Goal: Information Seeking & Learning: Learn about a topic

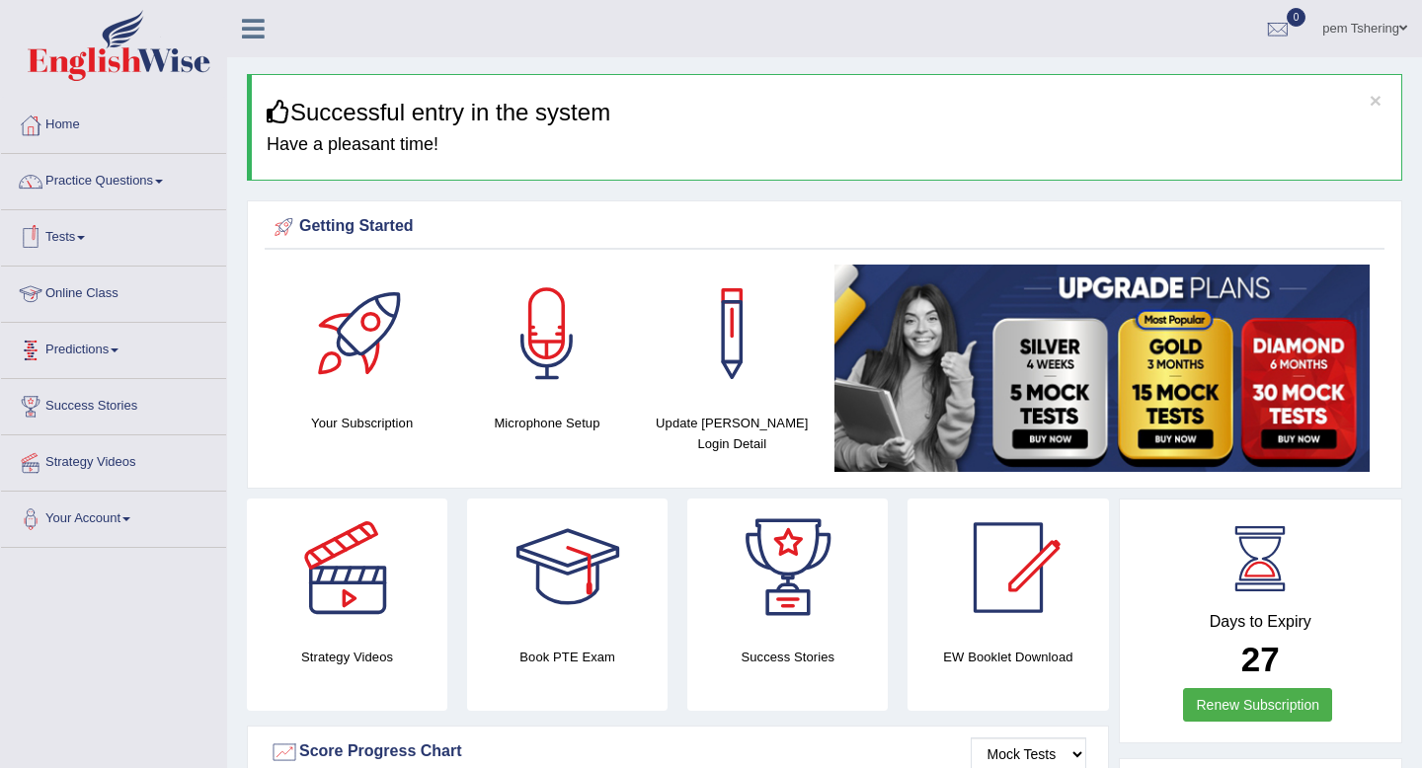
click at [118, 290] on link "Online Class" at bounding box center [113, 291] width 225 height 49
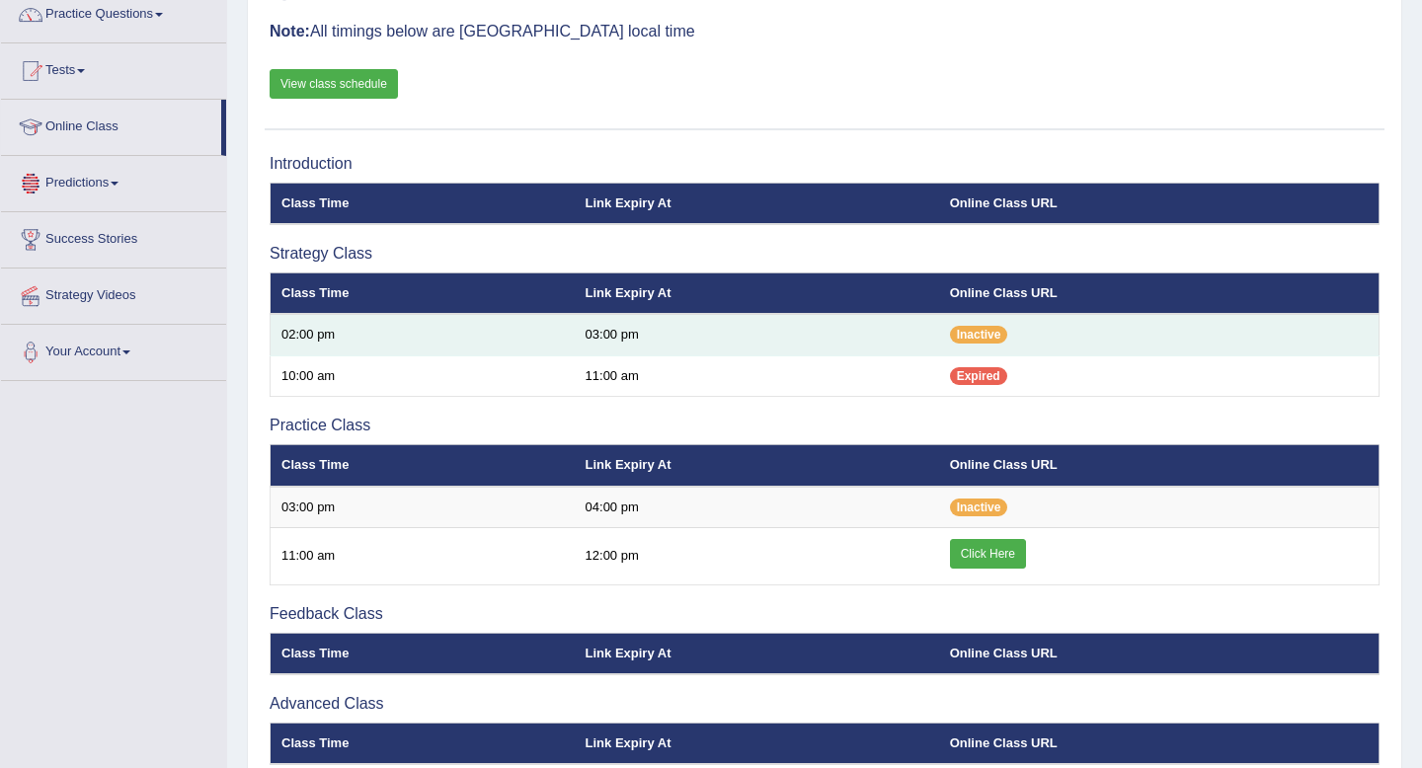
scroll to position [212, 0]
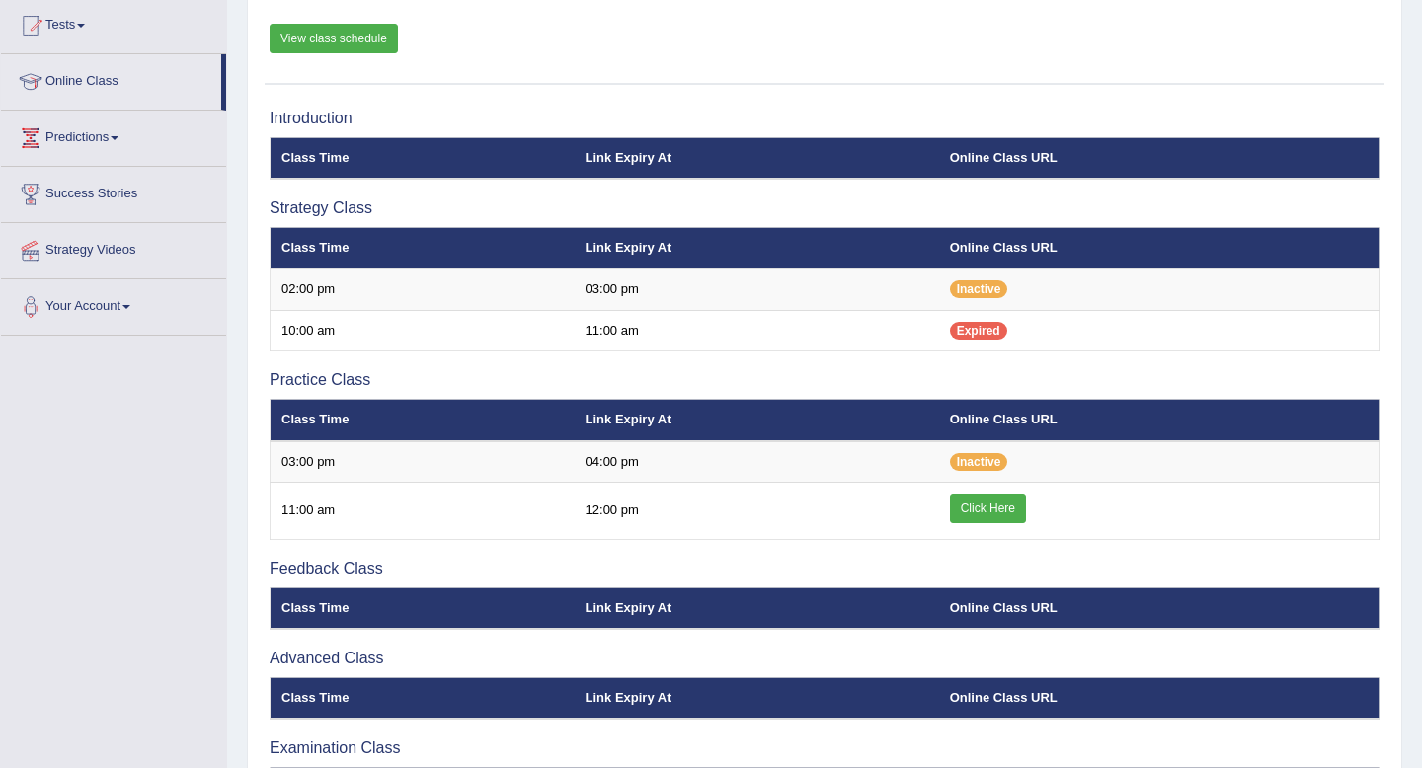
click at [354, 30] on link "View class schedule" at bounding box center [334, 39] width 128 height 30
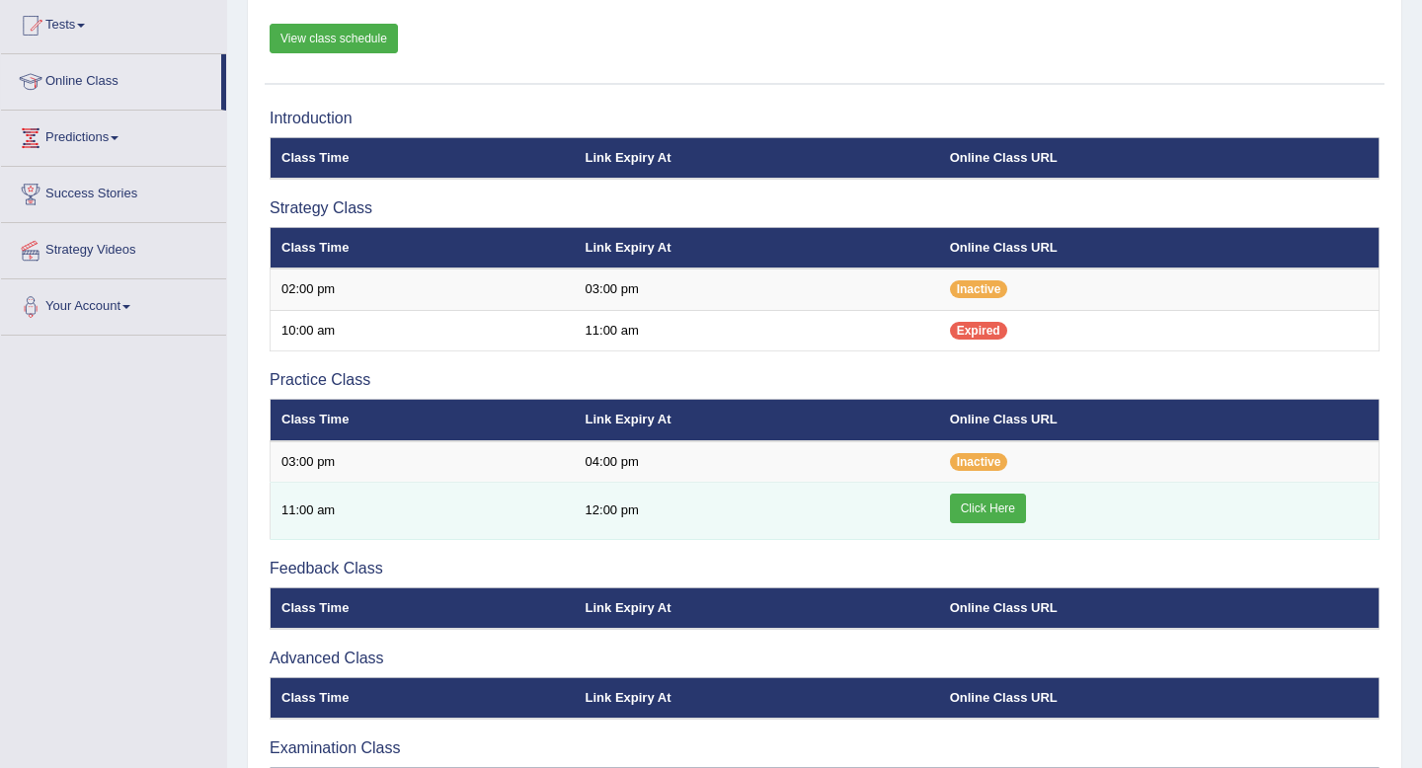
click at [1009, 502] on link "Click Here" at bounding box center [988, 509] width 76 height 30
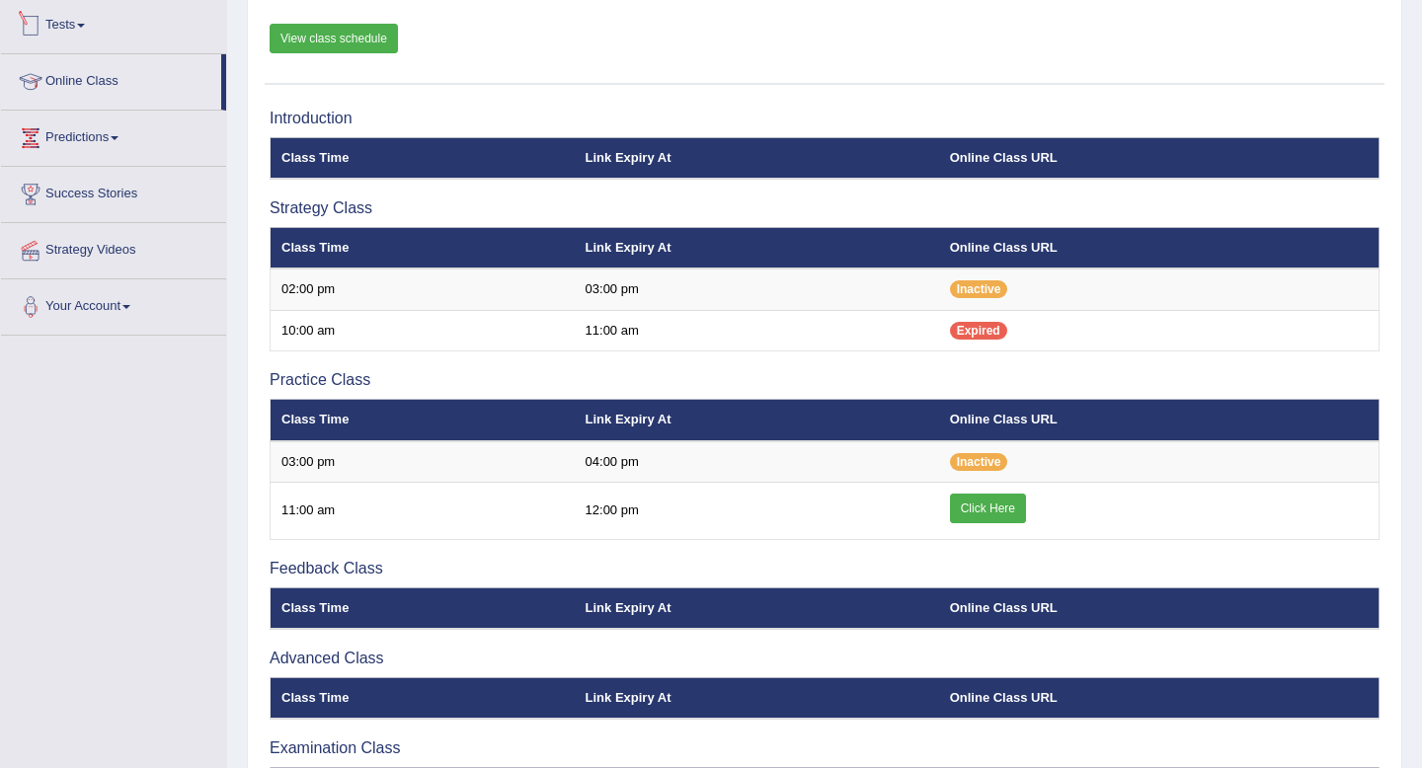
click at [94, 31] on link "Tests" at bounding box center [113, 22] width 225 height 49
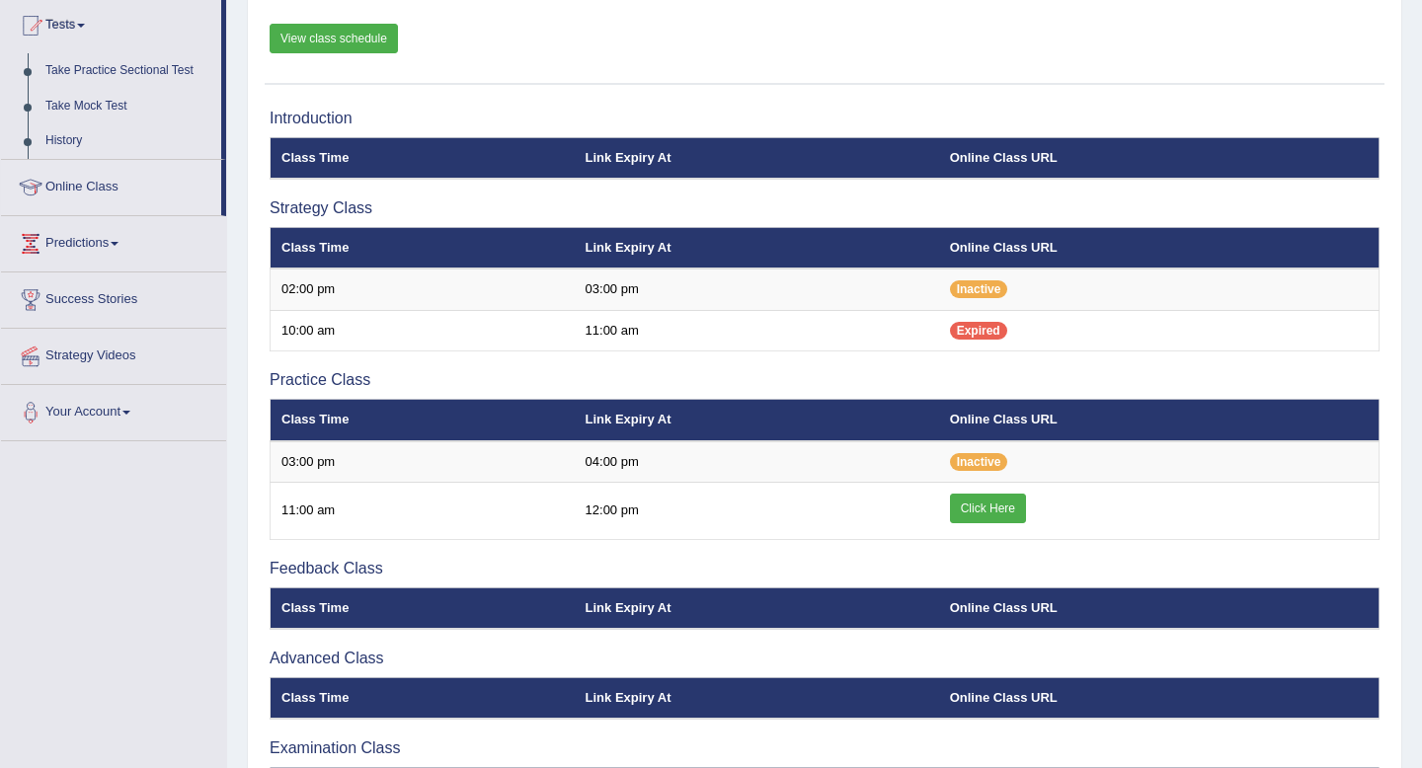
click at [116, 183] on link "Online Class" at bounding box center [111, 184] width 220 height 49
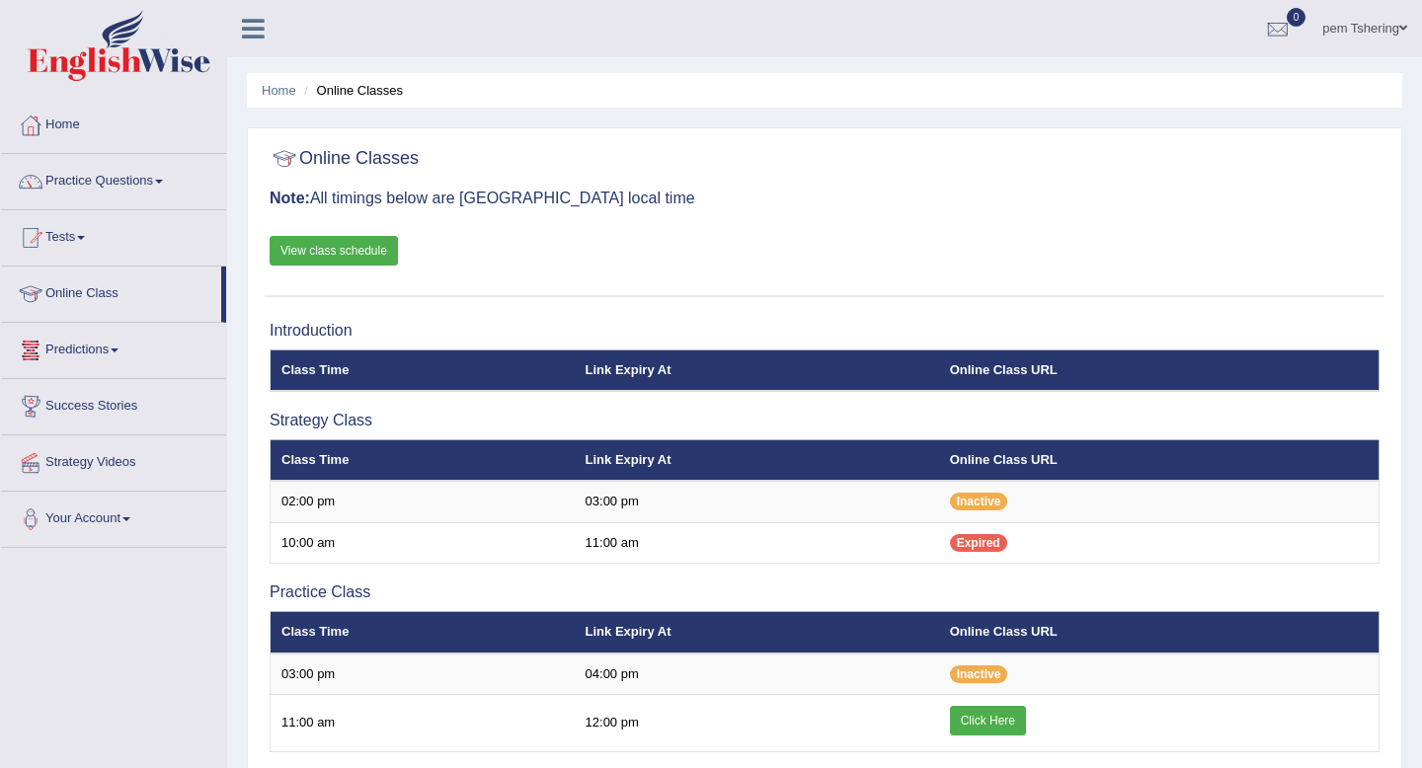
click at [87, 247] on link "Tests" at bounding box center [113, 234] width 225 height 49
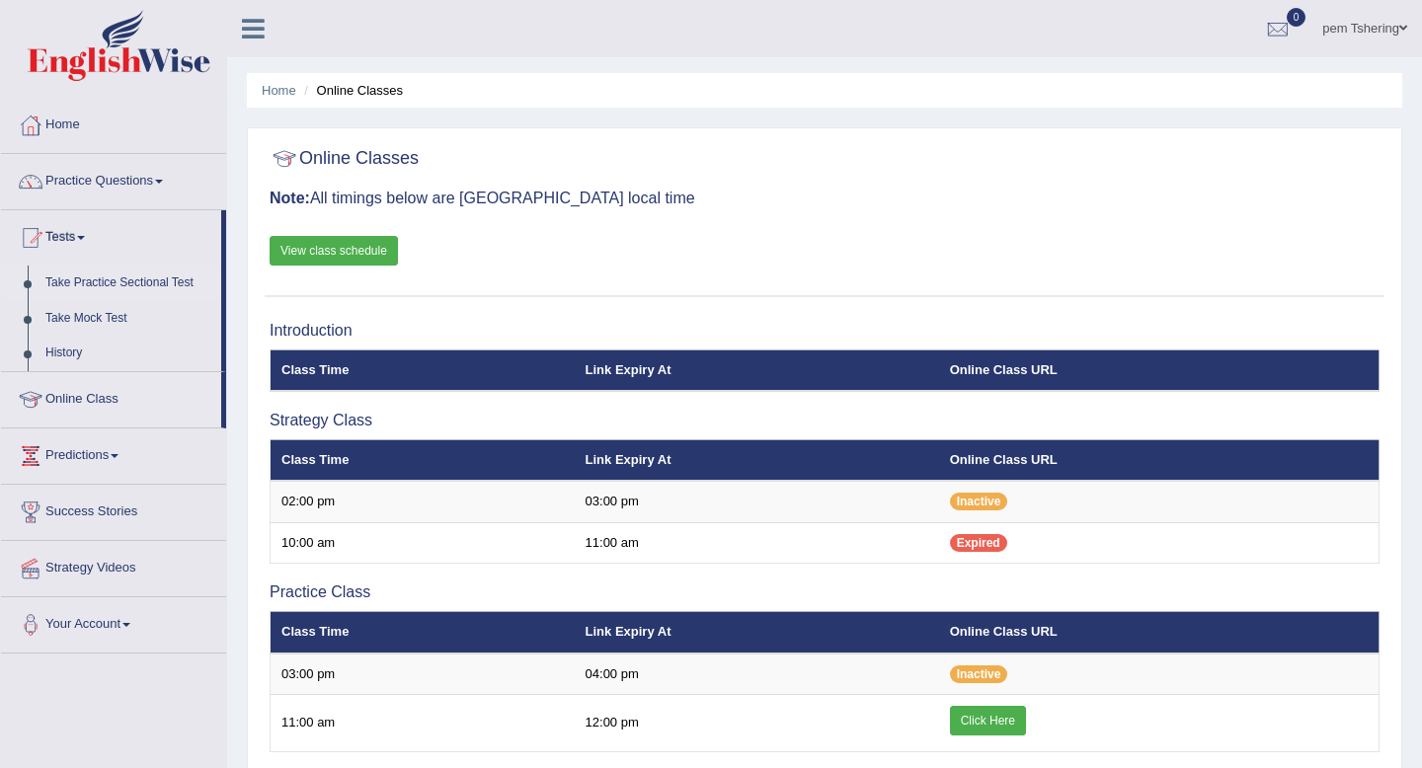
click at [90, 282] on link "Take Practice Sectional Test" at bounding box center [129, 284] width 185 height 36
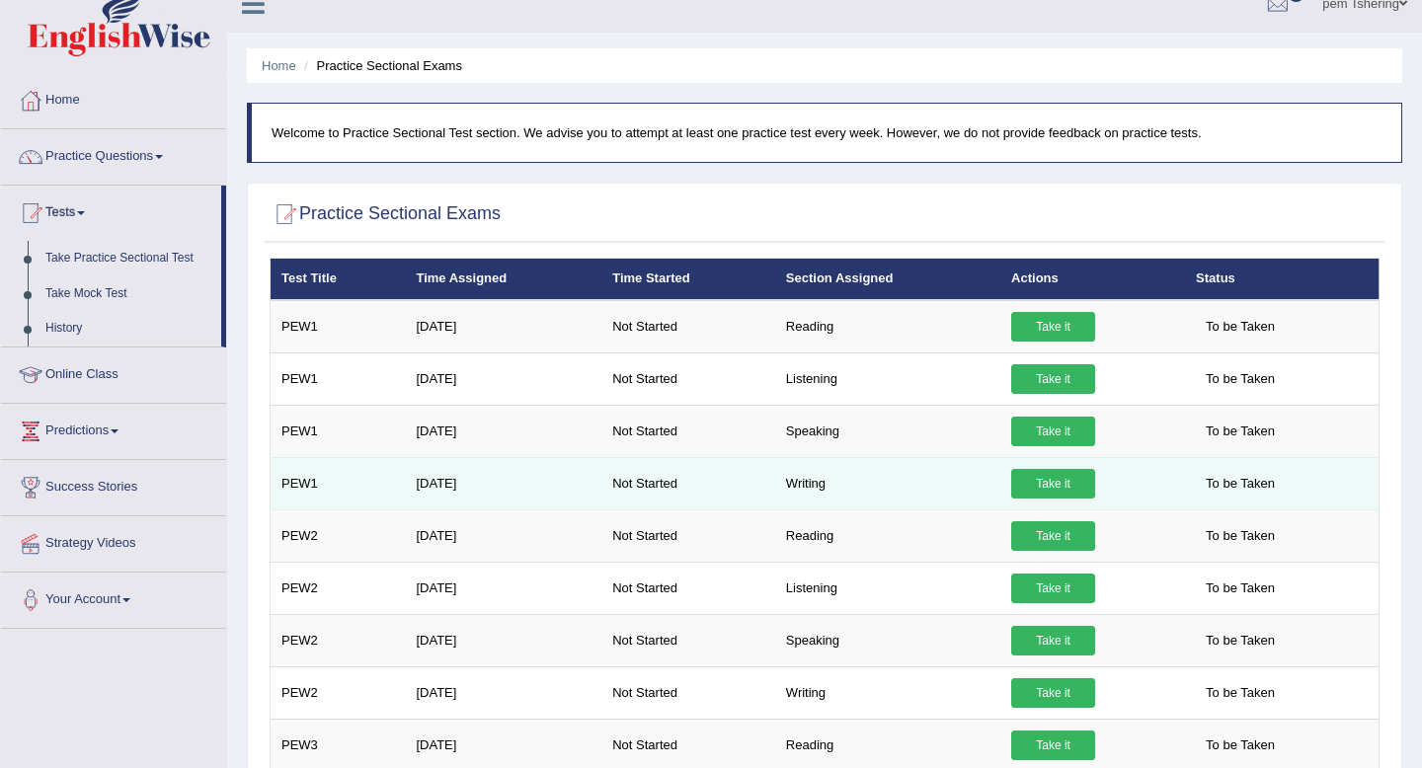
scroll to position [27, 0]
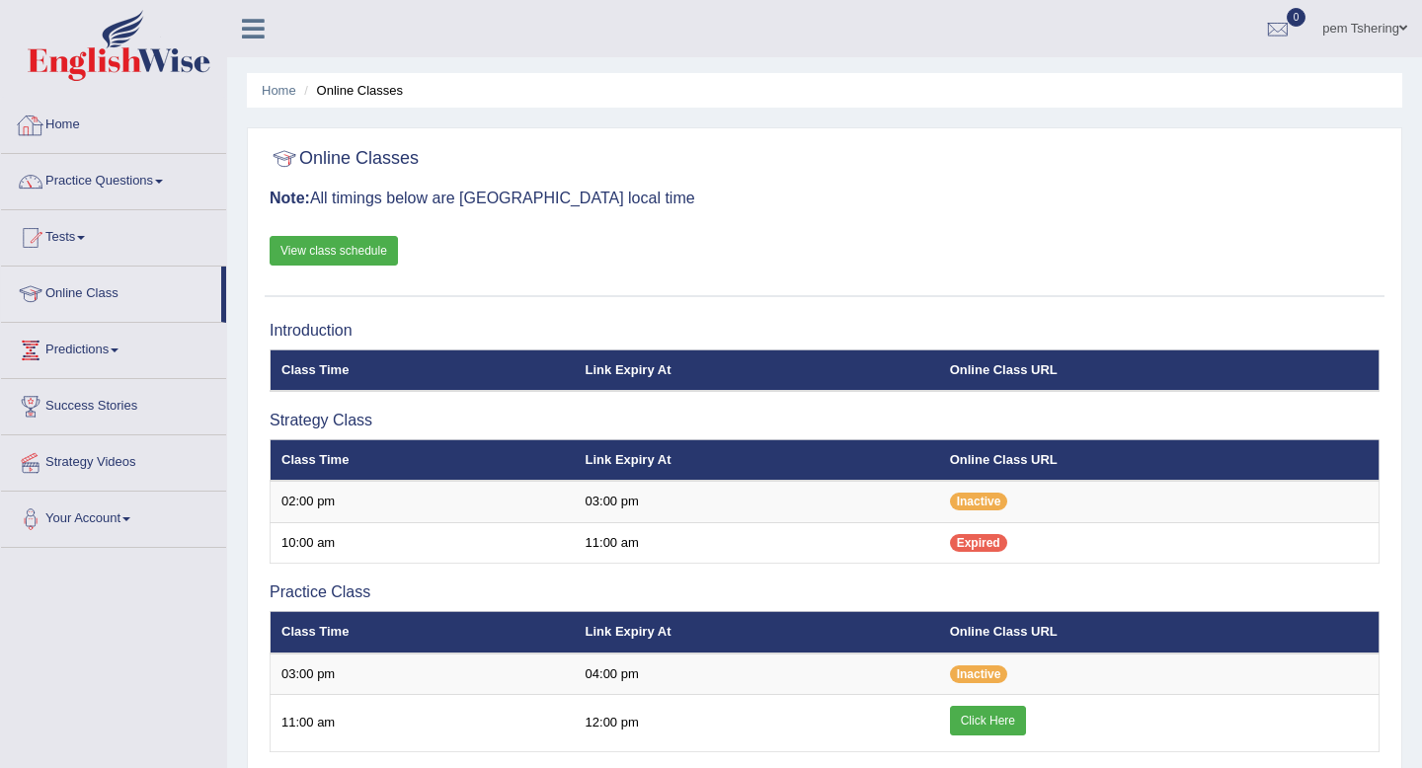
click at [62, 128] on link "Home" at bounding box center [113, 122] width 225 height 49
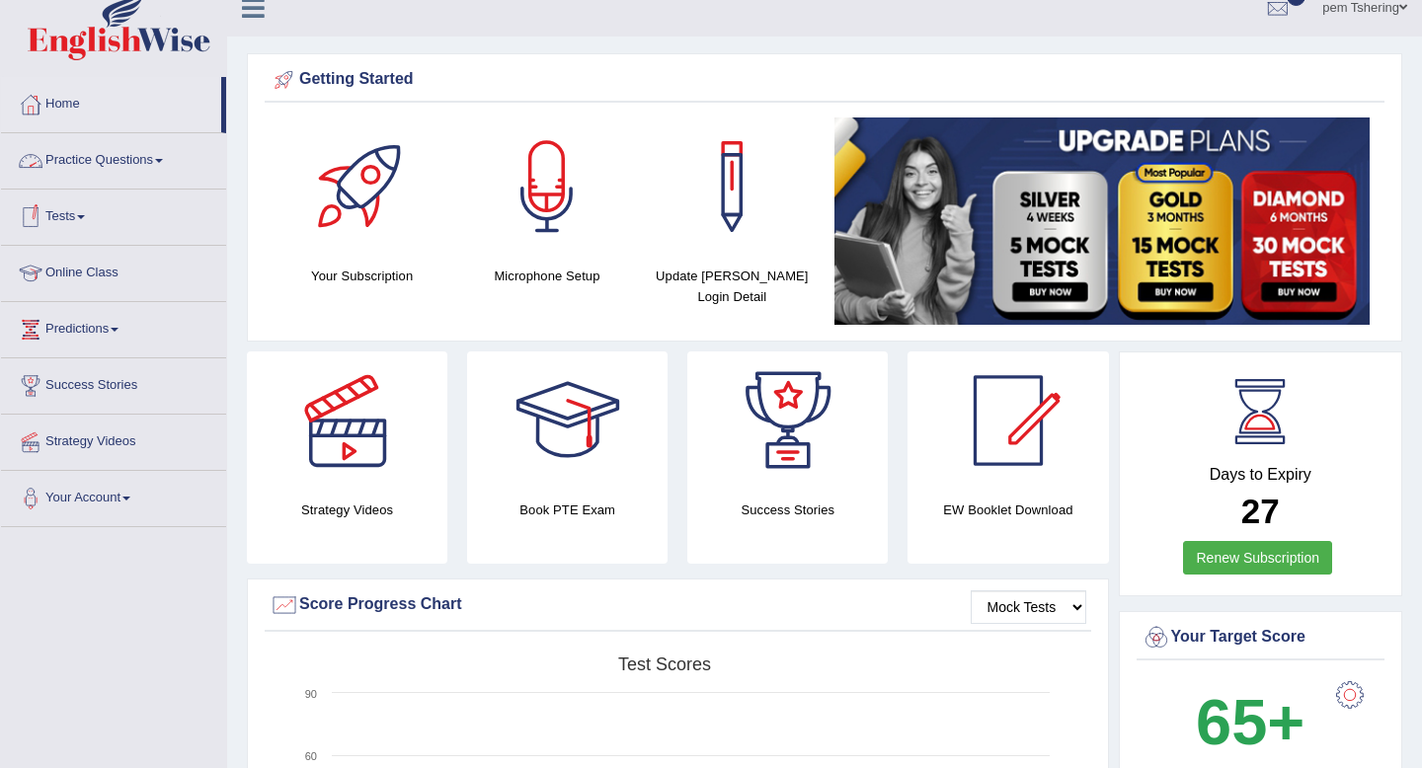
click at [165, 157] on link "Practice Questions" at bounding box center [113, 157] width 225 height 49
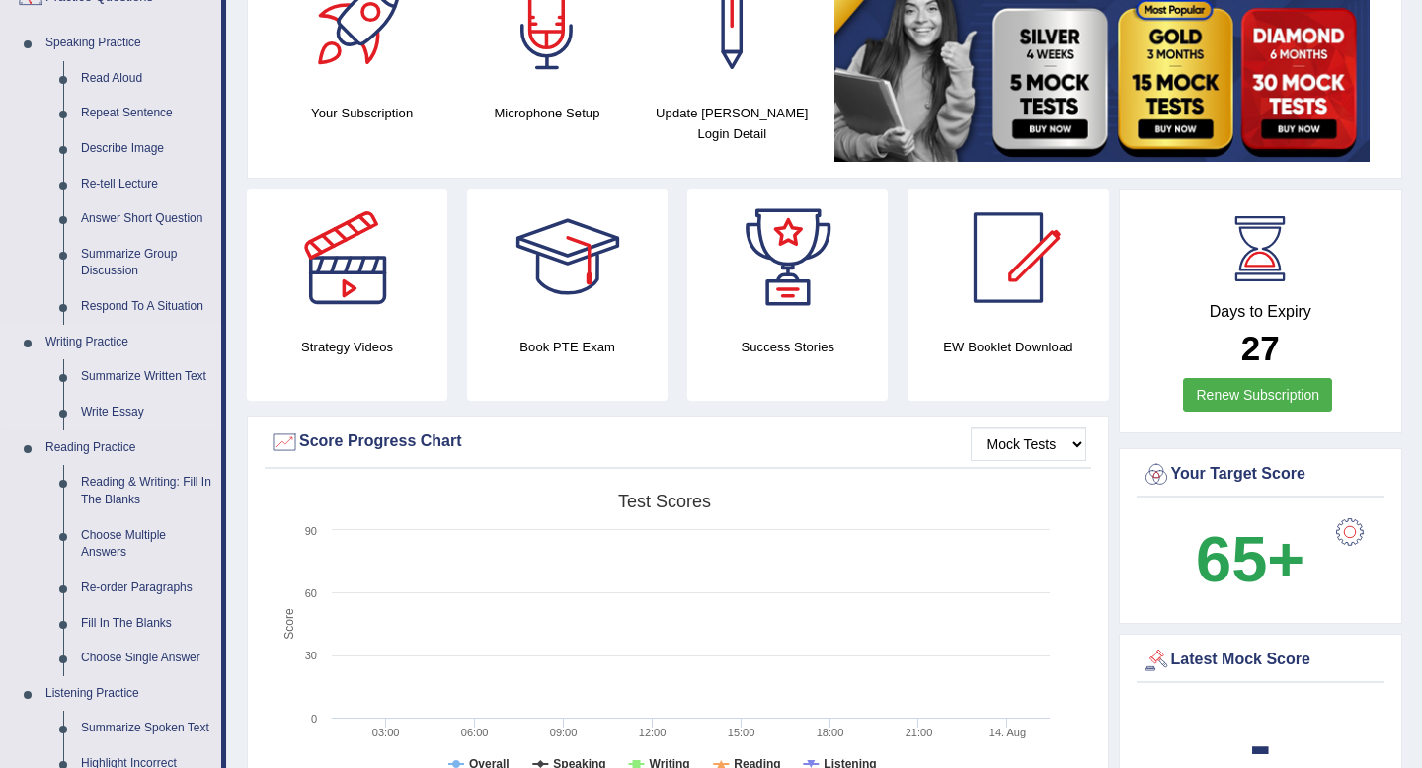
scroll to position [193, 0]
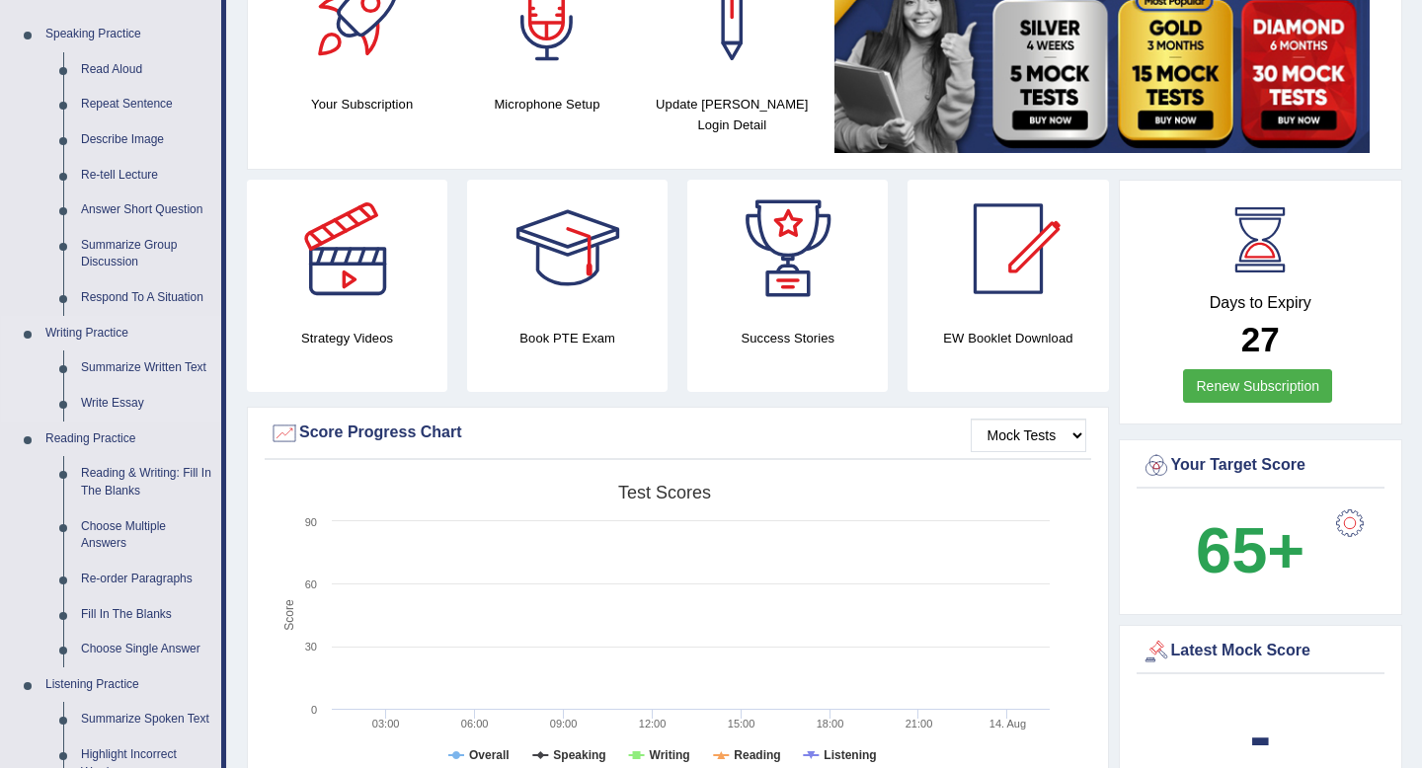
click at [75, 335] on link "Writing Practice" at bounding box center [129, 334] width 185 height 36
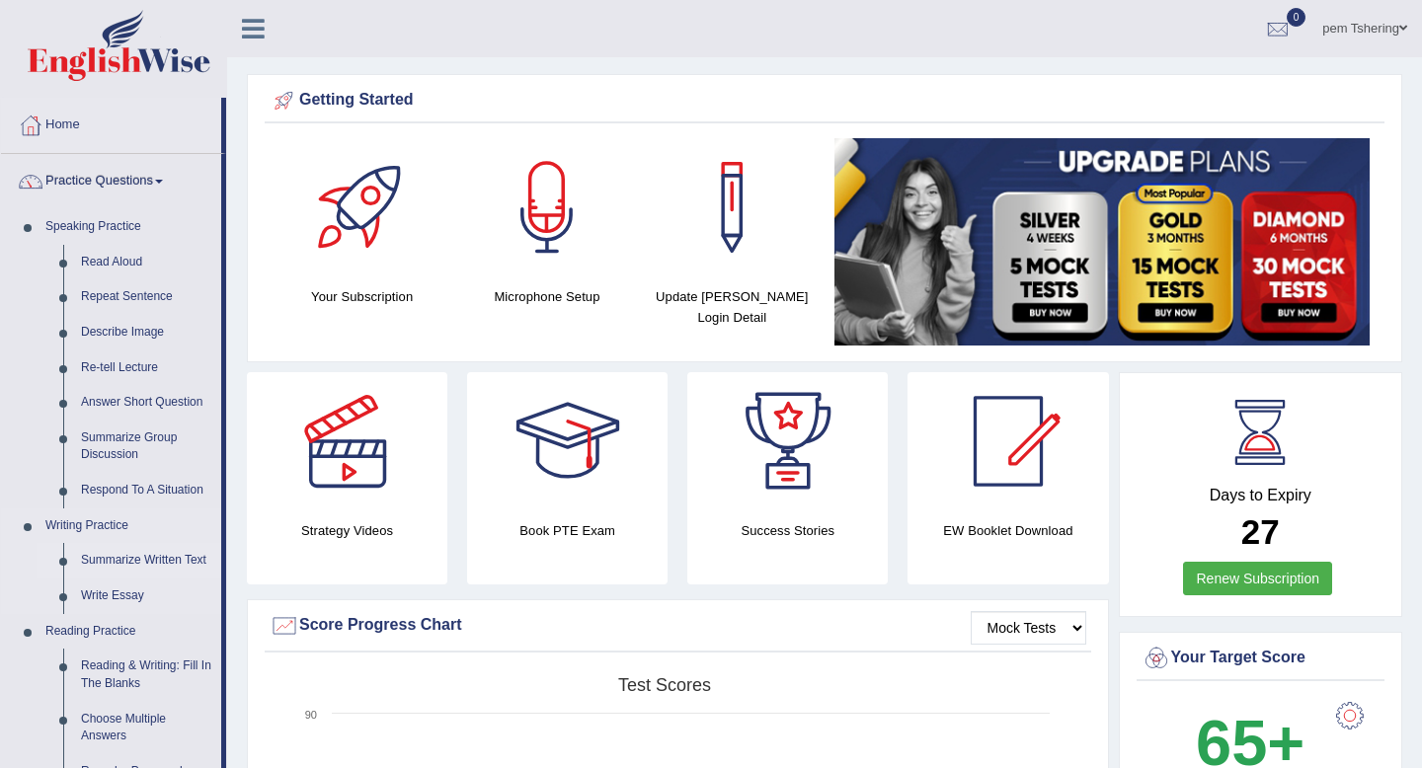
click at [149, 557] on link "Summarize Written Text" at bounding box center [146, 561] width 149 height 36
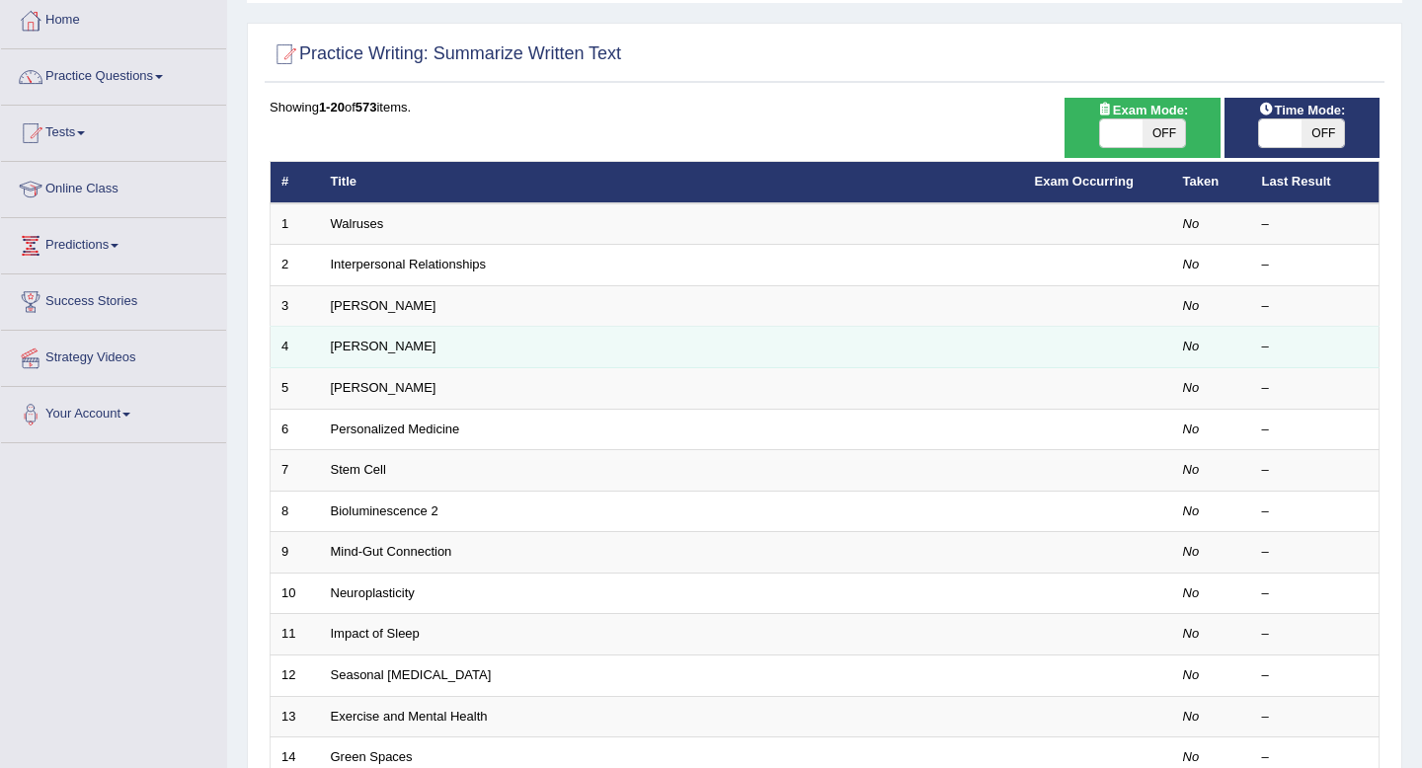
scroll to position [116, 0]
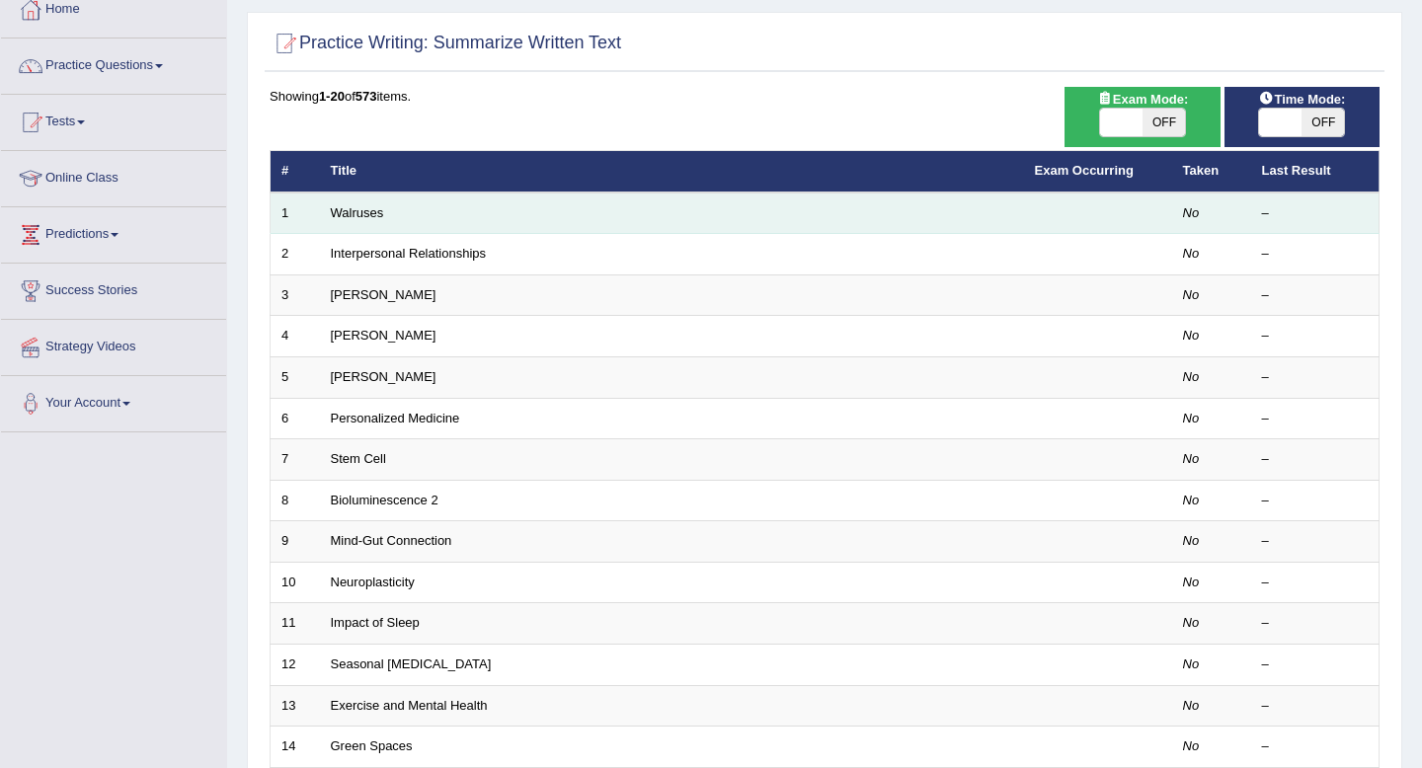
click at [818, 218] on td "Walruses" at bounding box center [672, 213] width 704 height 41
click at [837, 217] on td "Walruses" at bounding box center [672, 213] width 704 height 41
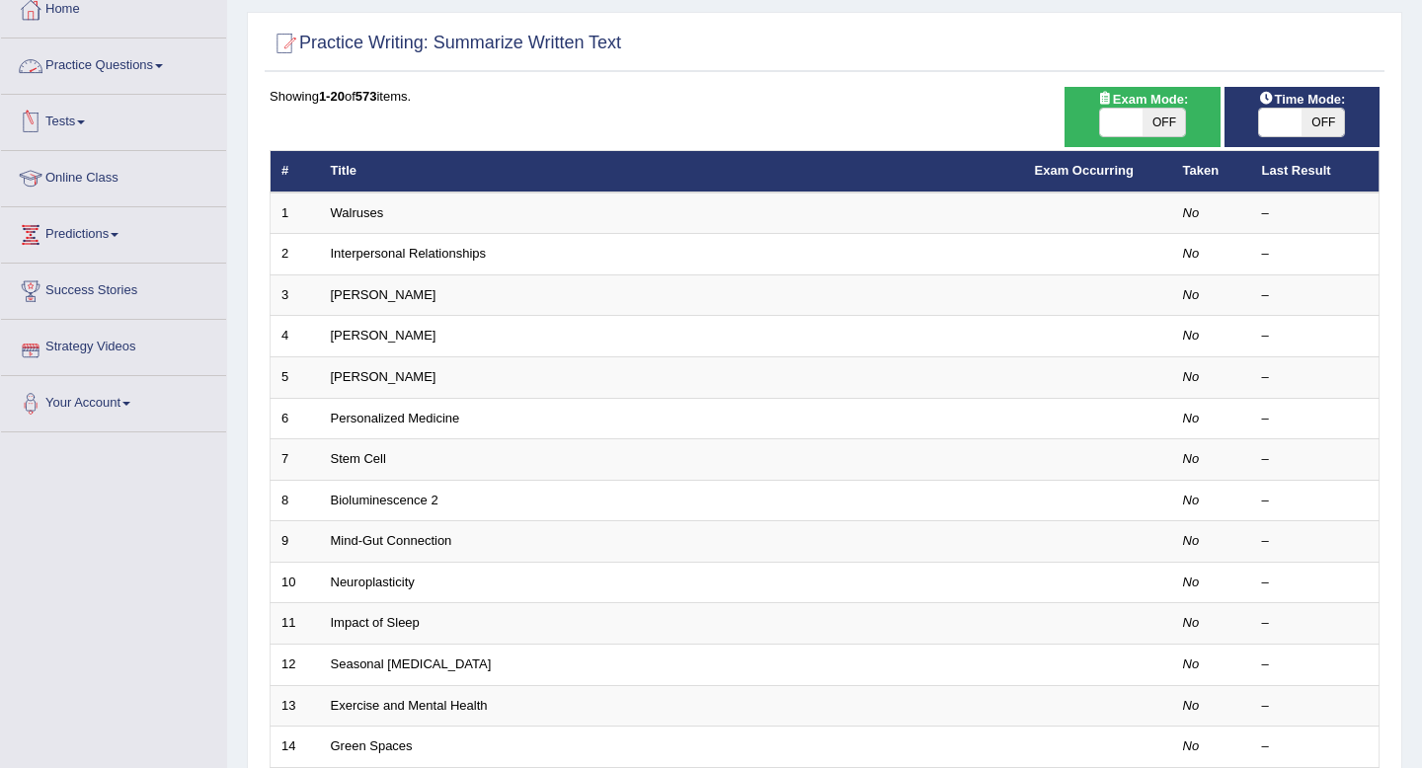
click at [163, 64] on span at bounding box center [159, 66] width 8 height 4
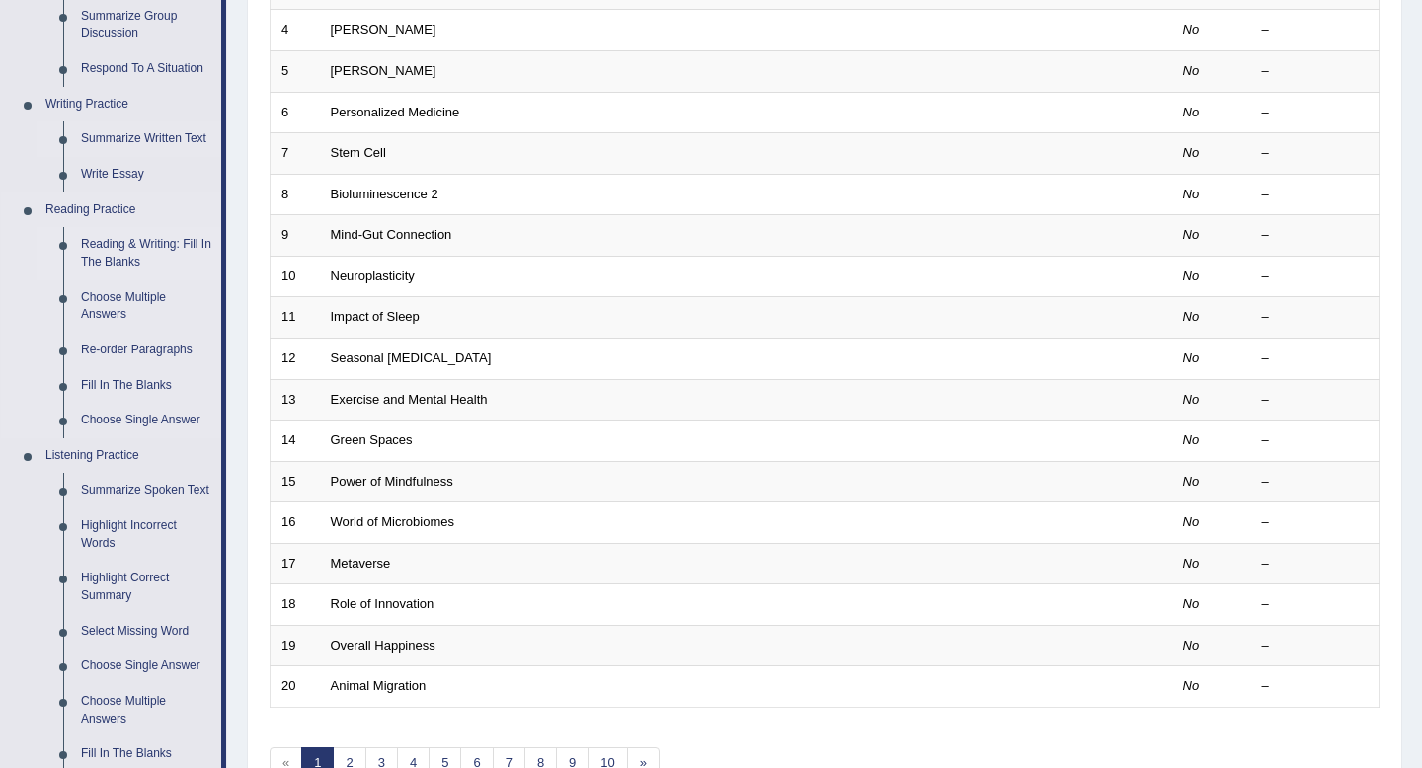
scroll to position [424, 0]
click at [154, 485] on link "Summarize Spoken Text" at bounding box center [146, 489] width 149 height 36
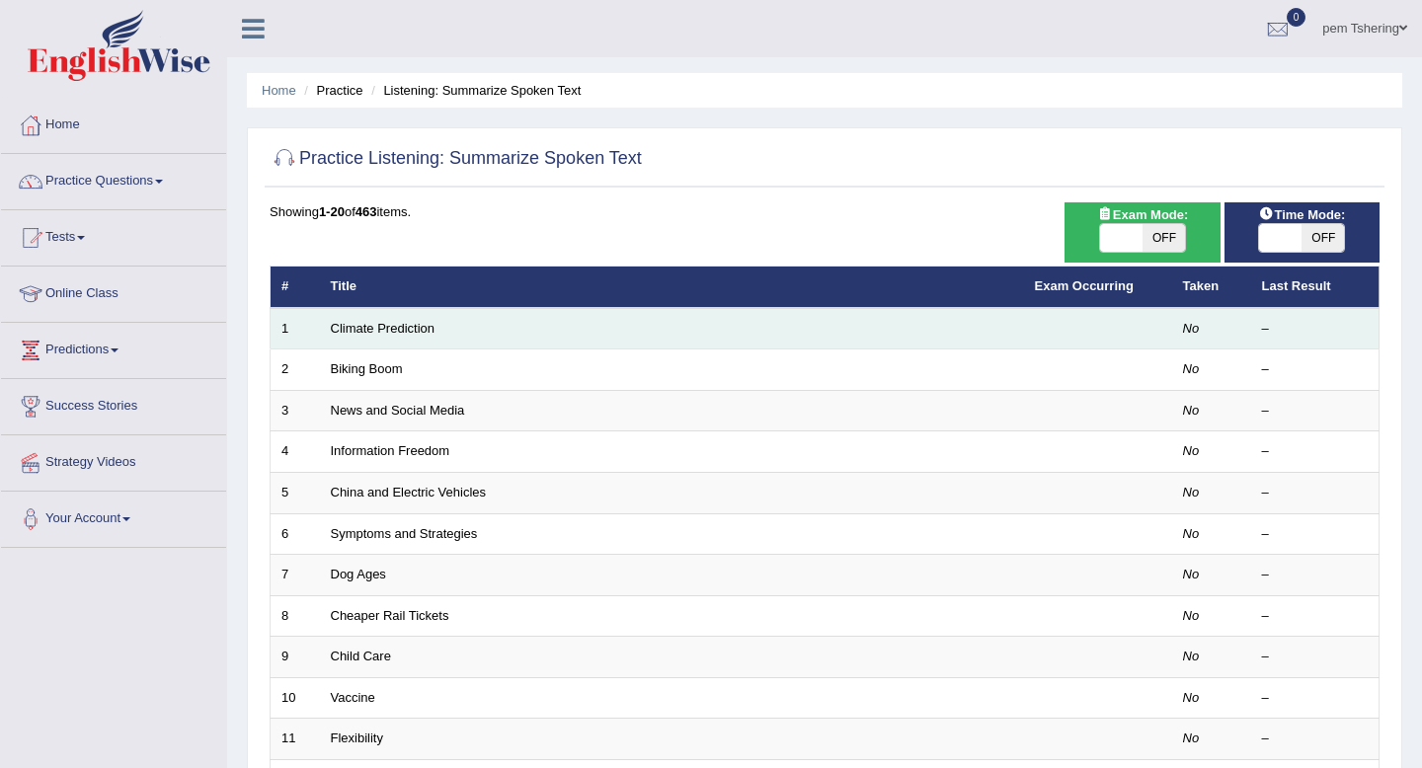
click at [1097, 326] on td at bounding box center [1098, 328] width 148 height 41
click at [1259, 329] on td "–" at bounding box center [1315, 328] width 128 height 41
click at [1246, 327] on td "No" at bounding box center [1211, 328] width 79 height 41
click at [414, 323] on link "Climate Prediction" at bounding box center [383, 328] width 105 height 15
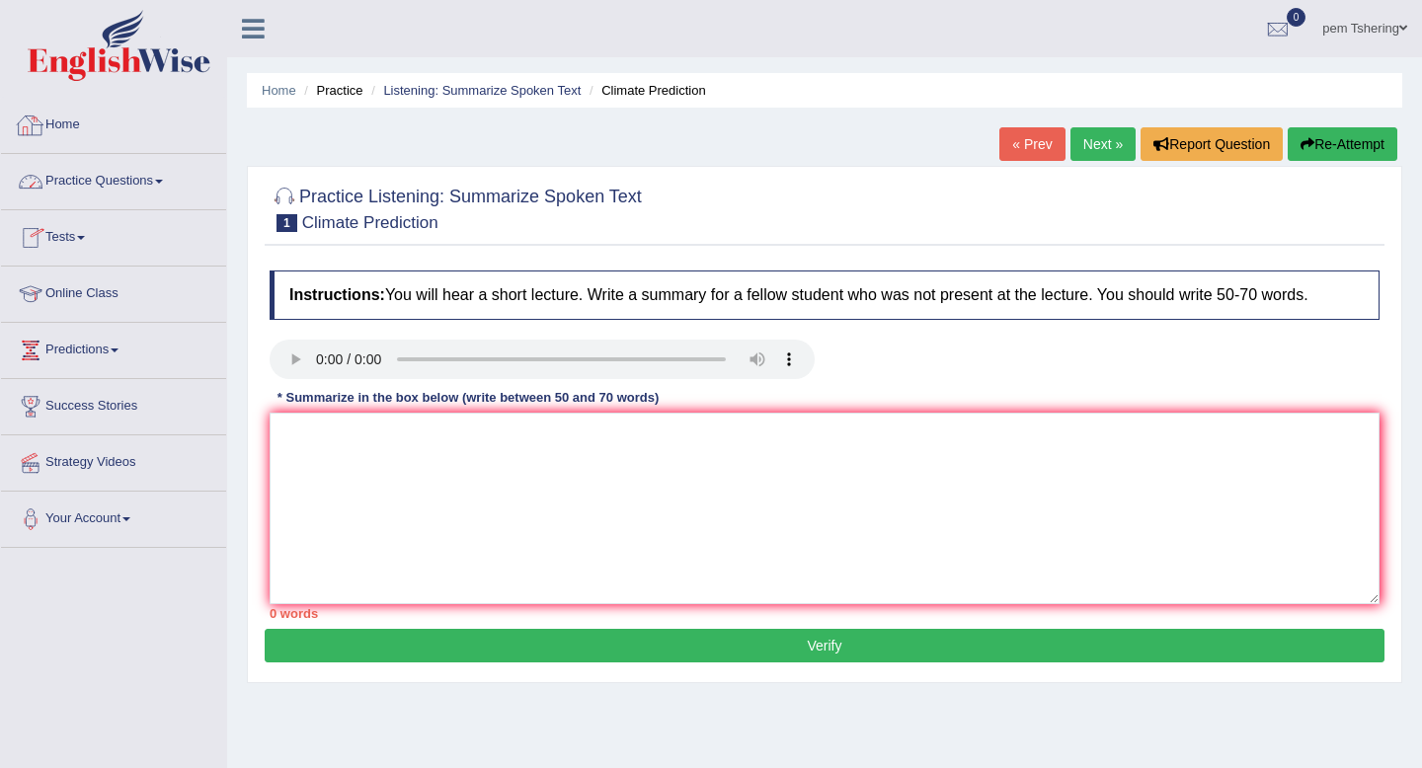
click at [102, 130] on link "Home" at bounding box center [113, 122] width 225 height 49
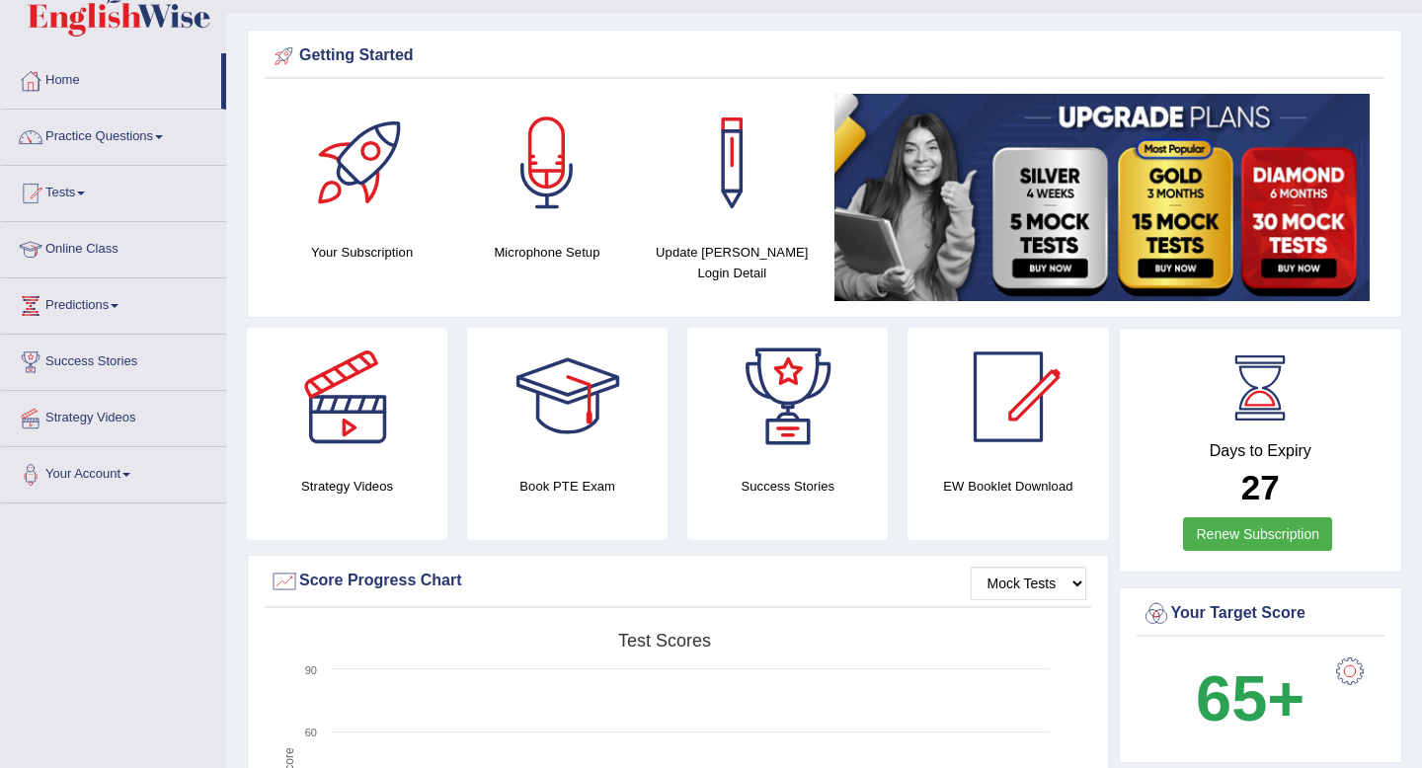
scroll to position [43, 0]
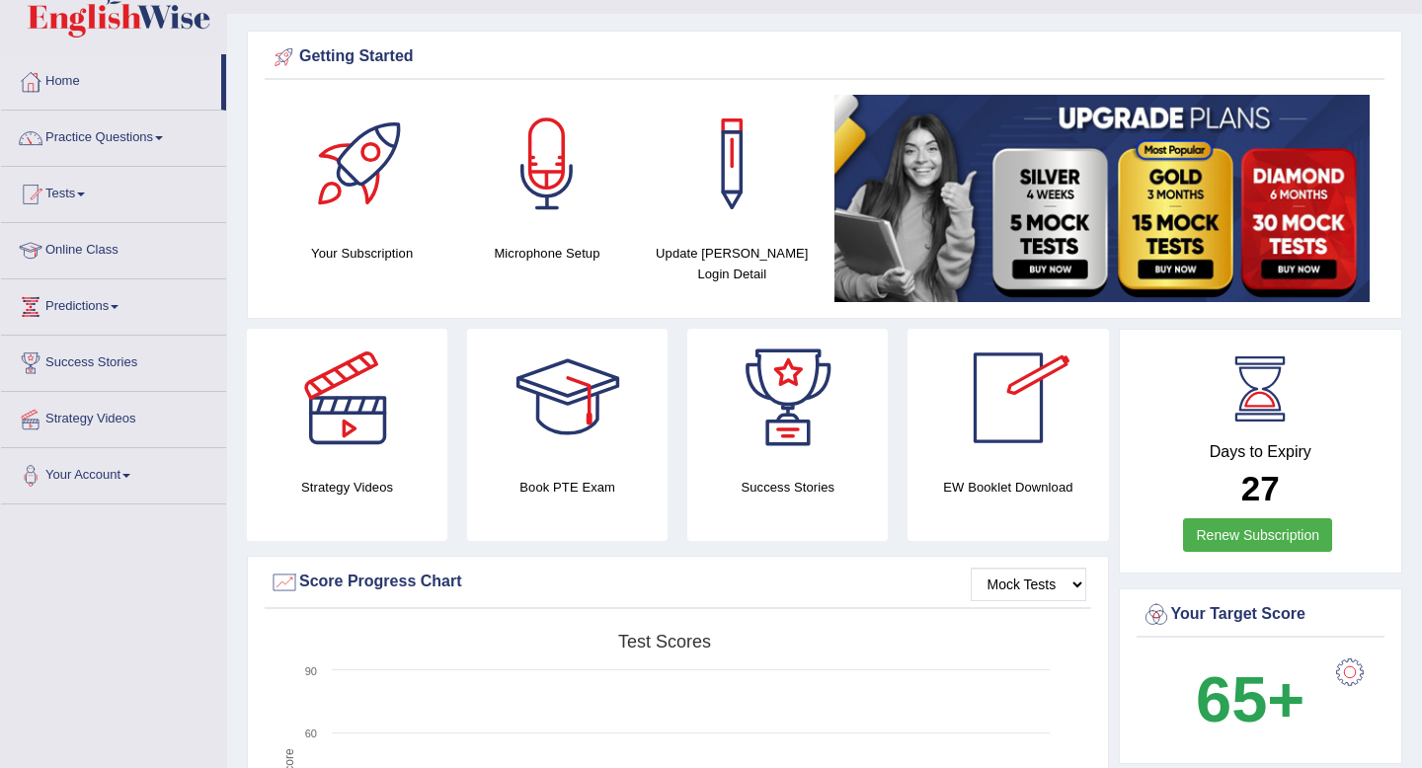
click at [1004, 446] on div at bounding box center [1008, 398] width 138 height 138
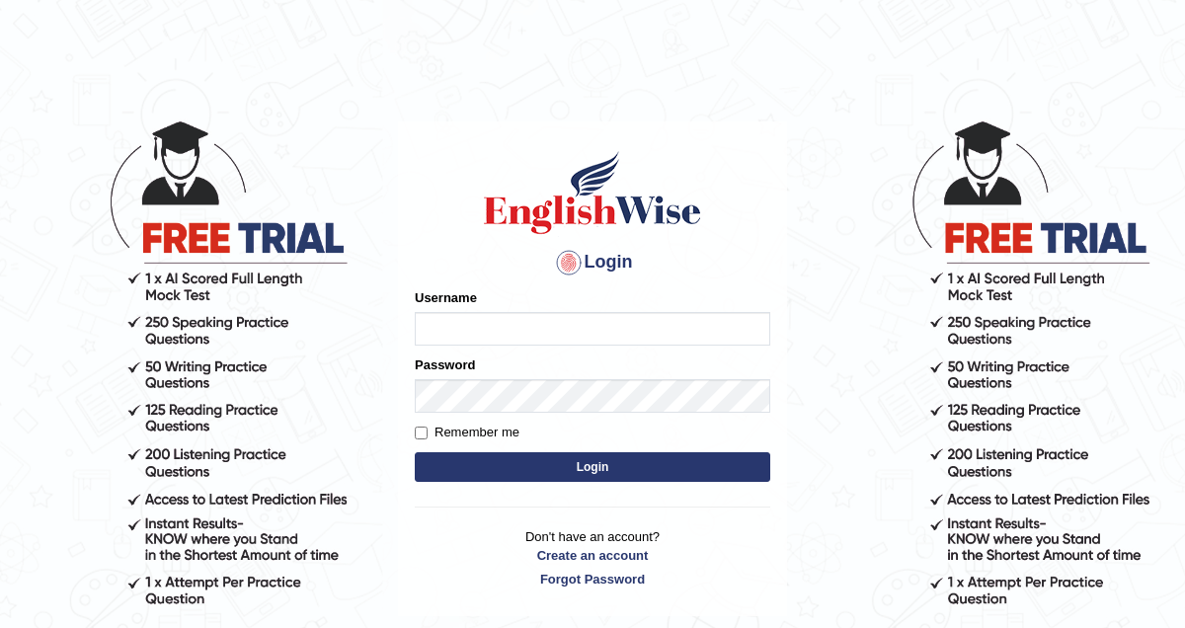
type input "pem2025"
click at [470, 470] on button "Login" at bounding box center [592, 467] width 355 height 30
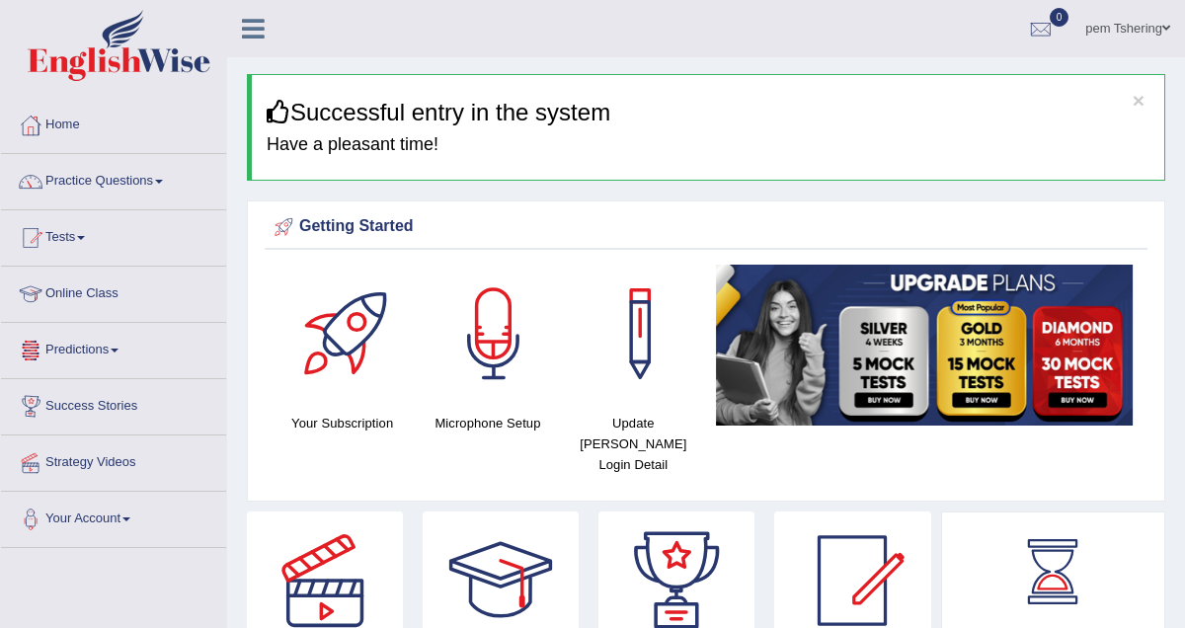
click at [118, 349] on span at bounding box center [115, 351] width 8 height 4
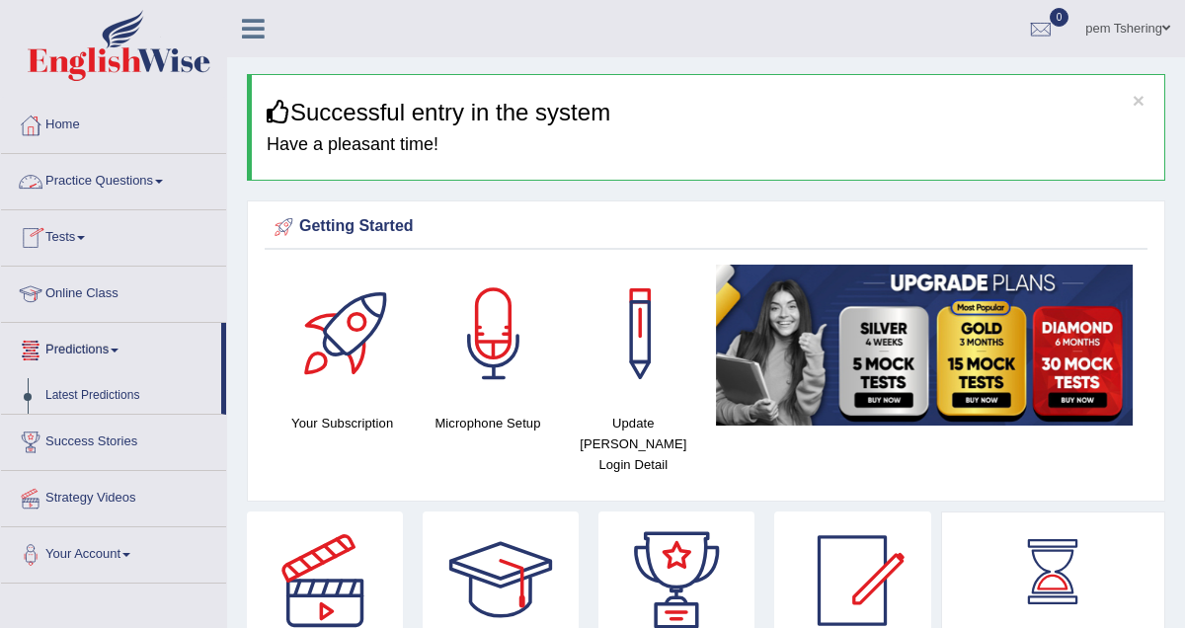
click at [147, 173] on link "Practice Questions" at bounding box center [113, 178] width 225 height 49
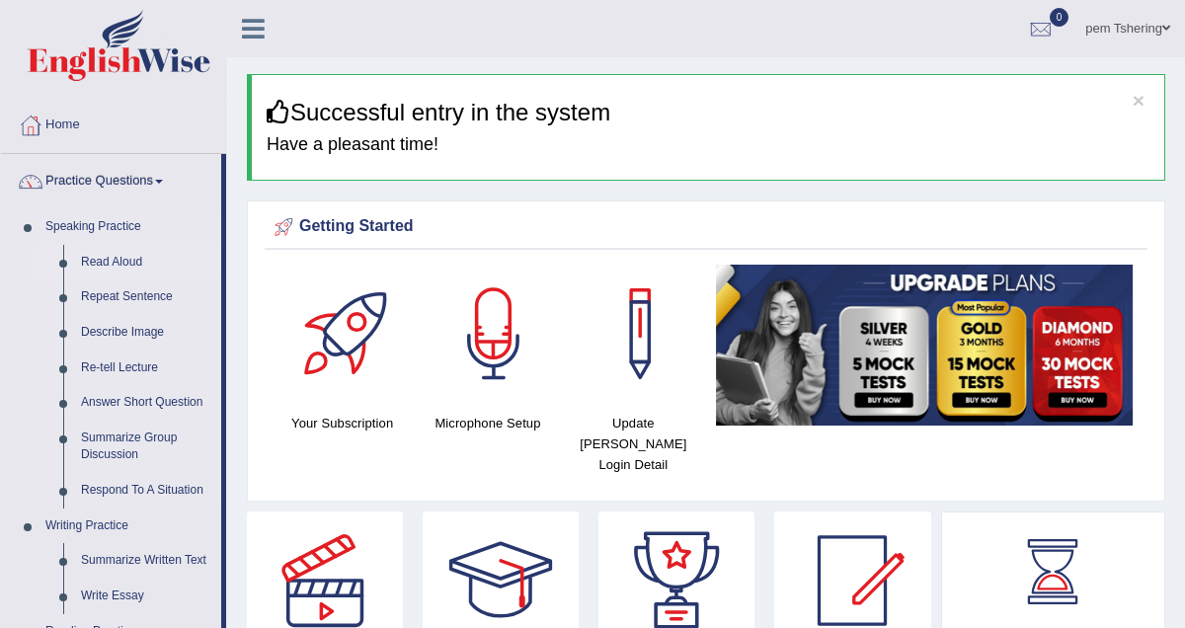
click at [132, 258] on link "Read Aloud" at bounding box center [146, 263] width 149 height 36
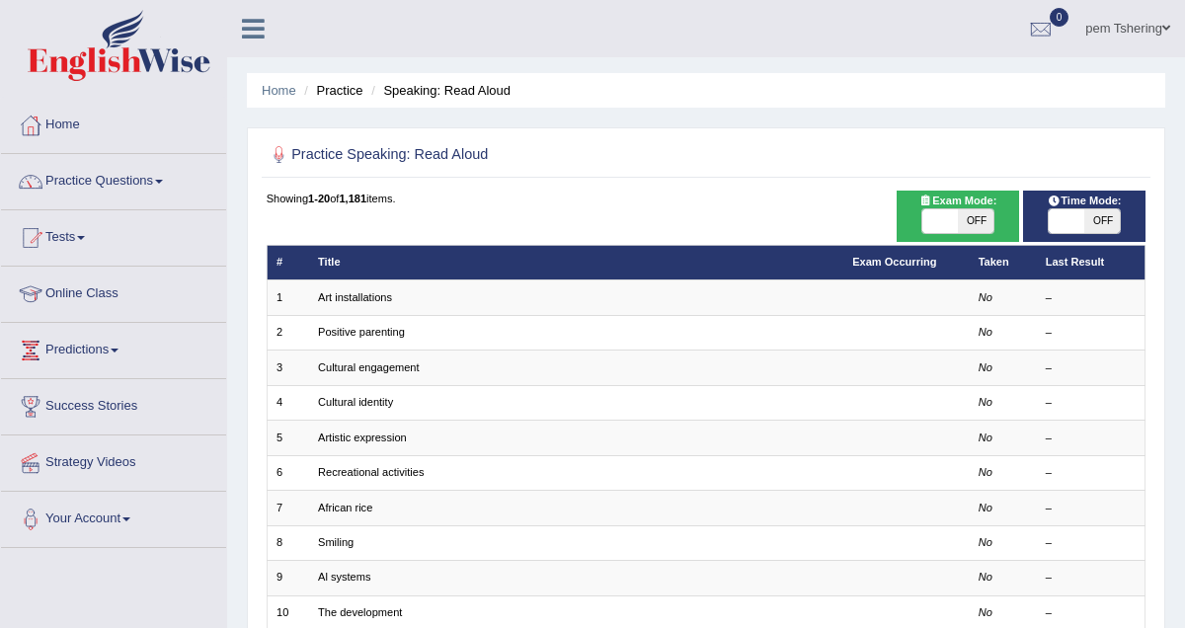
click at [969, 221] on span "OFF" at bounding box center [976, 221] width 36 height 24
checkbox input "true"
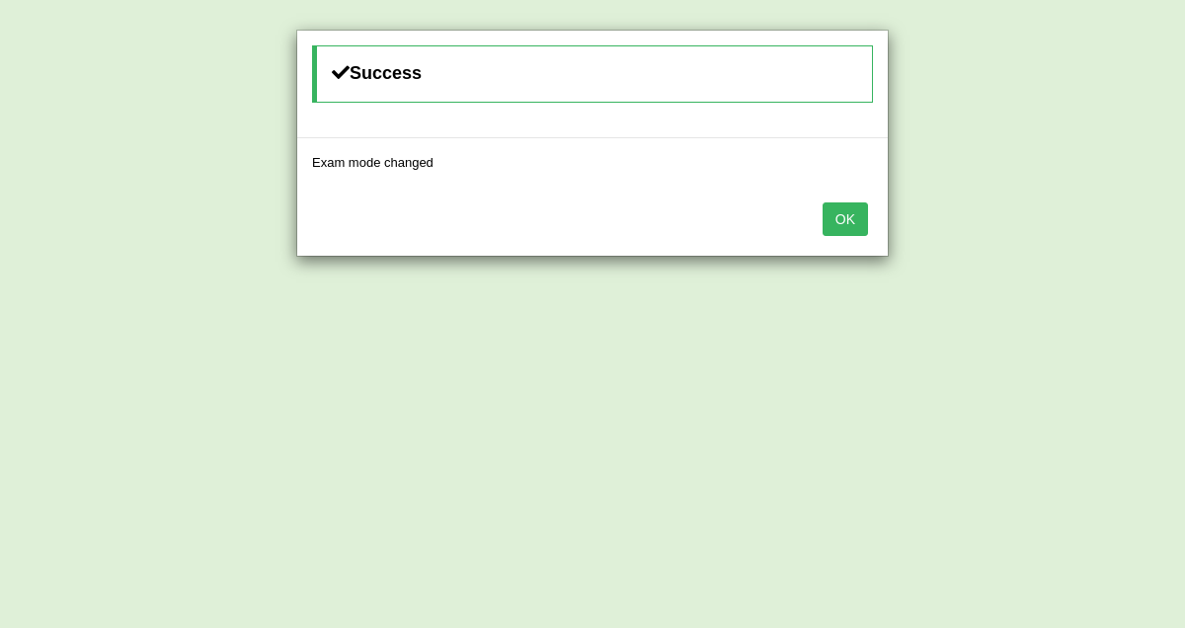
click at [861, 218] on button "OK" at bounding box center [845, 219] width 45 height 34
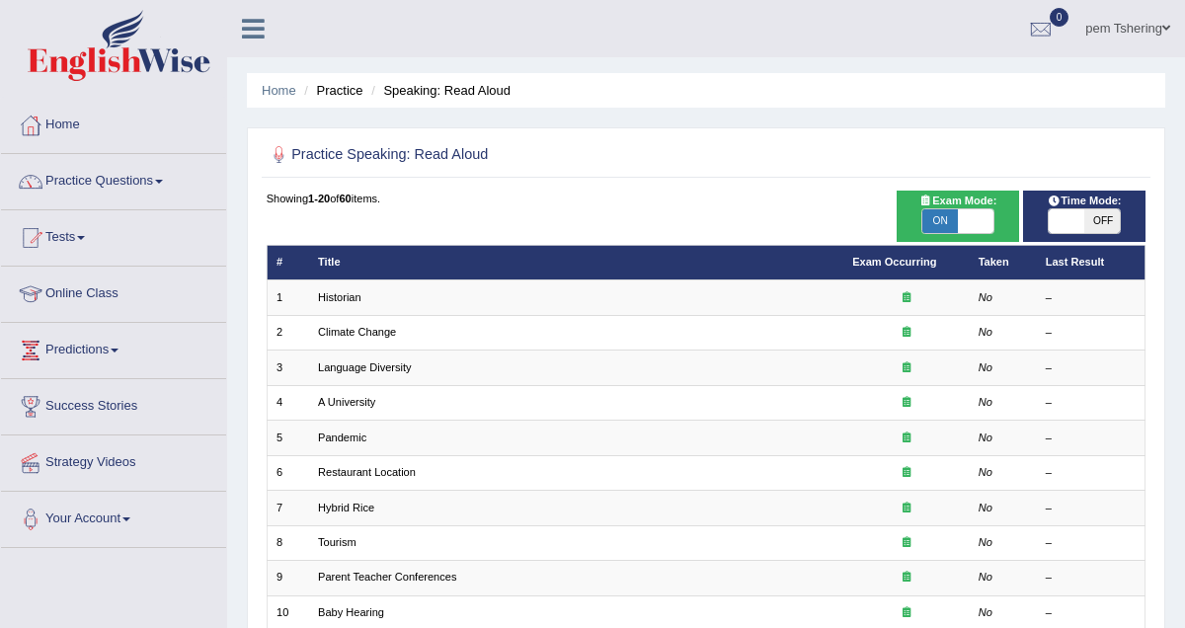
click at [1102, 221] on span "OFF" at bounding box center [1102, 221] width 36 height 24
checkbox input "true"
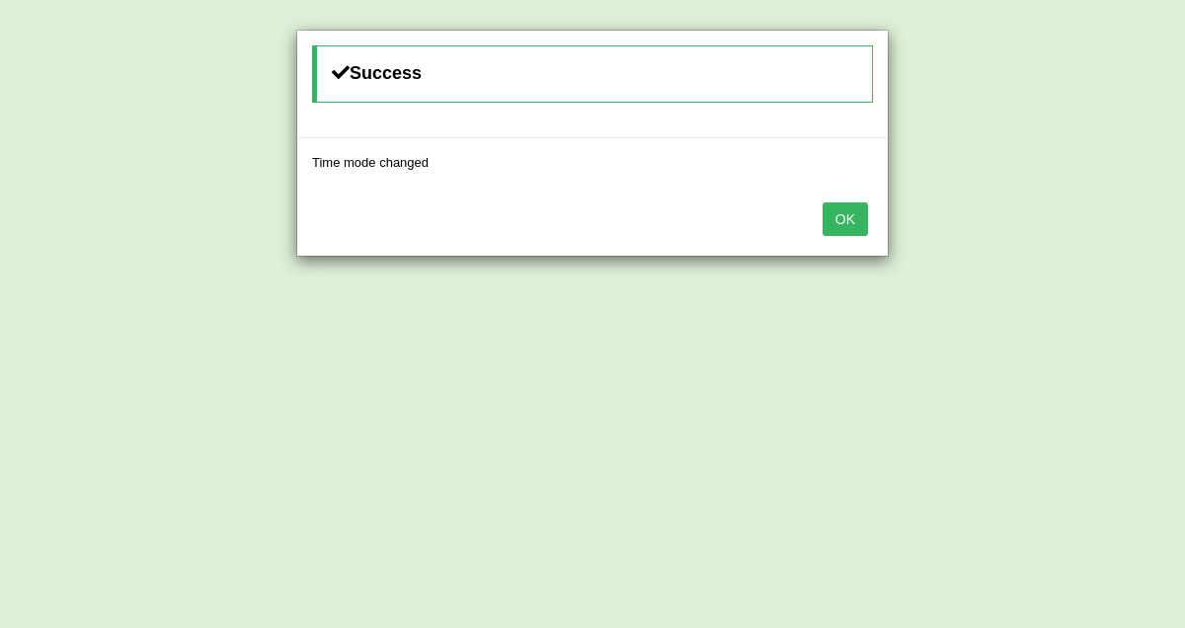
click at [848, 214] on button "OK" at bounding box center [845, 219] width 45 height 34
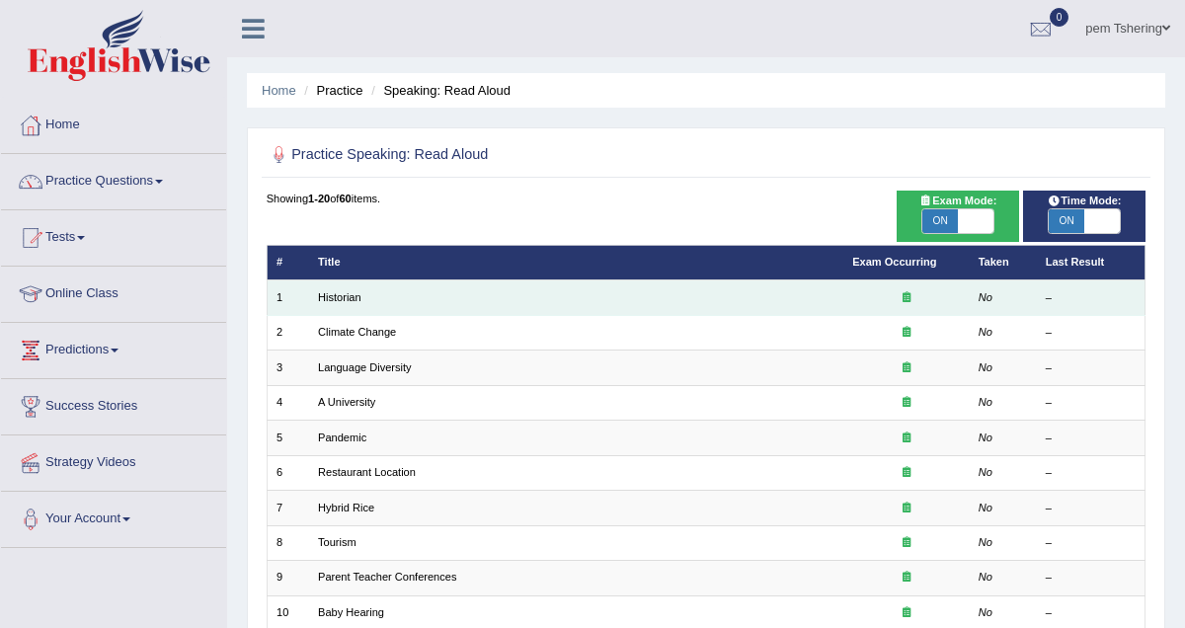
click at [457, 292] on td "Historian" at bounding box center [576, 297] width 534 height 35
click at [345, 296] on link "Historian" at bounding box center [339, 297] width 43 height 12
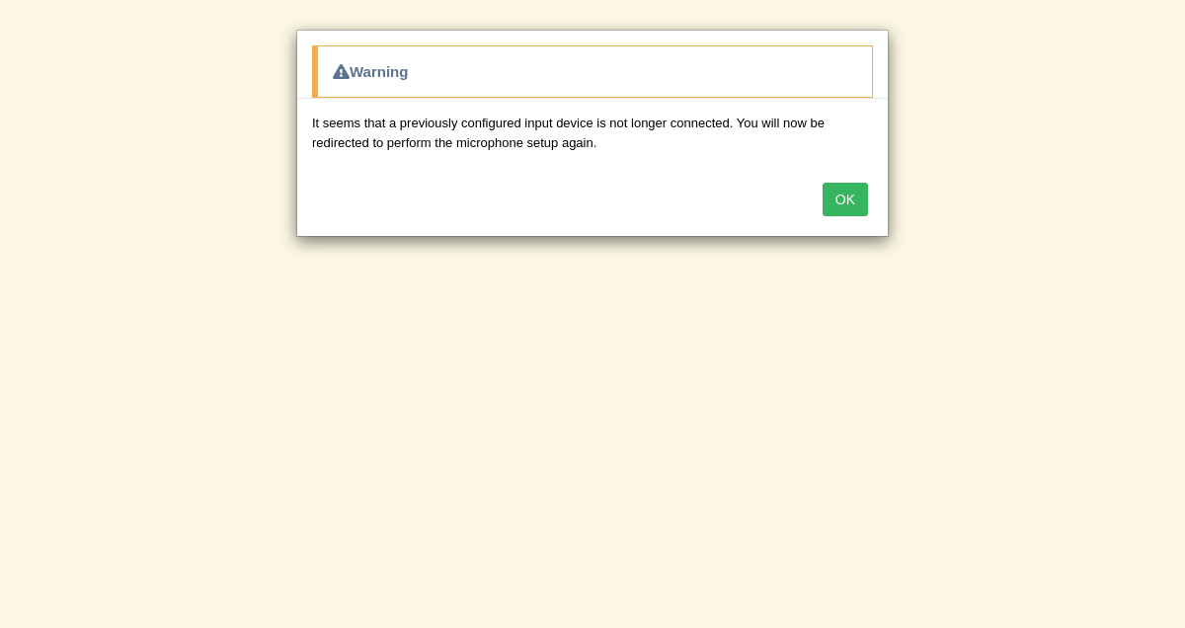
click at [843, 203] on button "OK" at bounding box center [845, 200] width 45 height 34
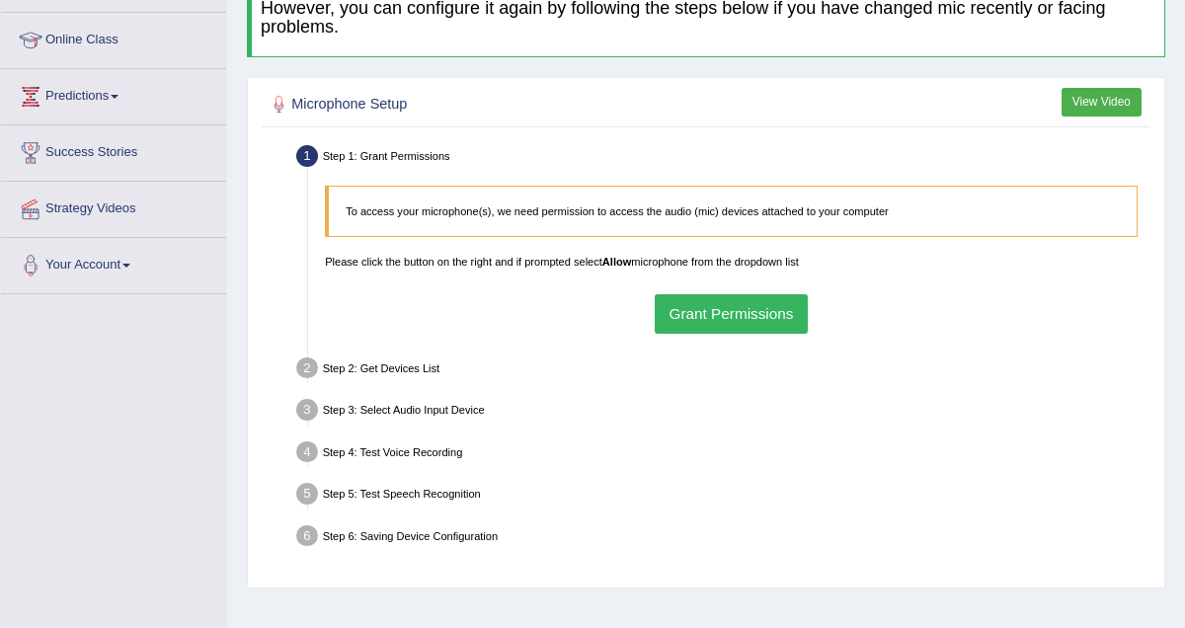
scroll to position [255, 0]
click at [728, 311] on button "Grant Permissions" at bounding box center [731, 312] width 153 height 39
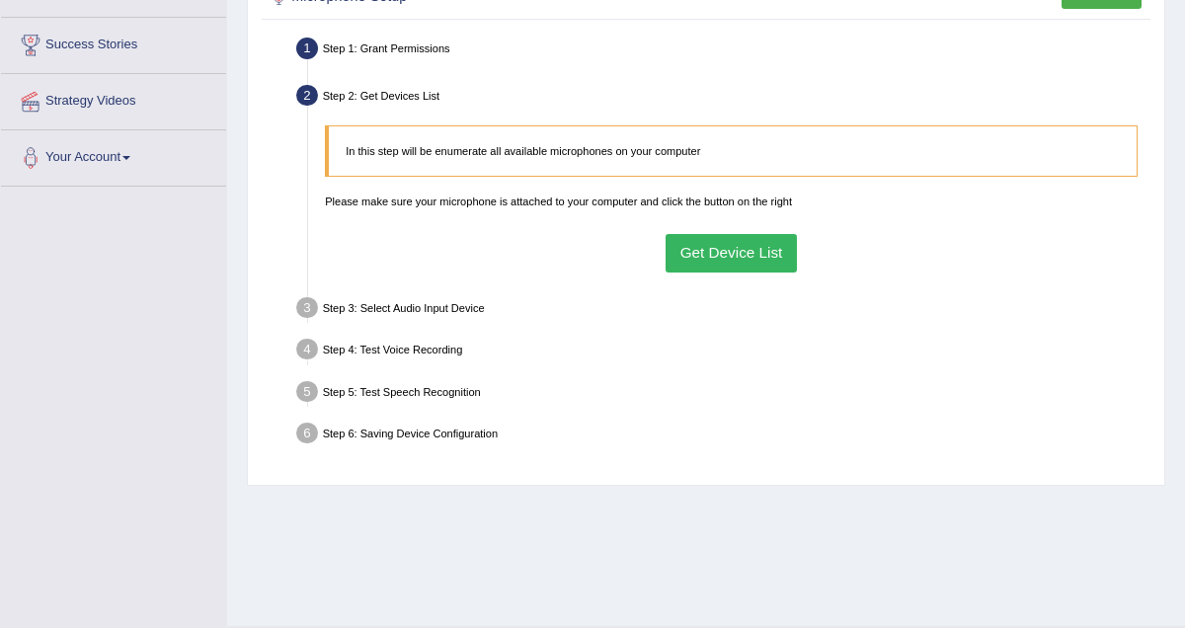
scroll to position [363, 0]
click at [755, 257] on button "Get Device List" at bounding box center [731, 251] width 131 height 39
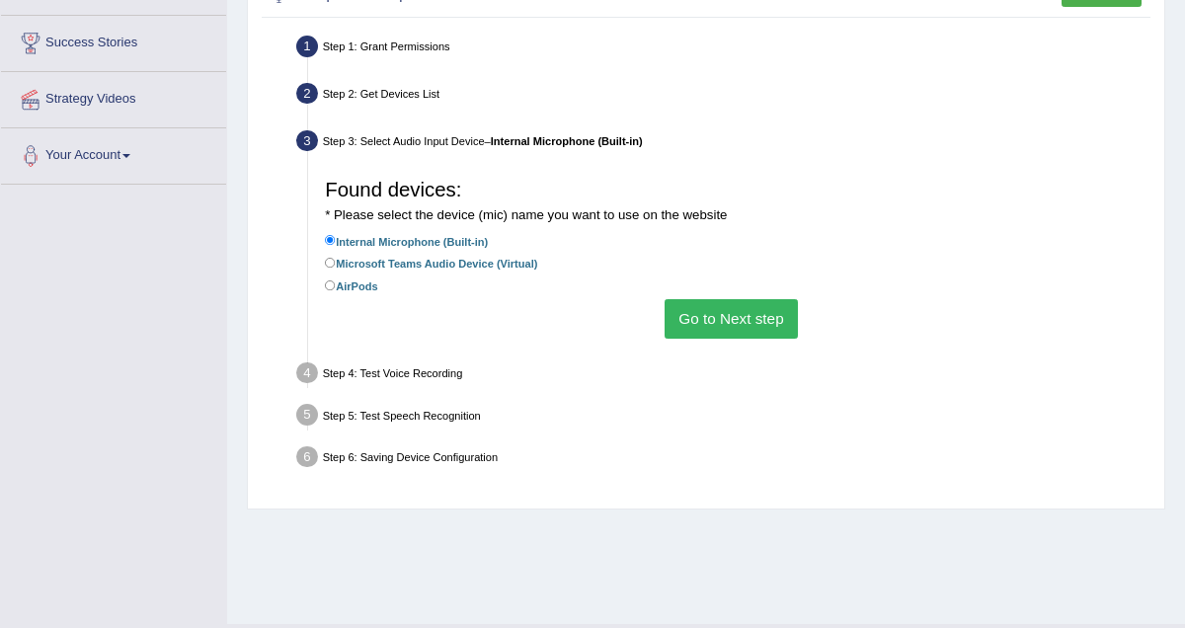
click at [726, 311] on button "Go to Next step" at bounding box center [731, 318] width 133 height 39
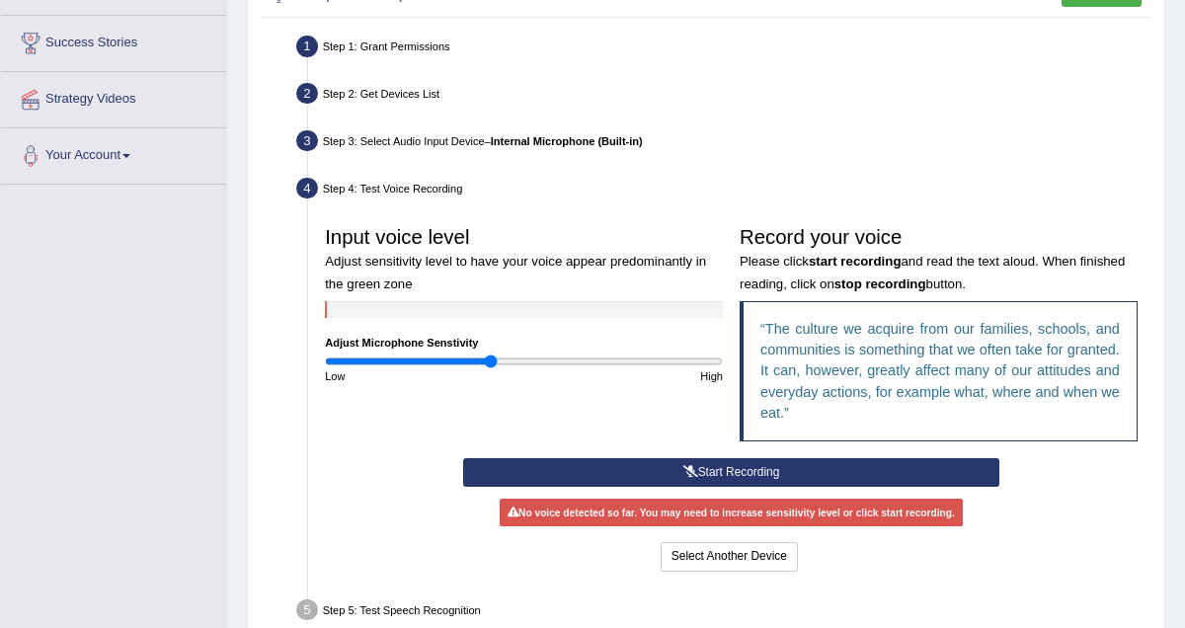
click at [745, 466] on button "Start Recording" at bounding box center [731, 472] width 536 height 29
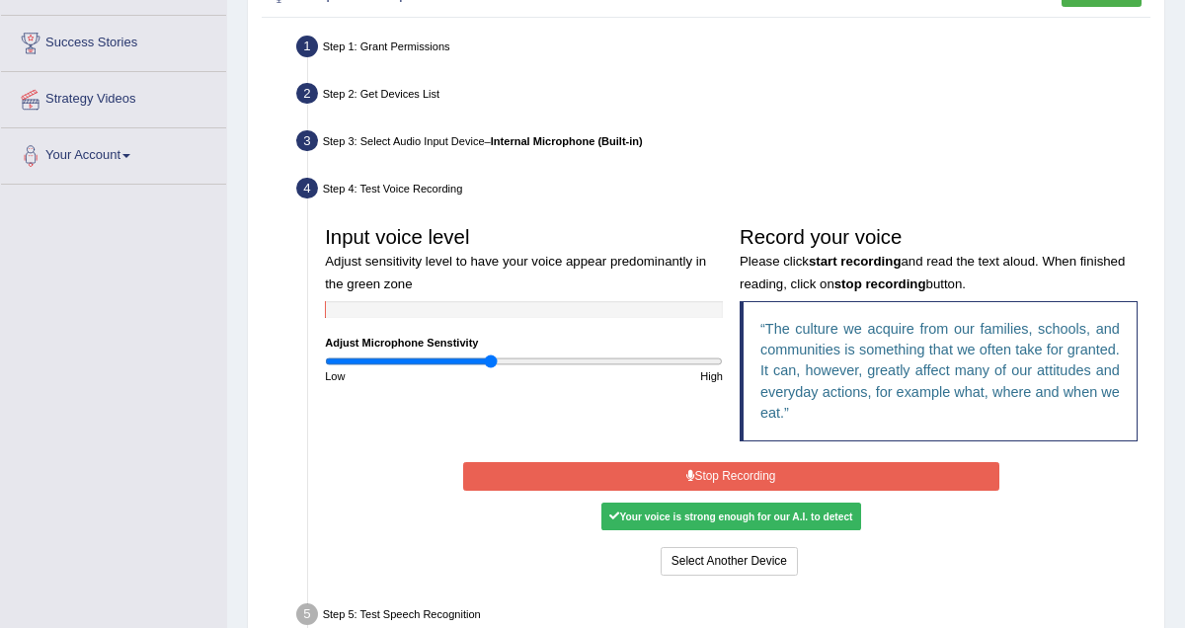
click at [714, 484] on button "Stop Recording" at bounding box center [731, 476] width 536 height 29
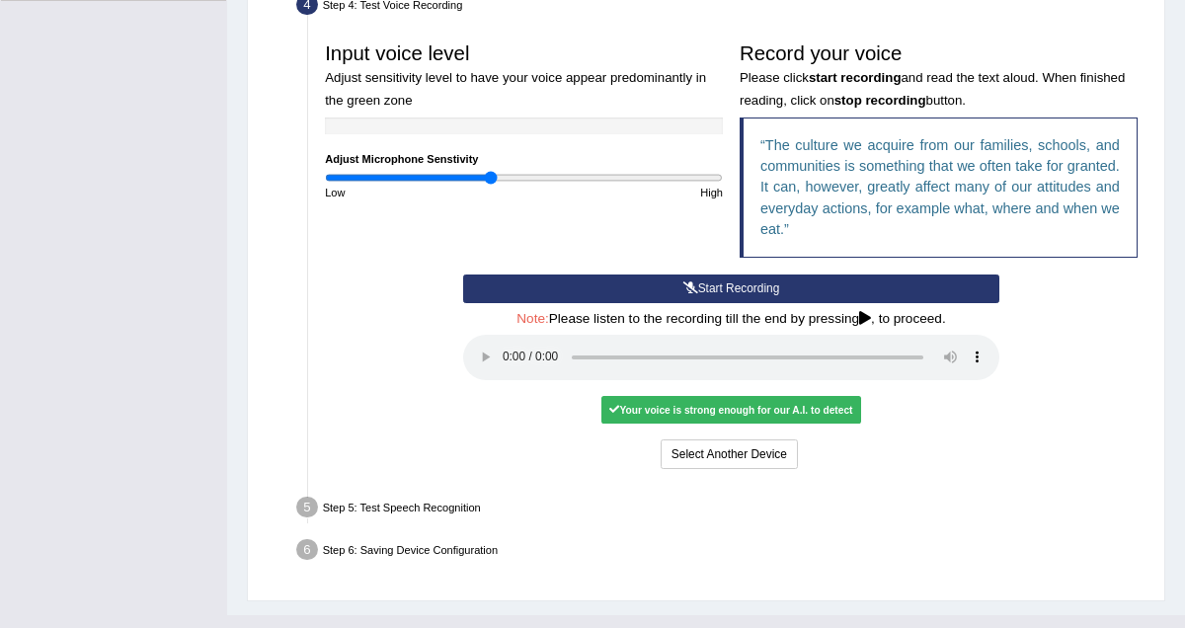
scroll to position [579, 0]
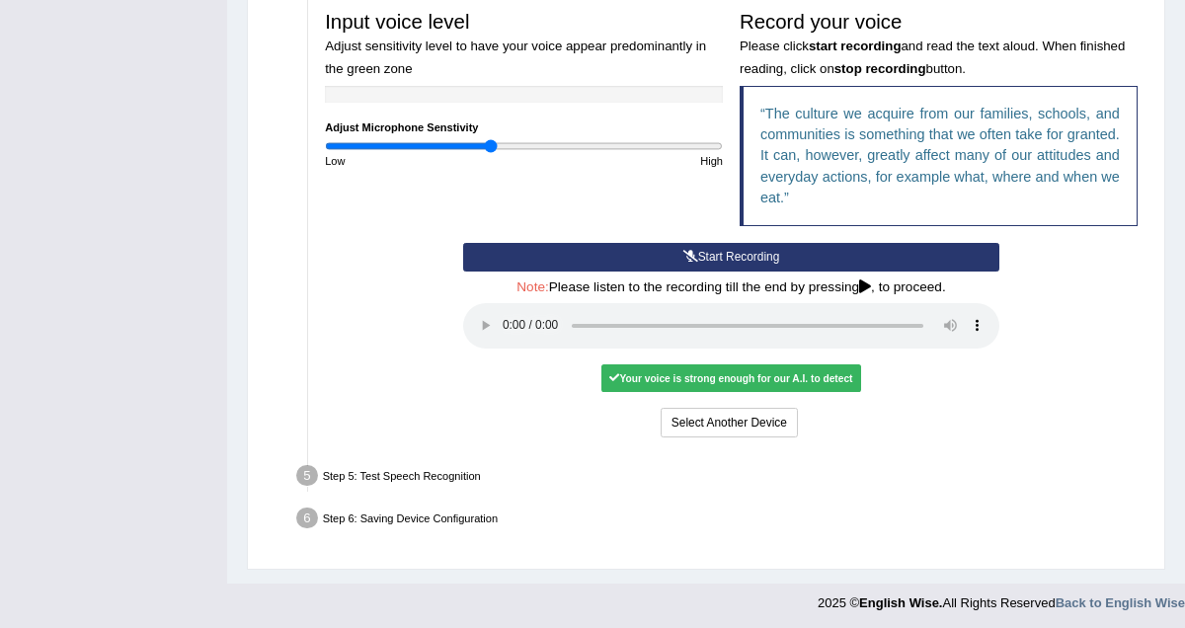
click at [779, 253] on button "Start Recording" at bounding box center [731, 257] width 536 height 29
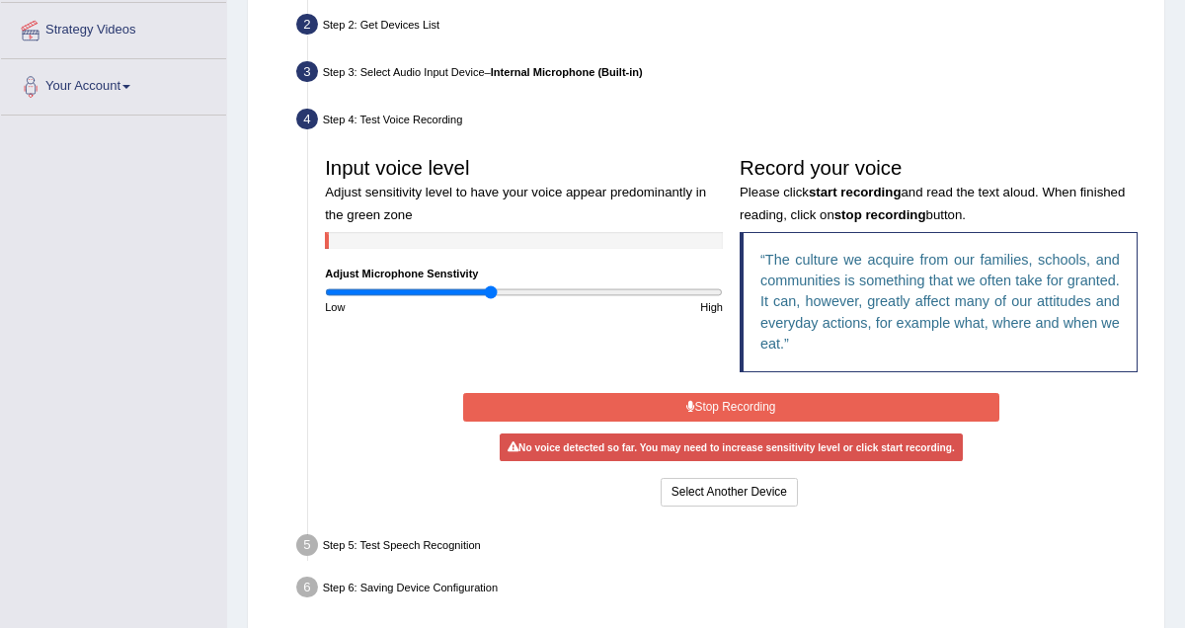
scroll to position [434, 0]
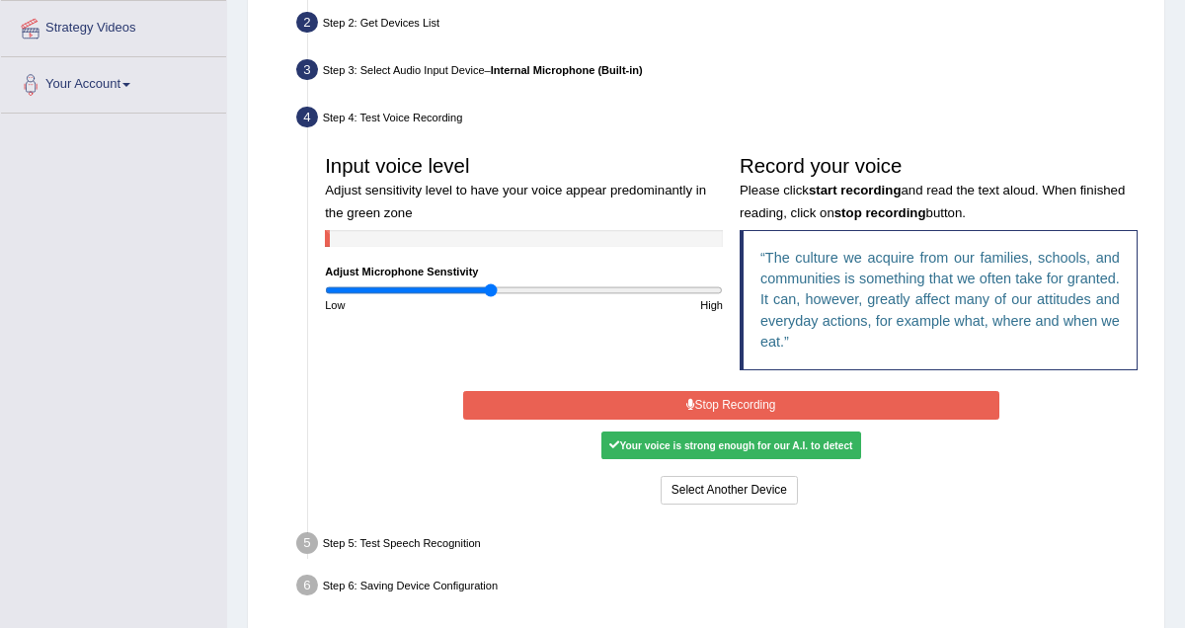
click at [705, 404] on button "Stop Recording" at bounding box center [731, 405] width 536 height 29
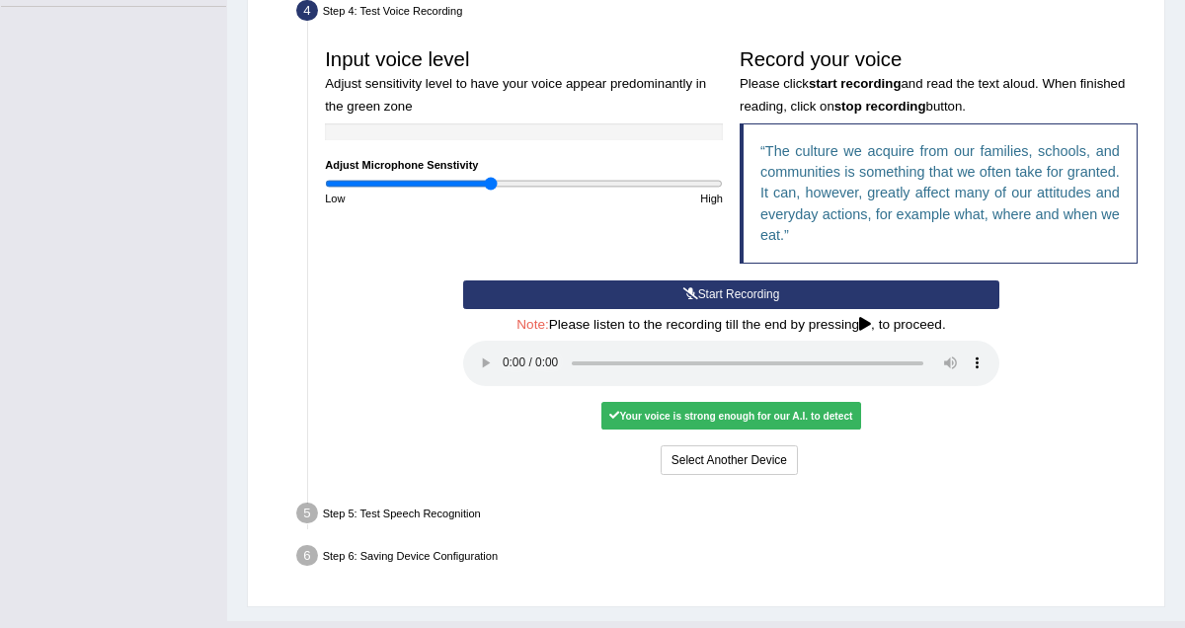
scroll to position [579, 0]
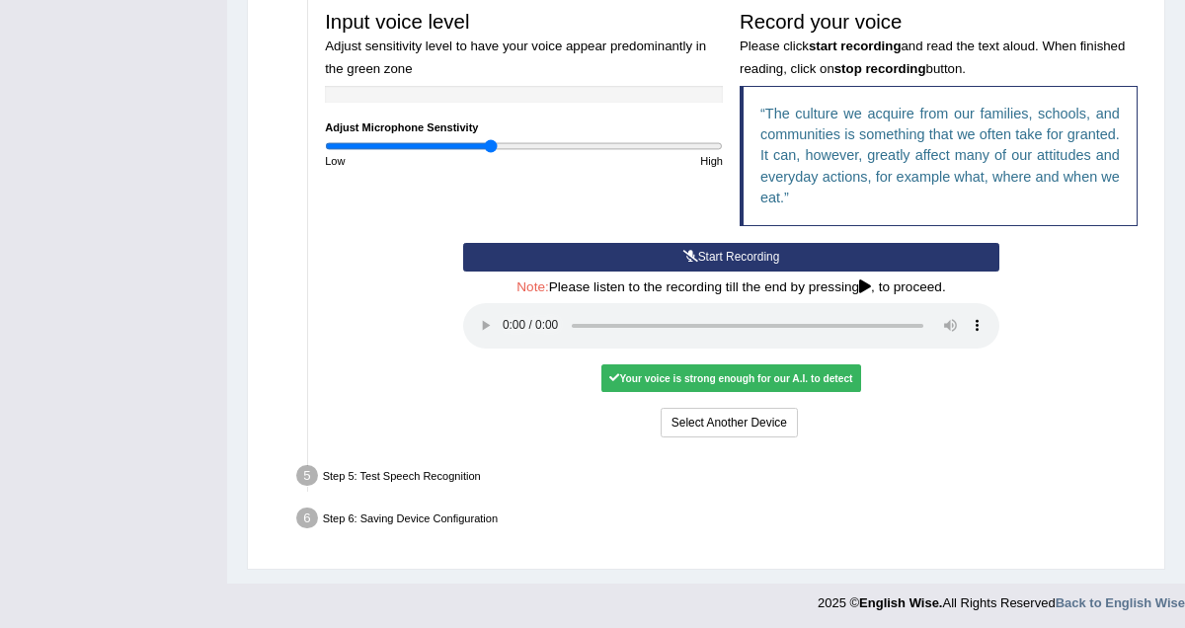
click at [754, 367] on div "Your voice is strong enough for our A.I. to detect" at bounding box center [731, 378] width 260 height 28
click at [413, 469] on div "Step 5: Test Speech Recognition" at bounding box center [723, 478] width 868 height 37
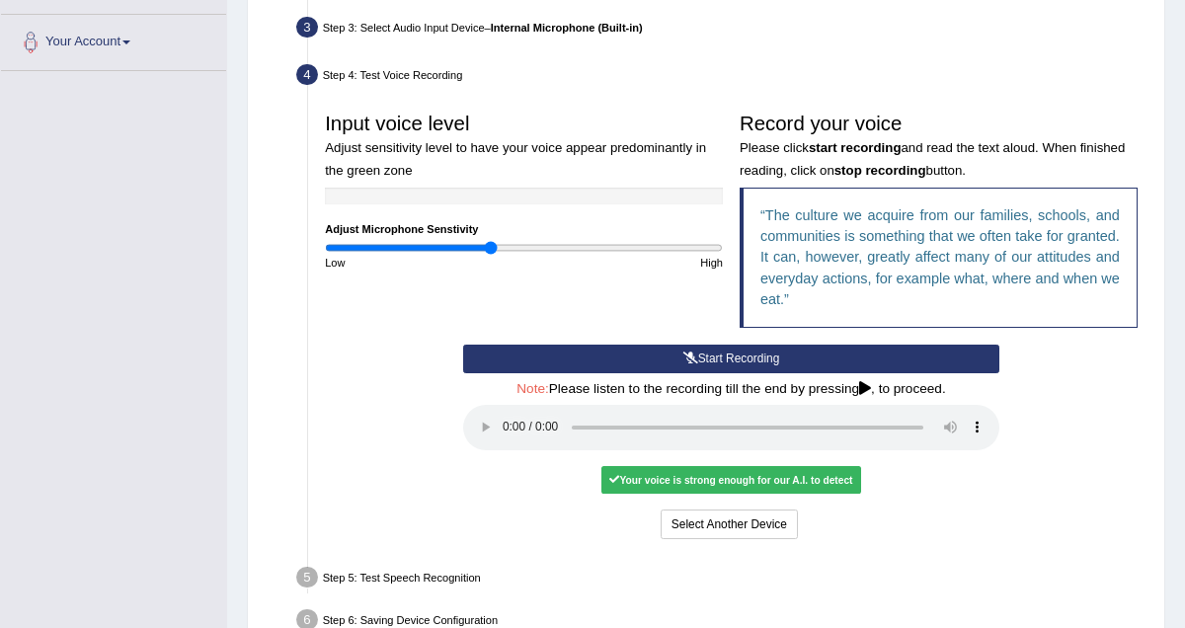
scroll to position [366, 0]
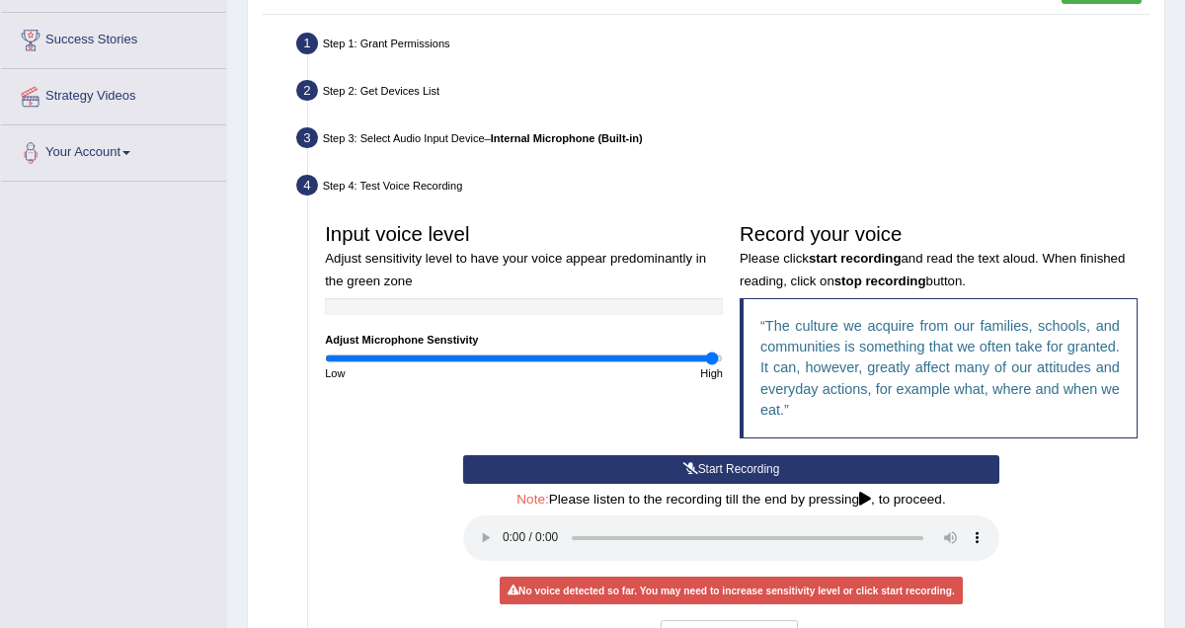
click at [710, 357] on input "range" at bounding box center [524, 359] width 398 height 14
click at [604, 359] on input "range" at bounding box center [524, 359] width 398 height 14
click at [572, 360] on input "range" at bounding box center [524, 359] width 398 height 14
type input "1.14"
click at [548, 358] on input "range" at bounding box center [524, 359] width 398 height 14
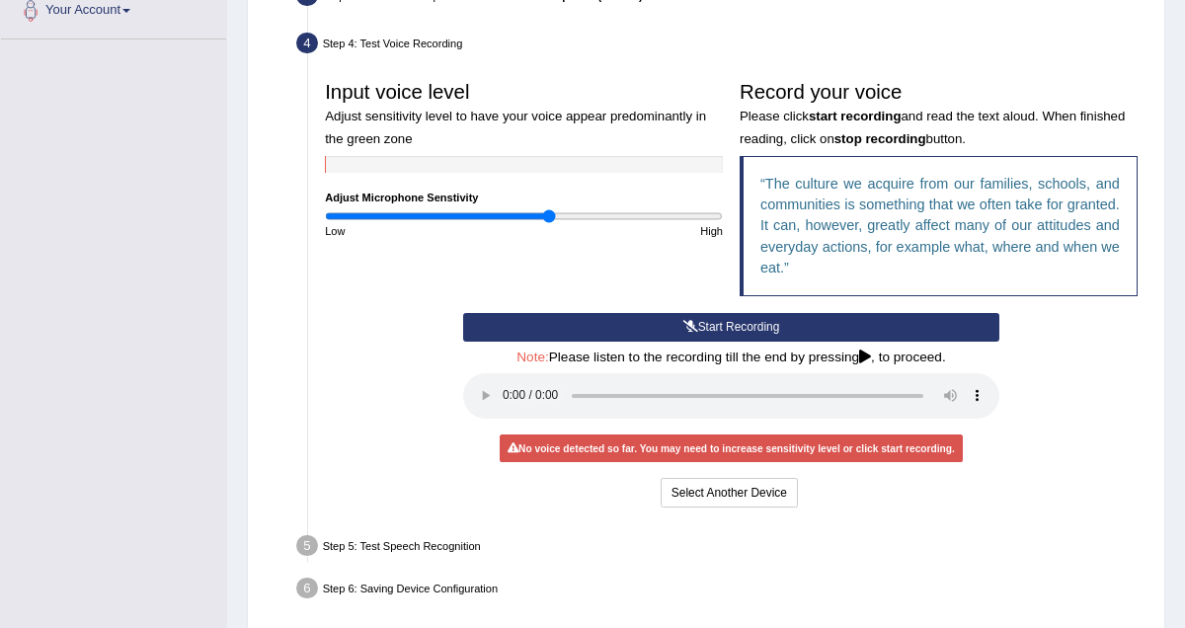
scroll to position [496, 0]
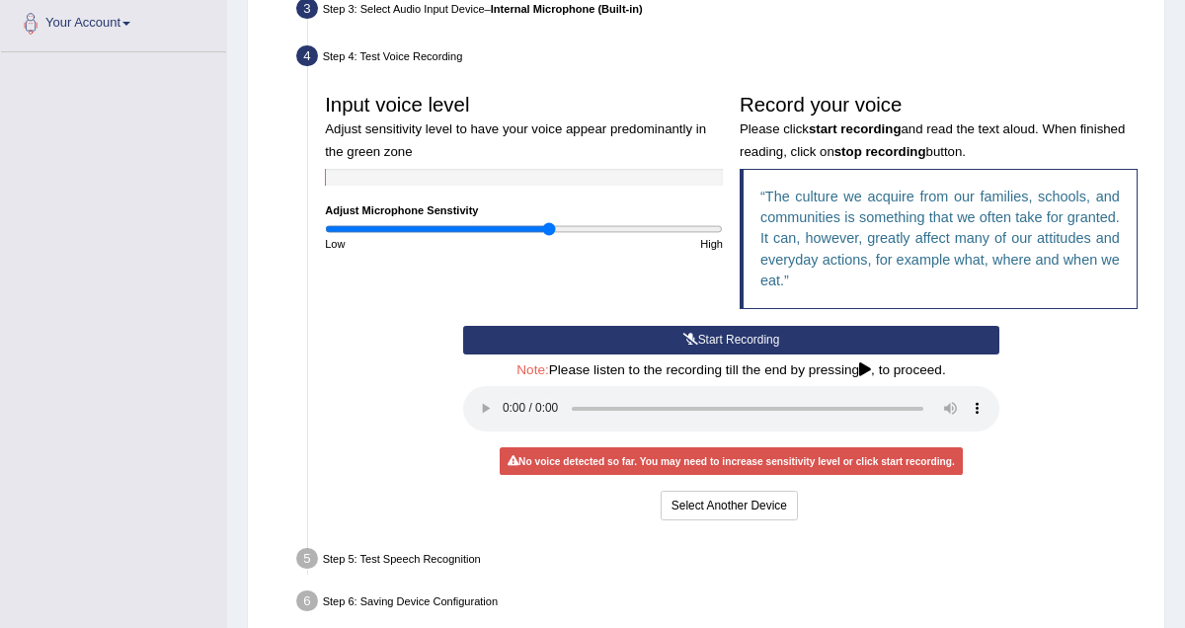
click at [654, 336] on button "Start Recording" at bounding box center [731, 340] width 536 height 29
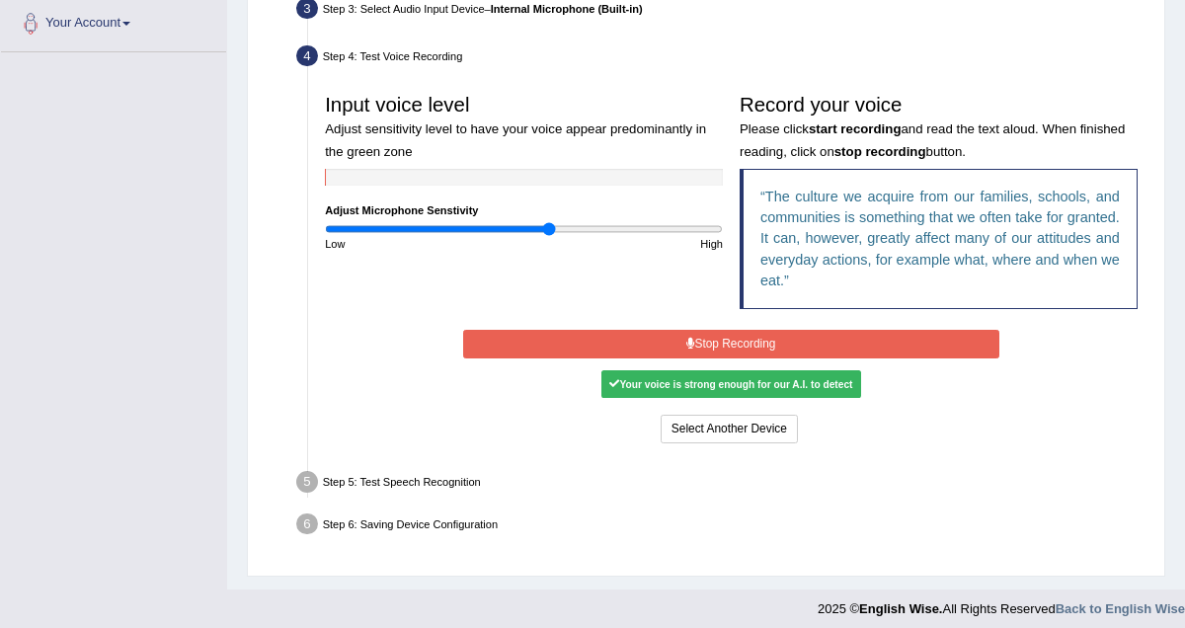
click at [736, 337] on button "Stop Recording" at bounding box center [731, 344] width 536 height 29
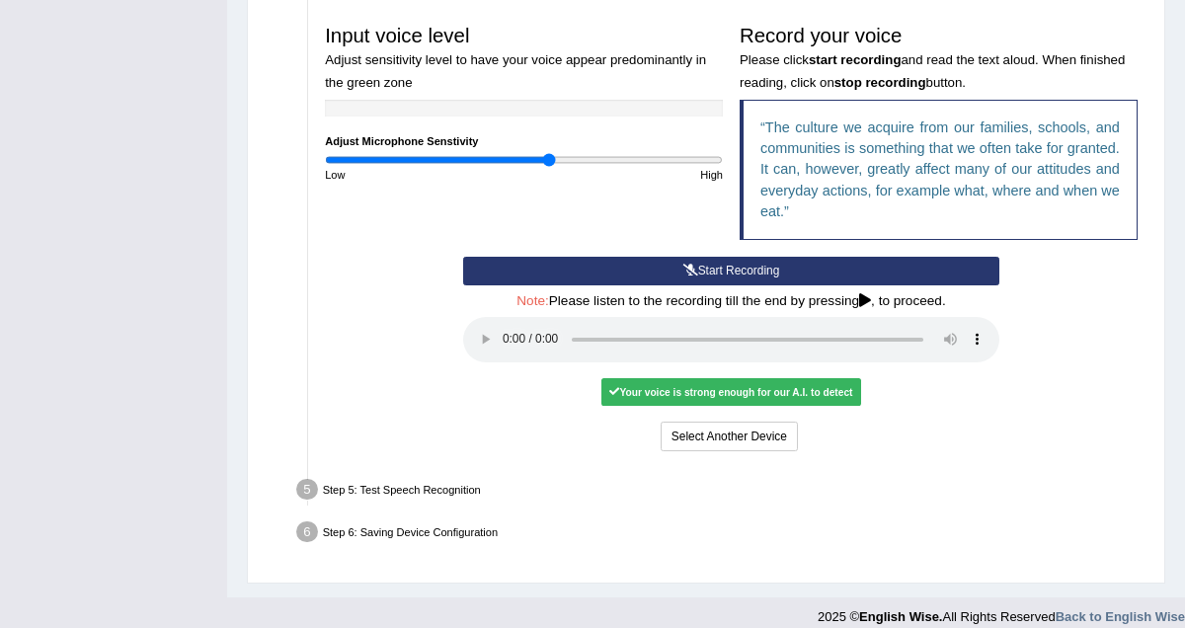
scroll to position [579, 0]
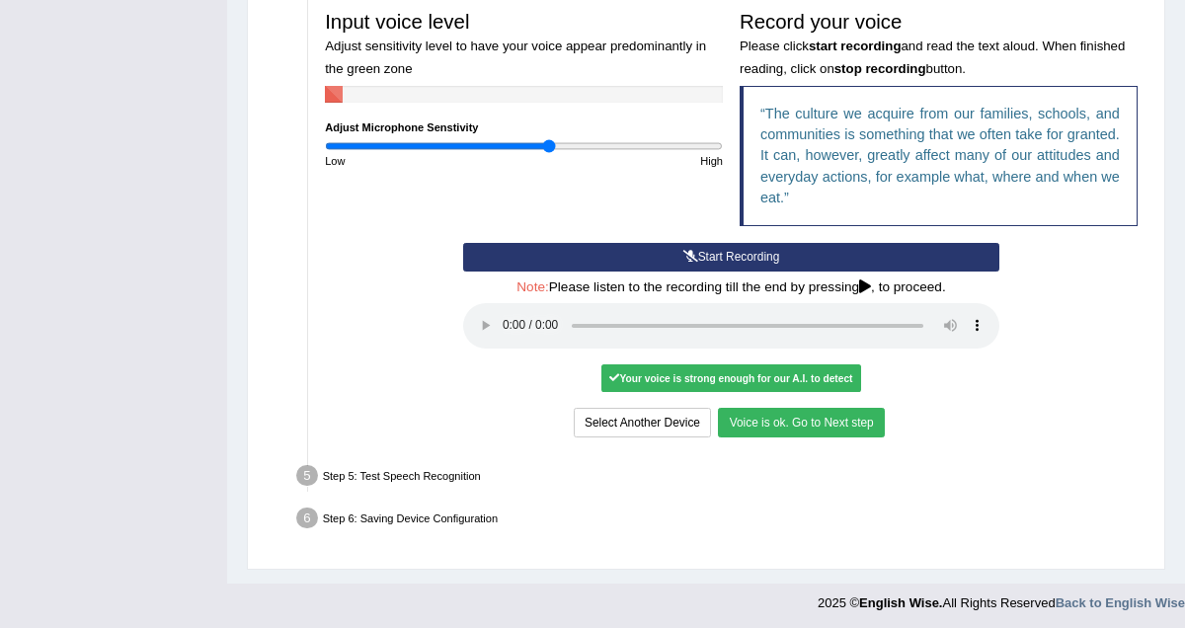
click at [814, 419] on button "Voice is ok. Go to Next step" at bounding box center [801, 422] width 166 height 29
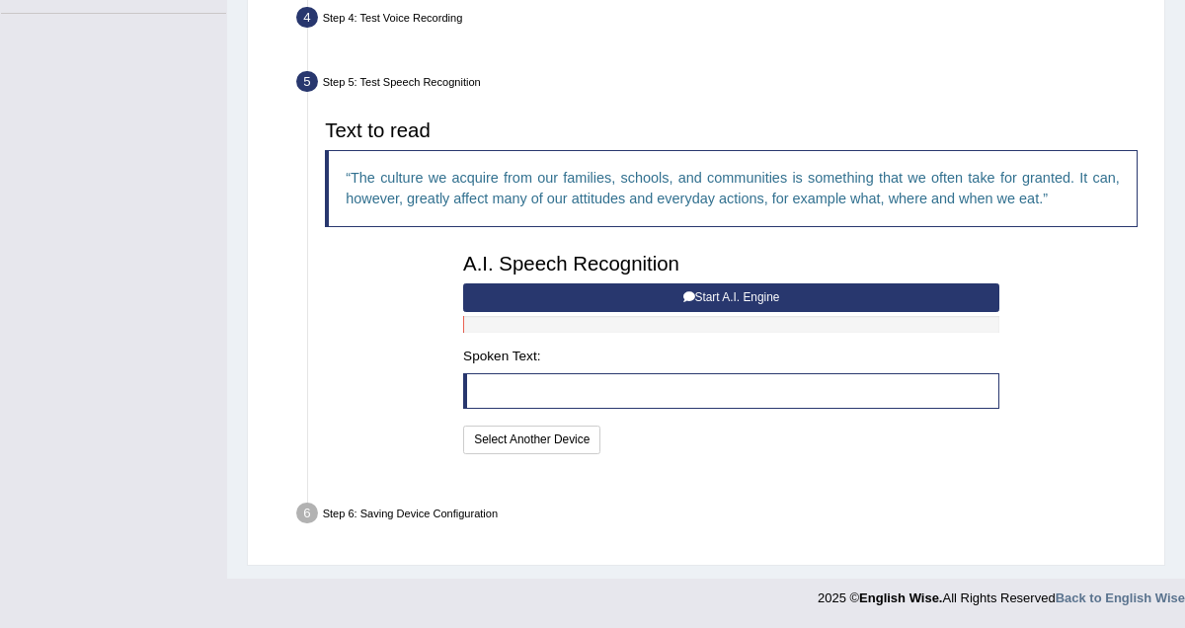
scroll to position [492, 0]
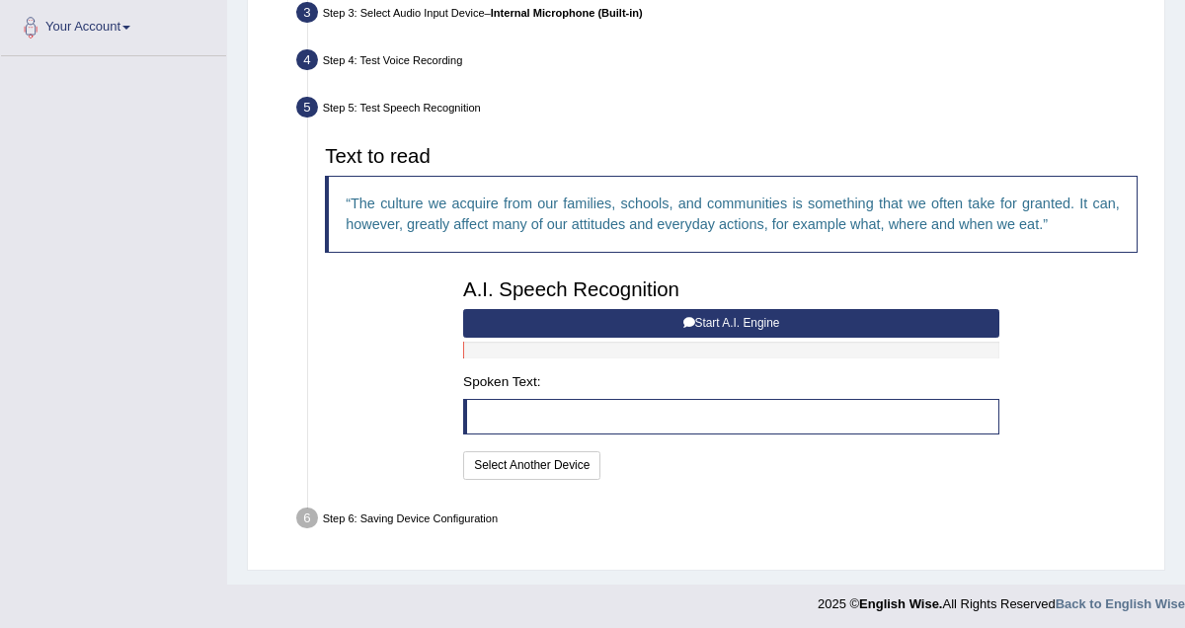
click at [599, 503] on div "Step 6: Saving Device Configuration" at bounding box center [723, 521] width 868 height 37
click at [620, 410] on blockquote at bounding box center [731, 417] width 536 height 36
click at [637, 326] on button "Start A.I. Engine" at bounding box center [731, 323] width 536 height 29
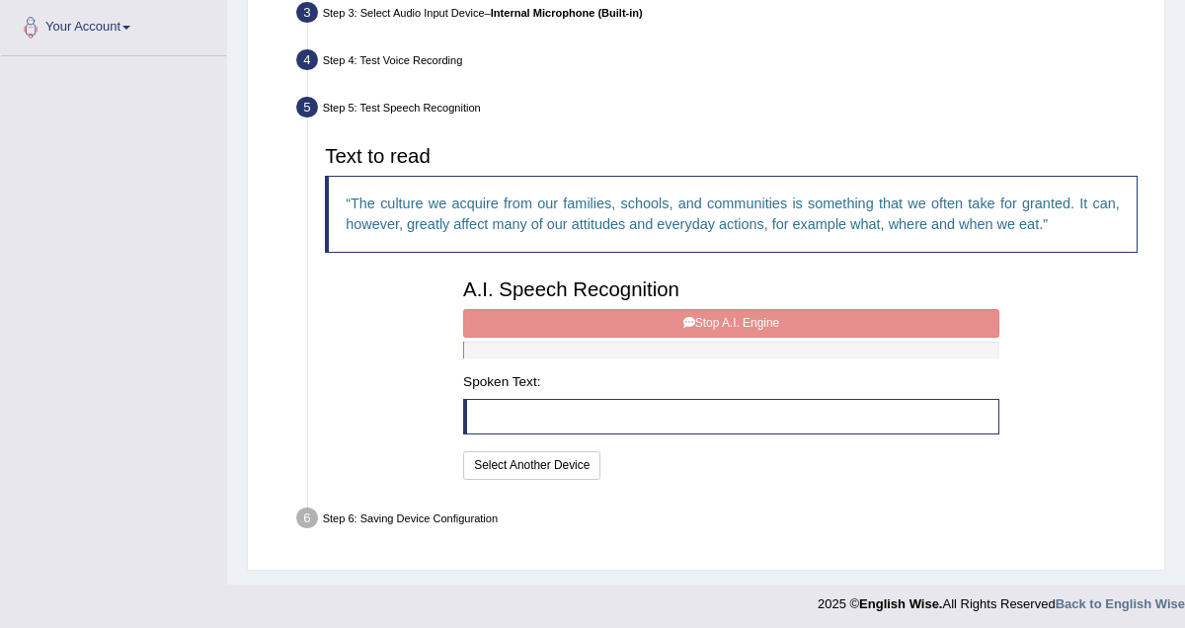
click at [692, 323] on div "A.I. Speech Recognition Start A.I. Engine Stop A.I. Engine Note: Please listen …" at bounding box center [731, 377] width 553 height 214
click at [720, 316] on div "A.I. Speech Recognition Start A.I. Engine Stop A.I. Engine Note: Please listen …" at bounding box center [731, 377] width 553 height 214
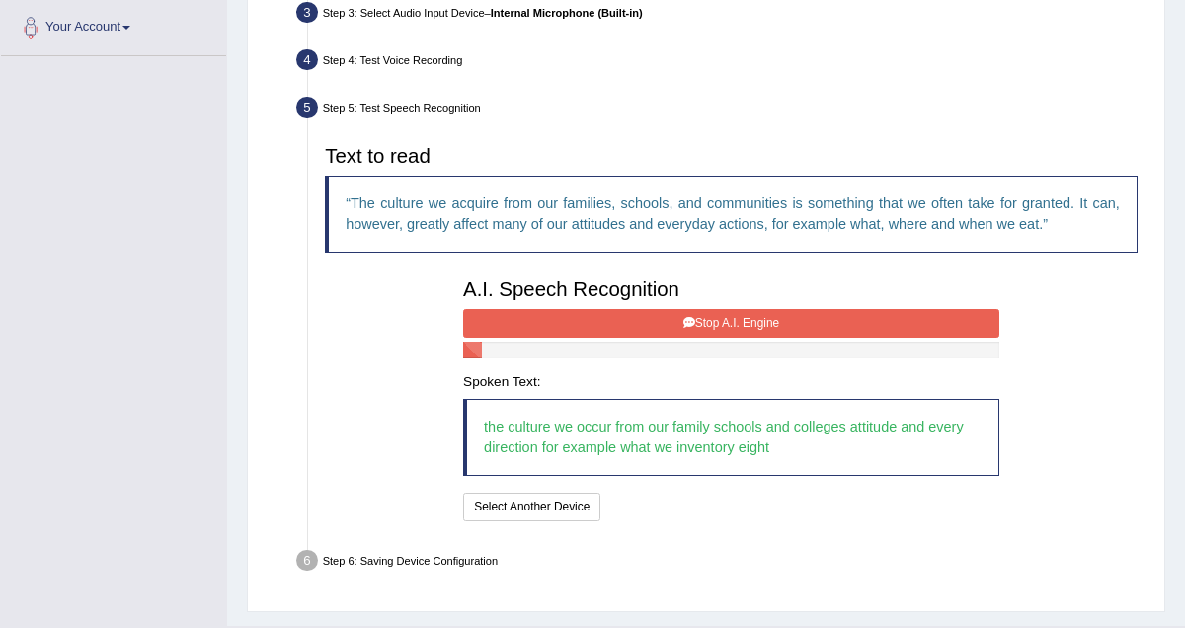
click at [751, 342] on div at bounding box center [731, 350] width 536 height 17
click at [746, 315] on button "Stop A.I. Engine" at bounding box center [731, 323] width 536 height 29
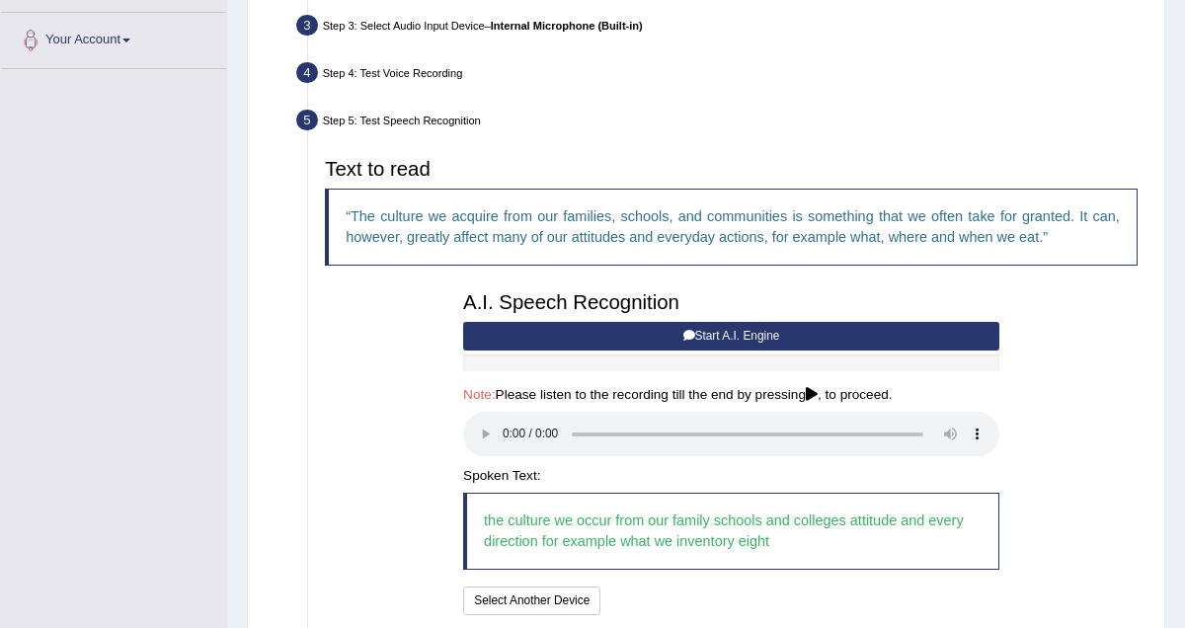
scroll to position [615, 0]
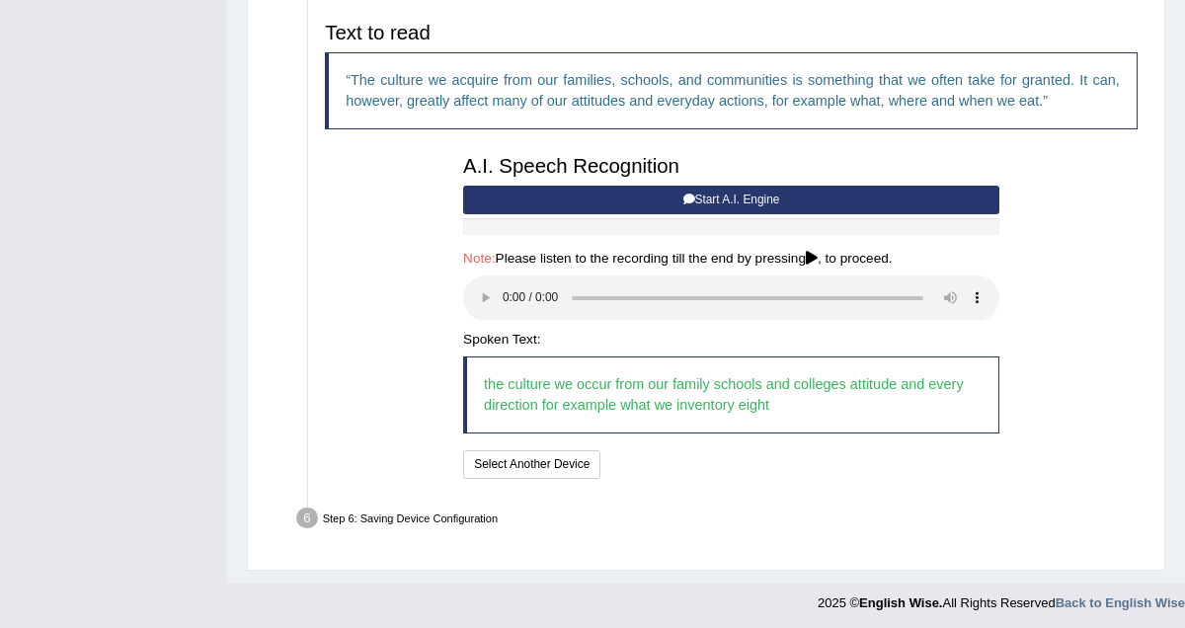
click at [452, 530] on div "Step 6: Saving Device Configuration" at bounding box center [723, 521] width 868 height 37
click at [856, 259] on h4 "Note: Please listen to the recording till the end by pressing , to proceed." at bounding box center [731, 259] width 536 height 15
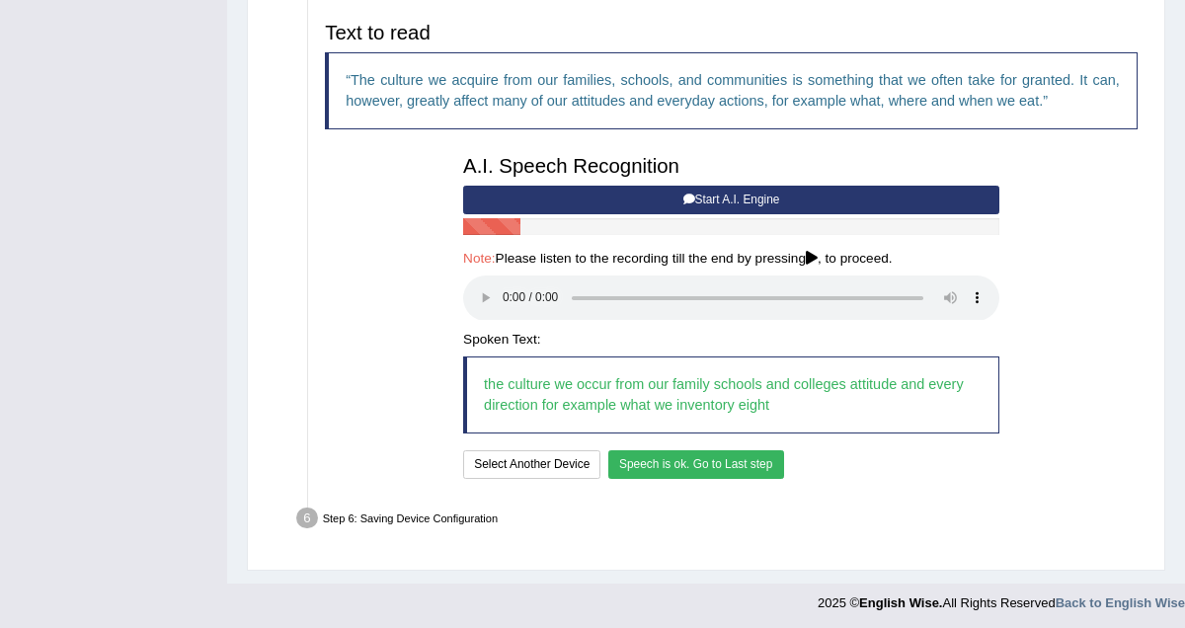
click at [756, 460] on button "Speech is ok. Go to Last step" at bounding box center [696, 464] width 176 height 29
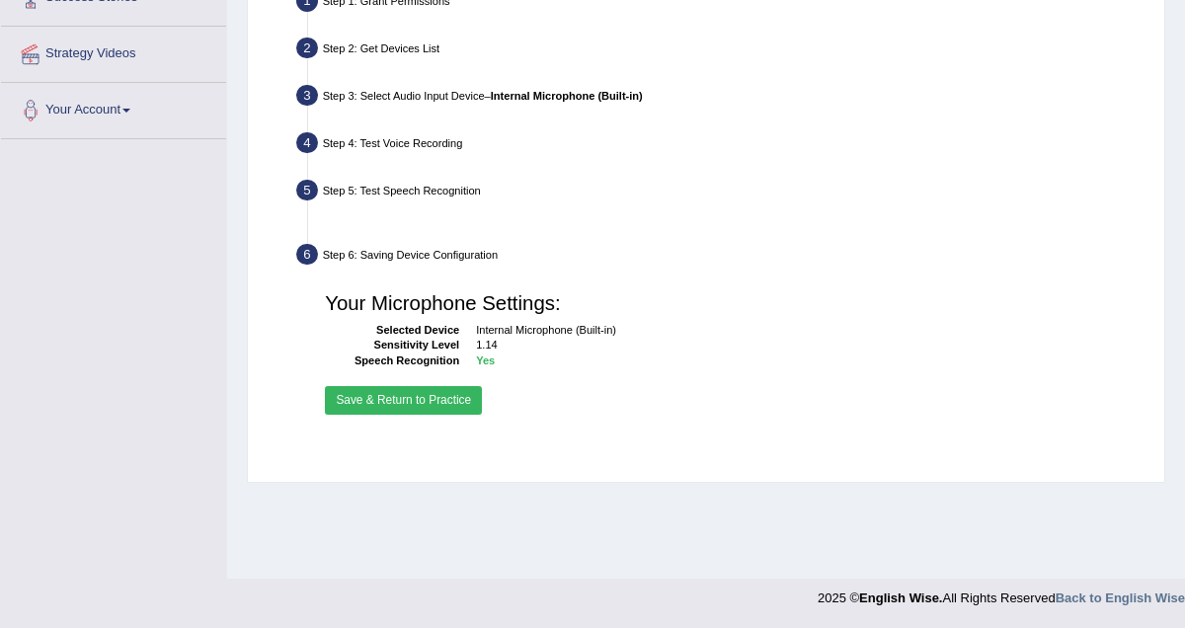
scroll to position [409, 0]
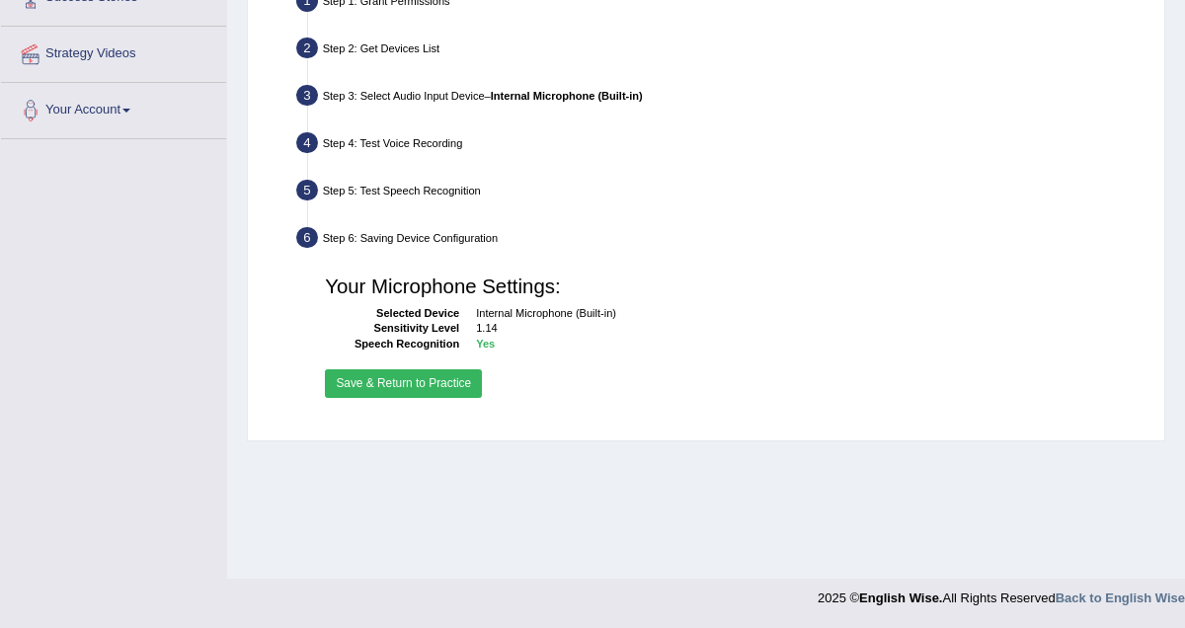
click at [451, 387] on button "Save & Return to Practice" at bounding box center [403, 383] width 157 height 29
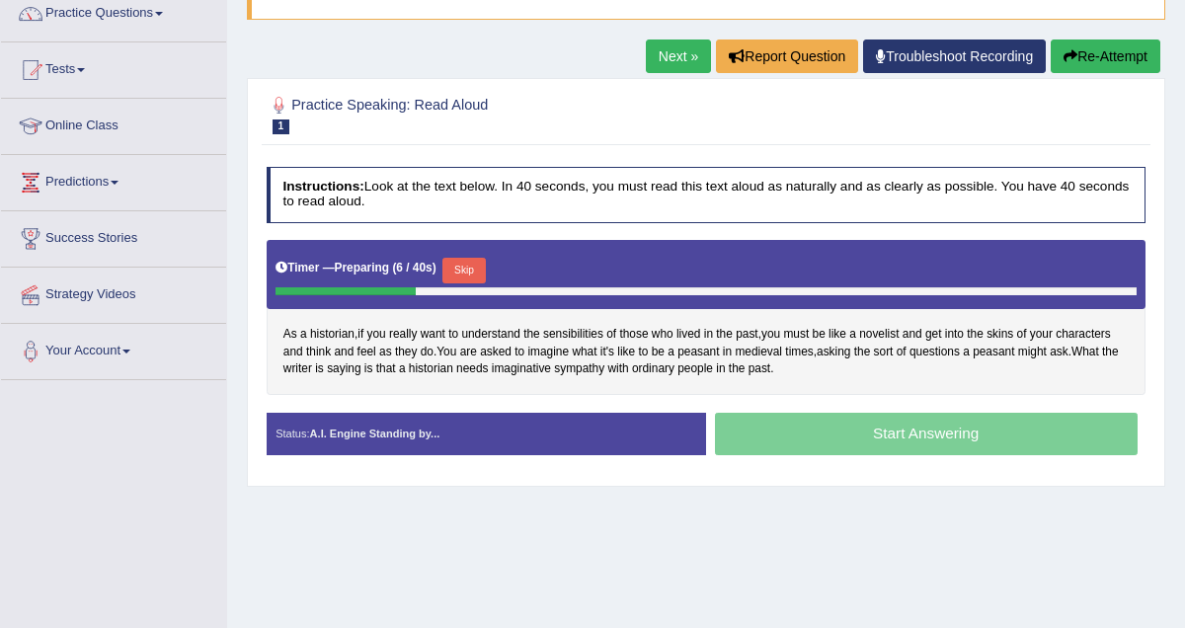
scroll to position [177, 0]
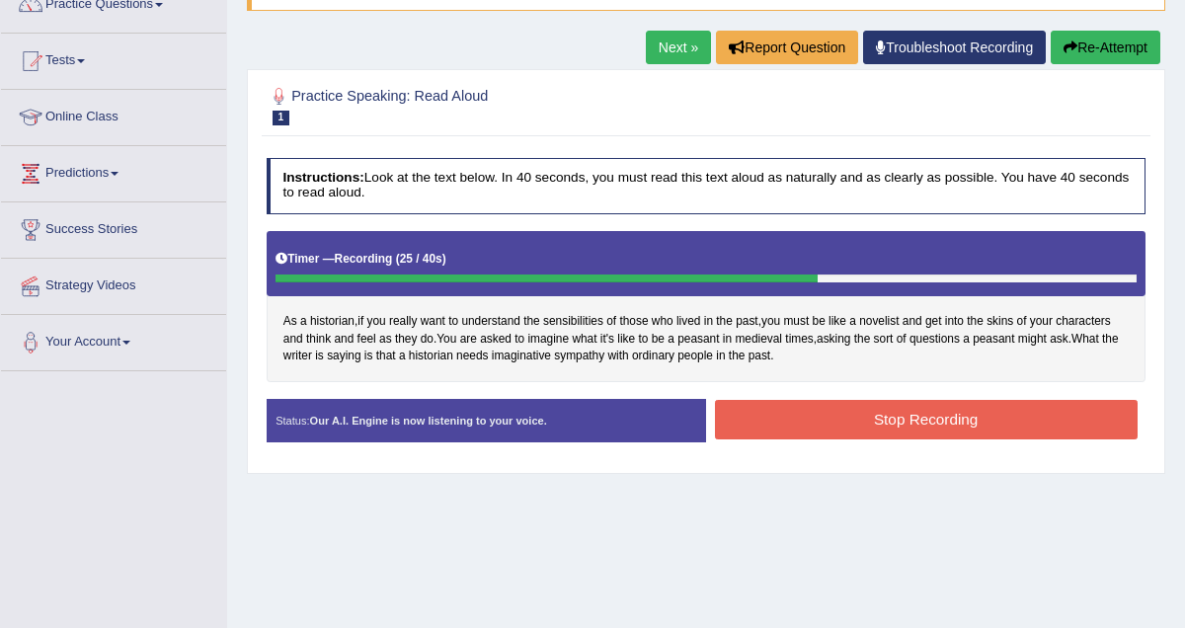
click at [947, 429] on button "Stop Recording" at bounding box center [926, 419] width 423 height 39
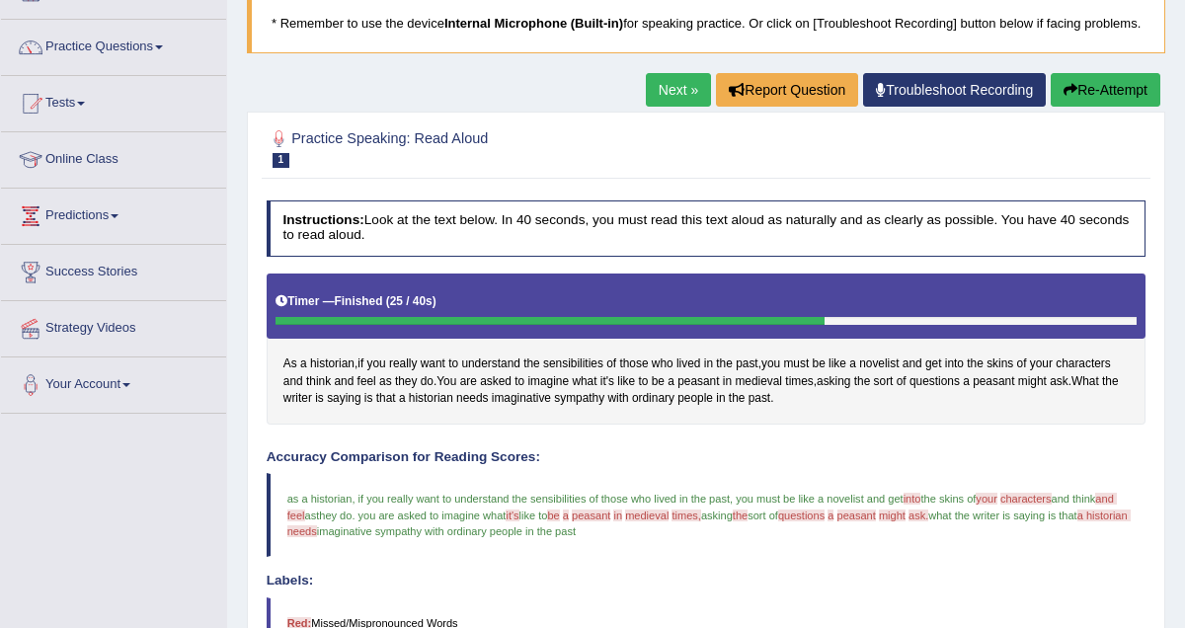
scroll to position [0, 0]
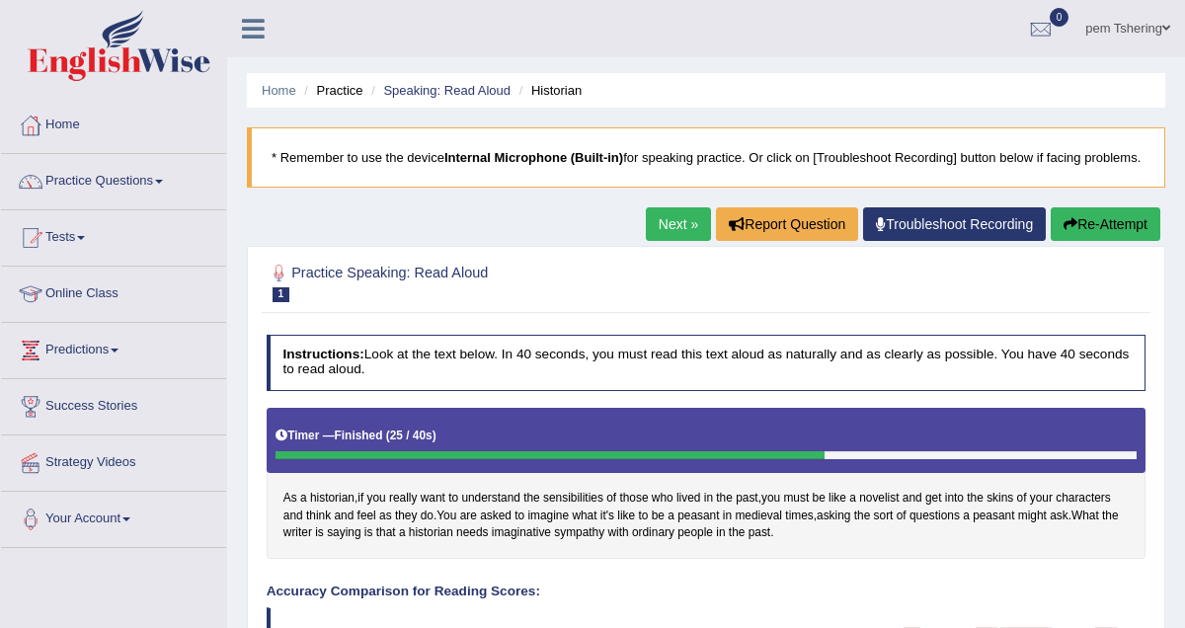
click at [666, 237] on link "Next »" at bounding box center [678, 224] width 65 height 34
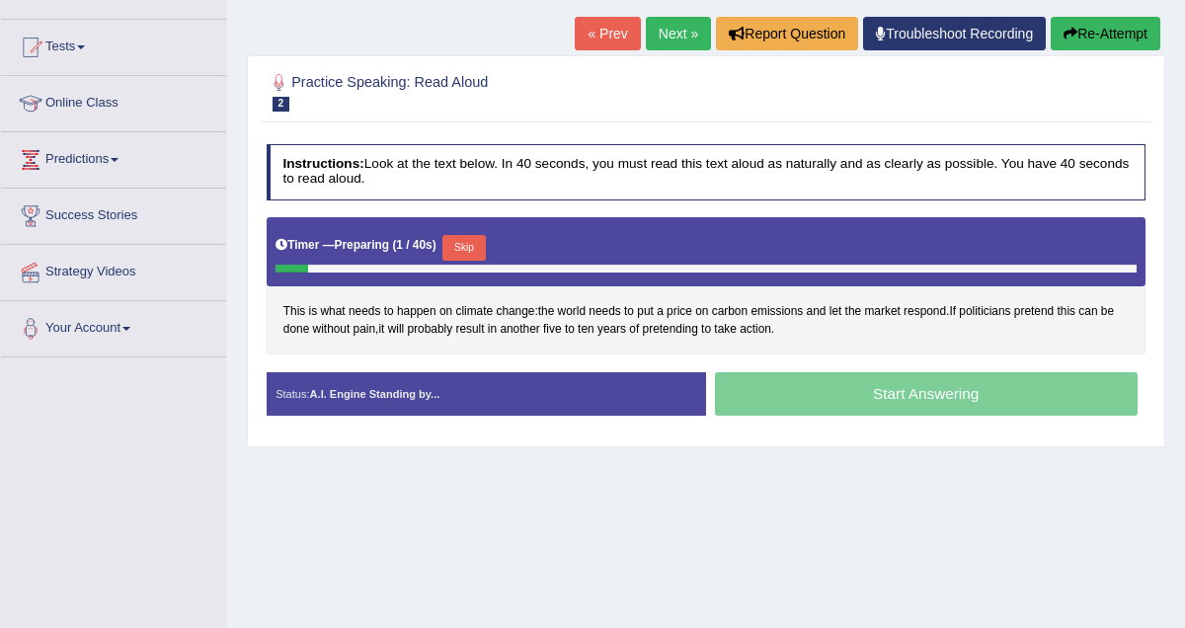
scroll to position [193, 0]
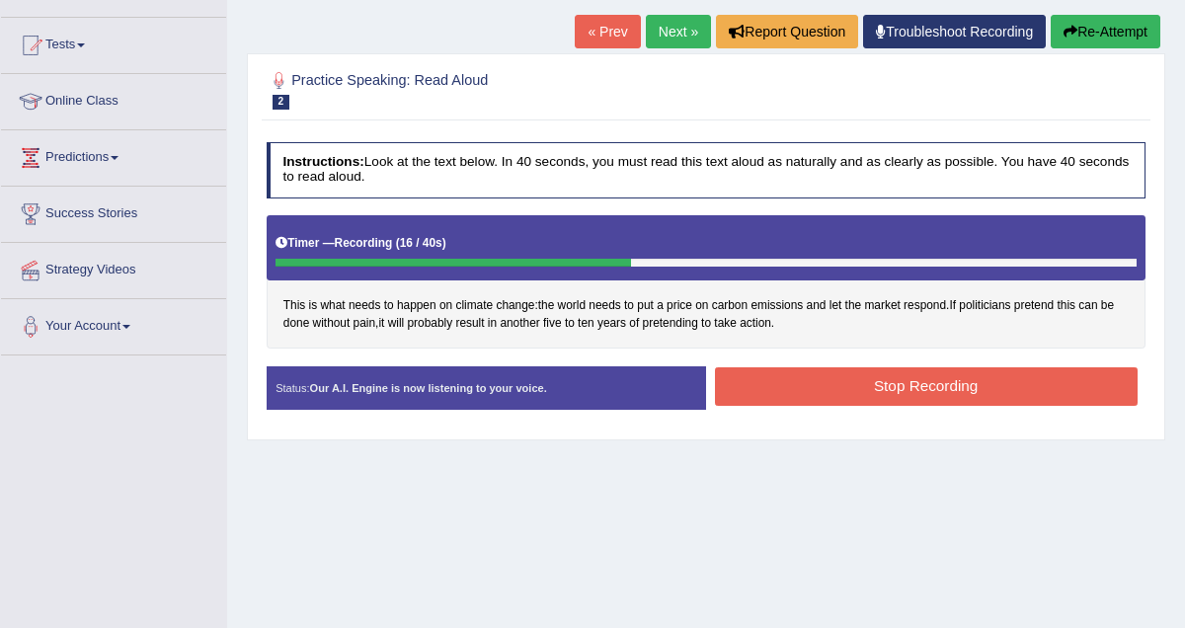
click at [816, 406] on button "Stop Recording" at bounding box center [926, 386] width 423 height 39
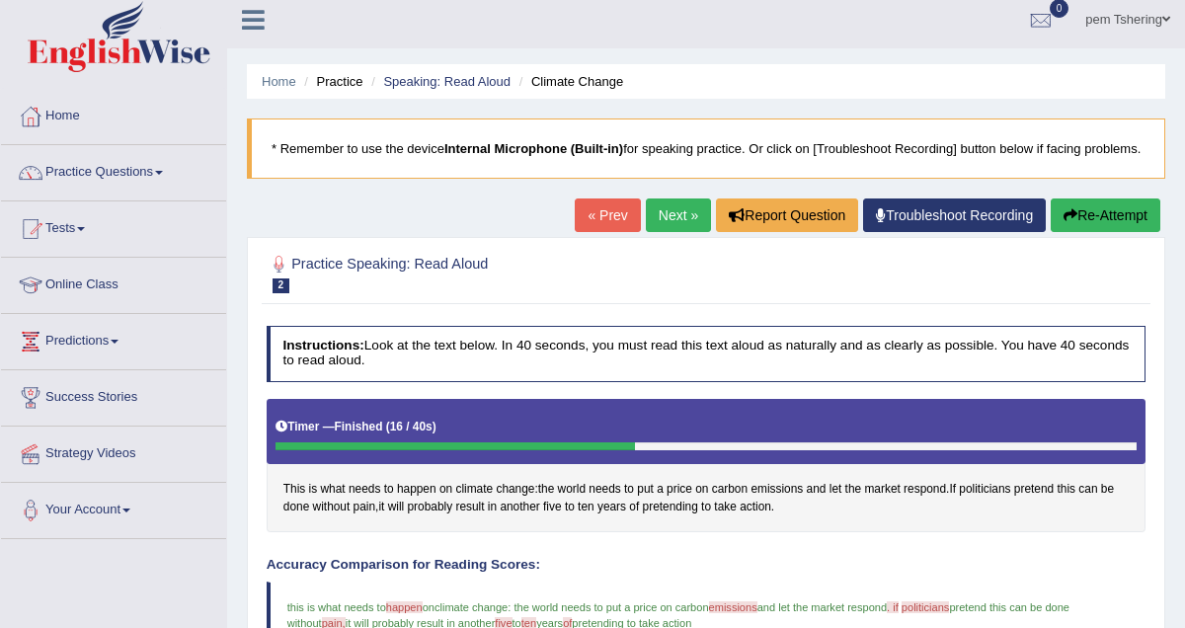
scroll to position [0, 0]
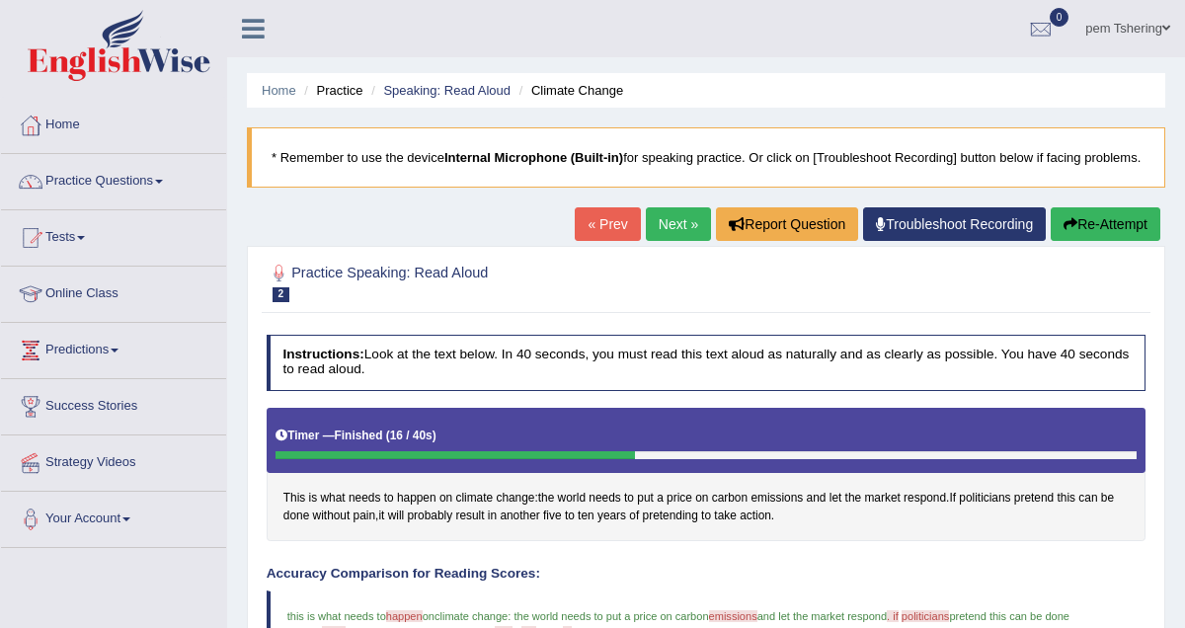
click at [667, 241] on link "Next »" at bounding box center [678, 224] width 65 height 34
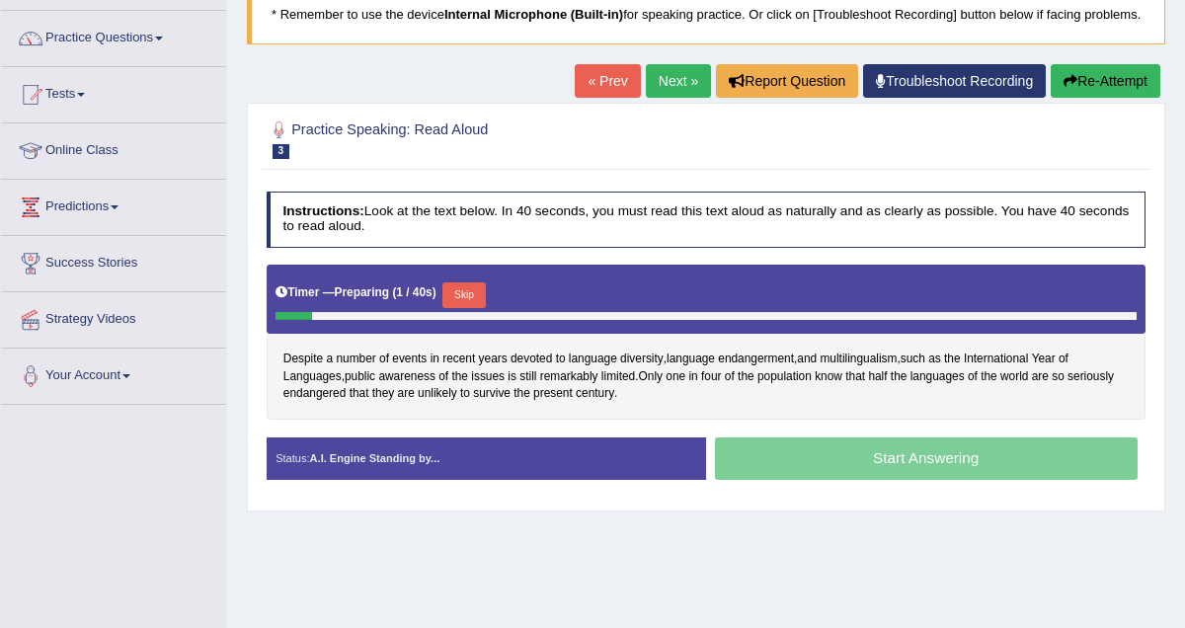
scroll to position [159, 0]
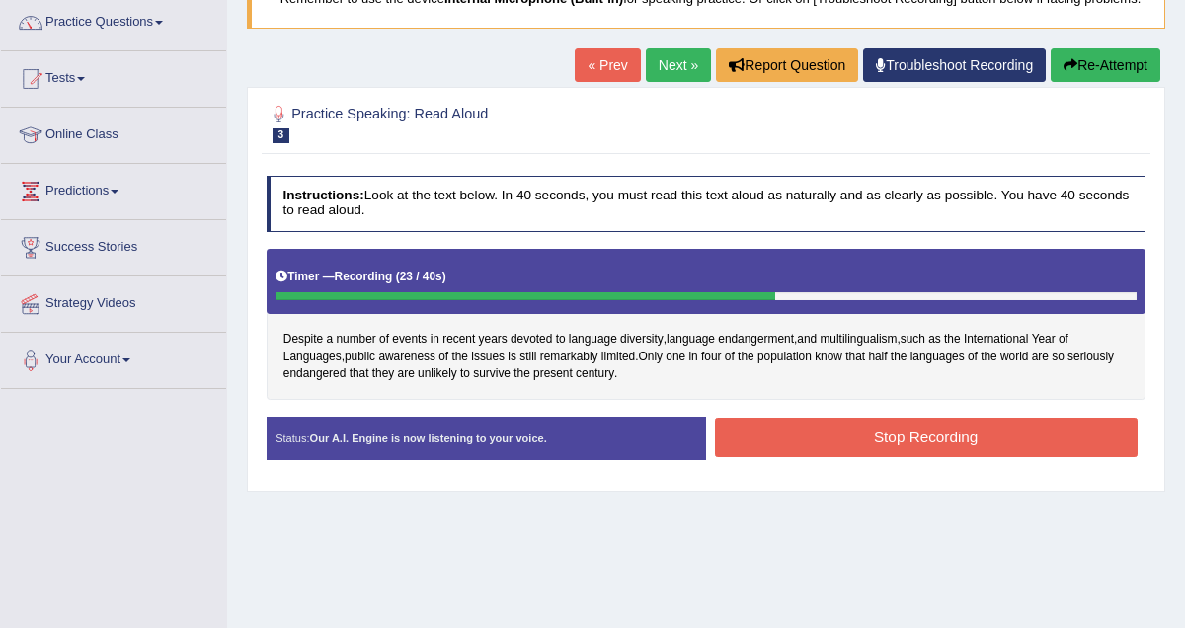
click at [909, 448] on button "Stop Recording" at bounding box center [926, 437] width 423 height 39
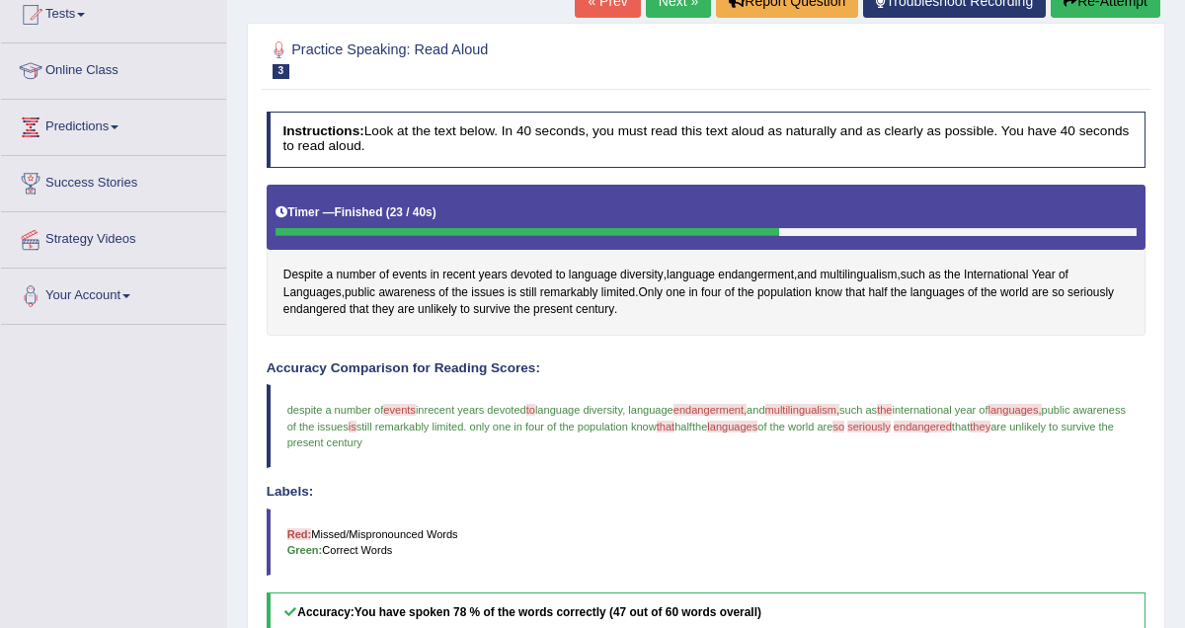
scroll to position [199, 0]
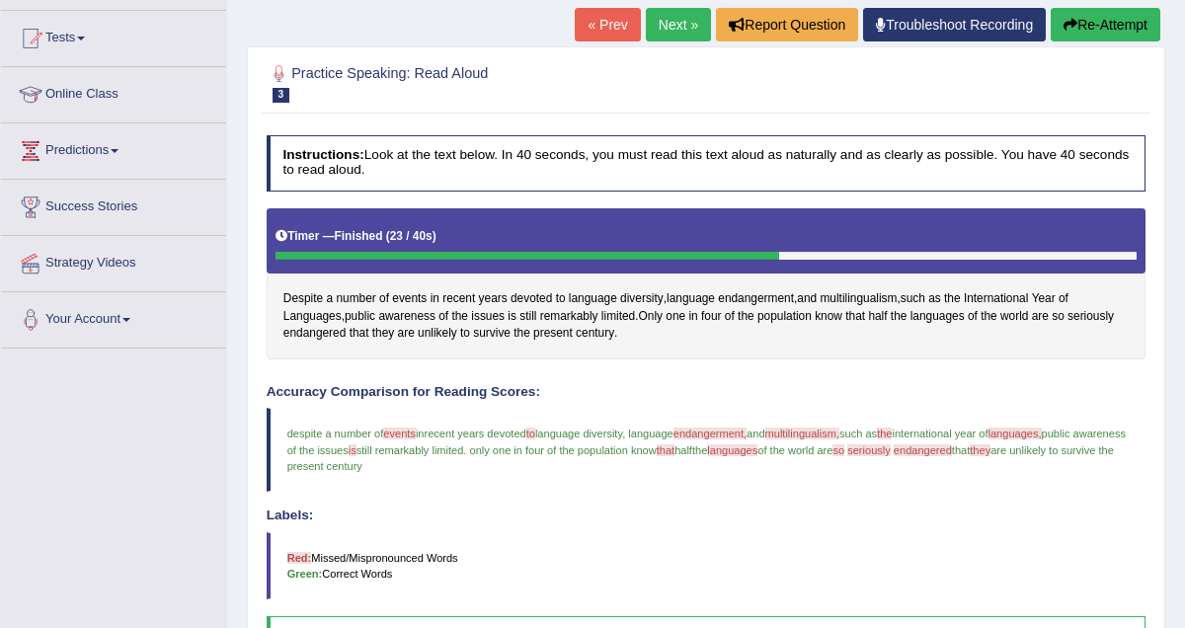
click at [1107, 41] on button "Re-Attempt" at bounding box center [1106, 25] width 110 height 34
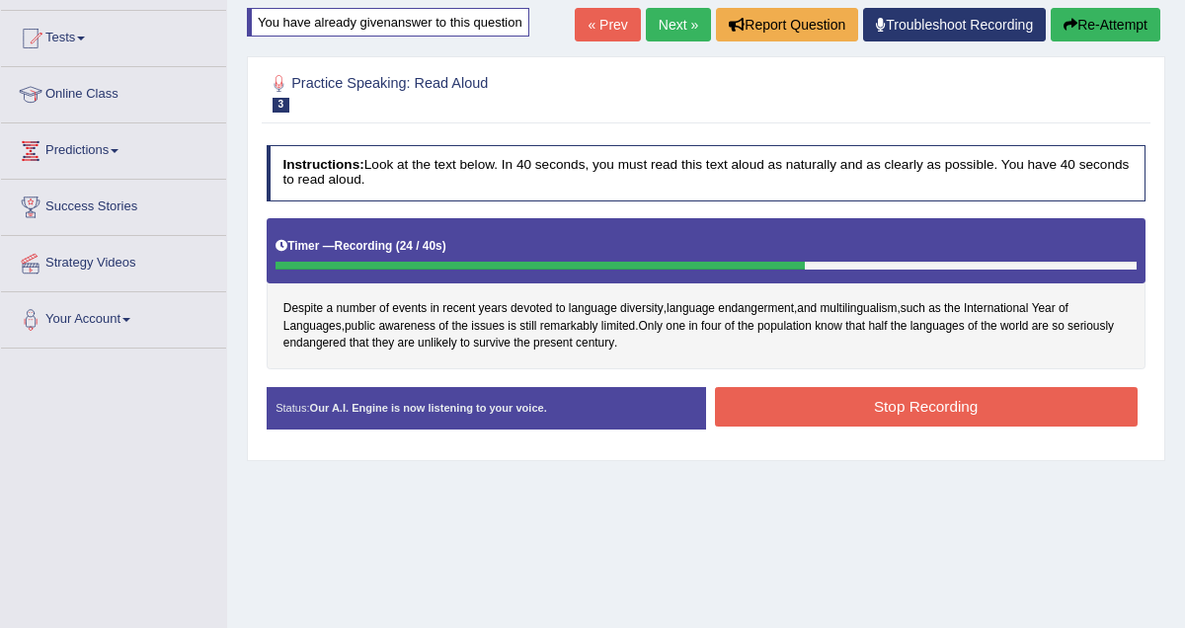
click at [837, 431] on div "Stop Recording" at bounding box center [925, 408] width 439 height 43
click at [841, 426] on button "Stop Recording" at bounding box center [926, 406] width 423 height 39
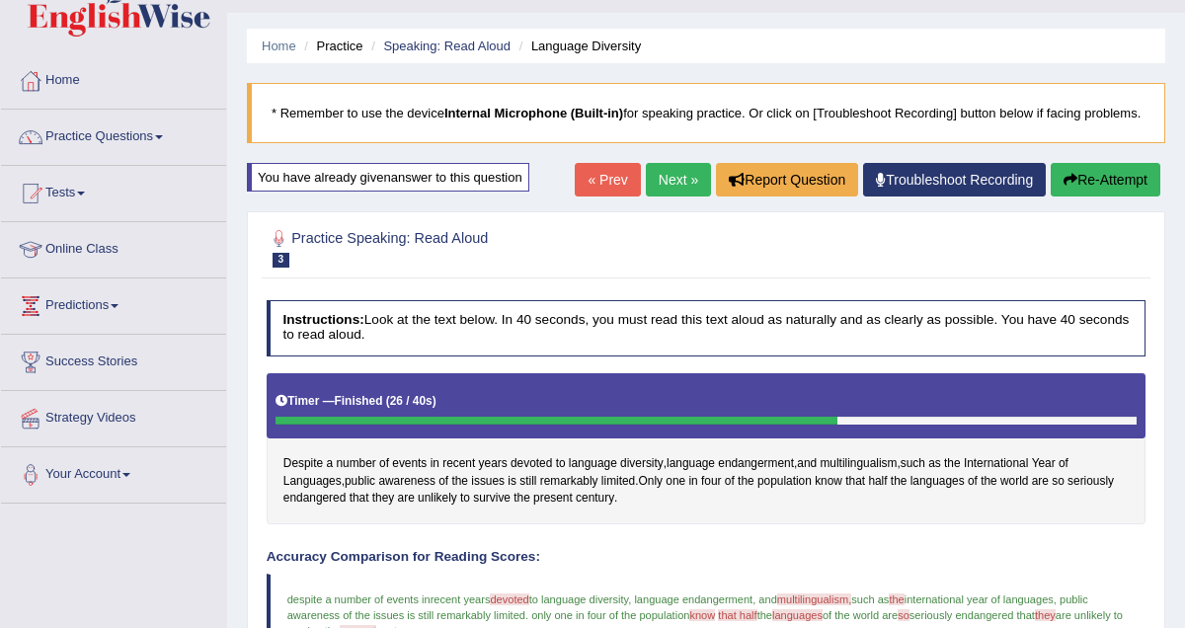
scroll to position [40, 0]
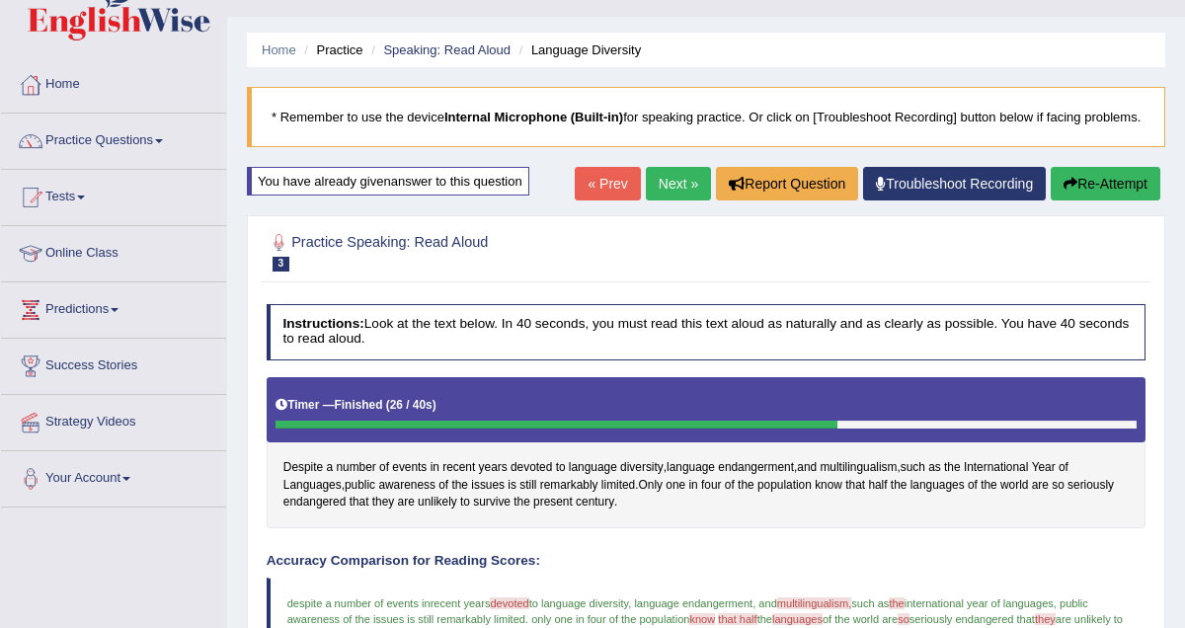
click at [668, 199] on link "Next »" at bounding box center [678, 184] width 65 height 34
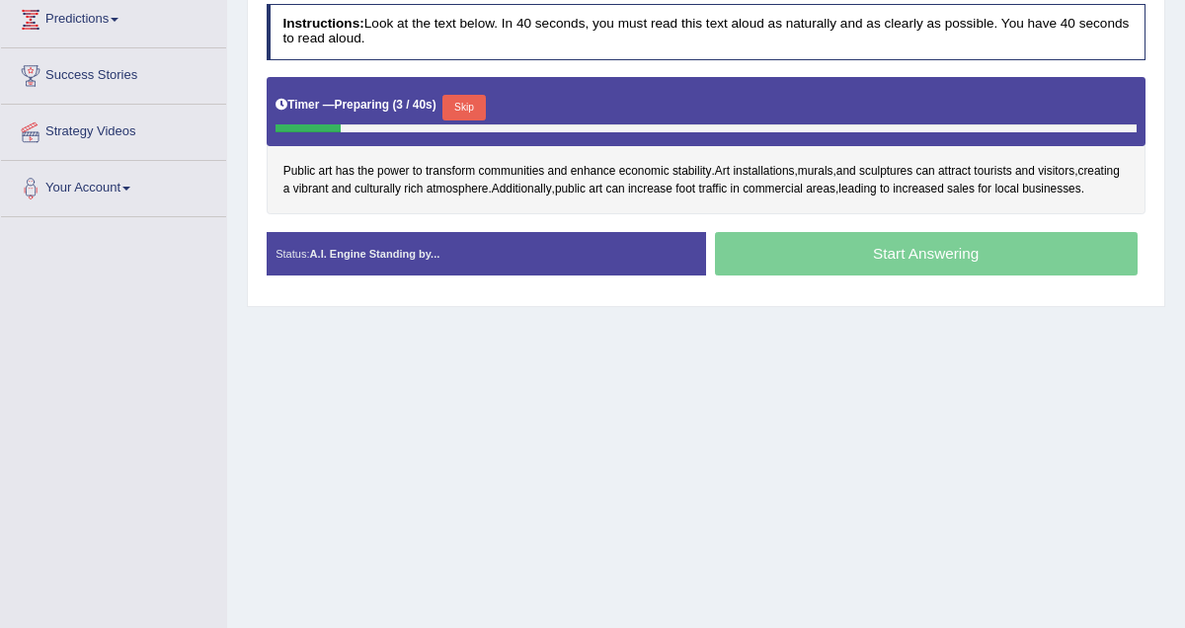
scroll to position [311, 0]
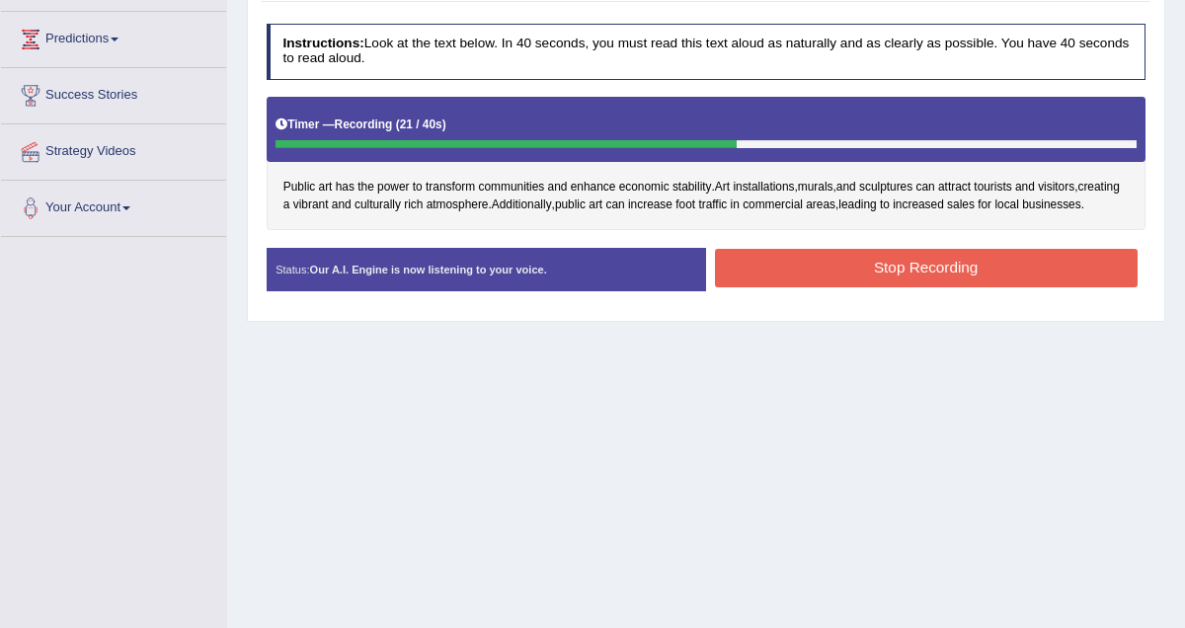
click at [923, 287] on button "Stop Recording" at bounding box center [926, 268] width 423 height 39
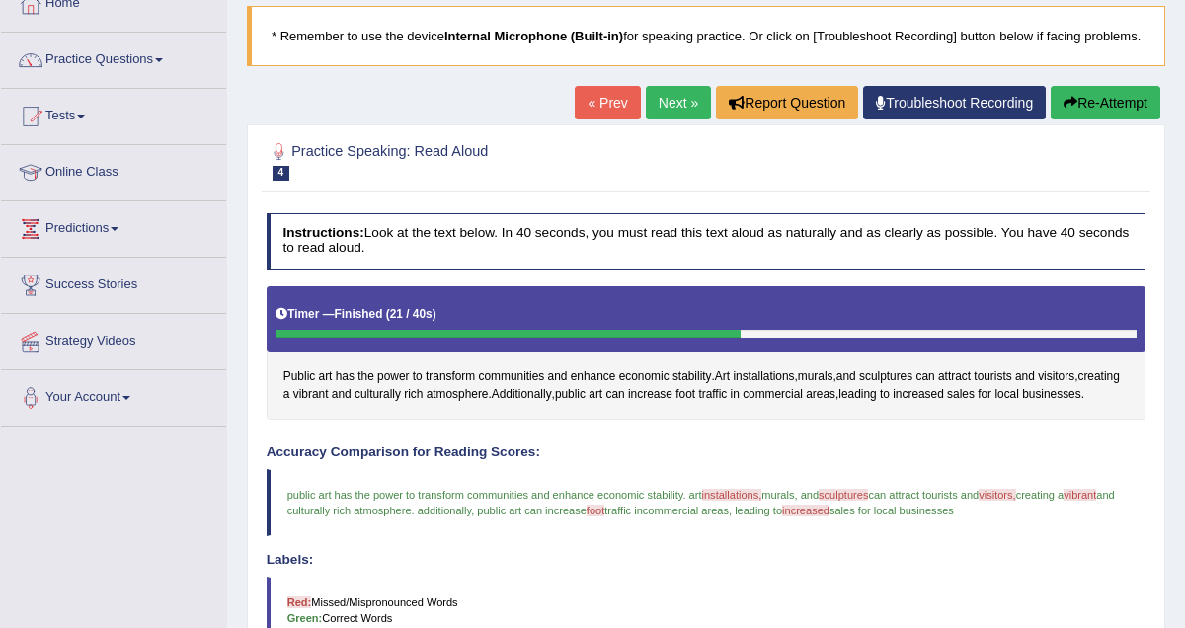
scroll to position [15, 0]
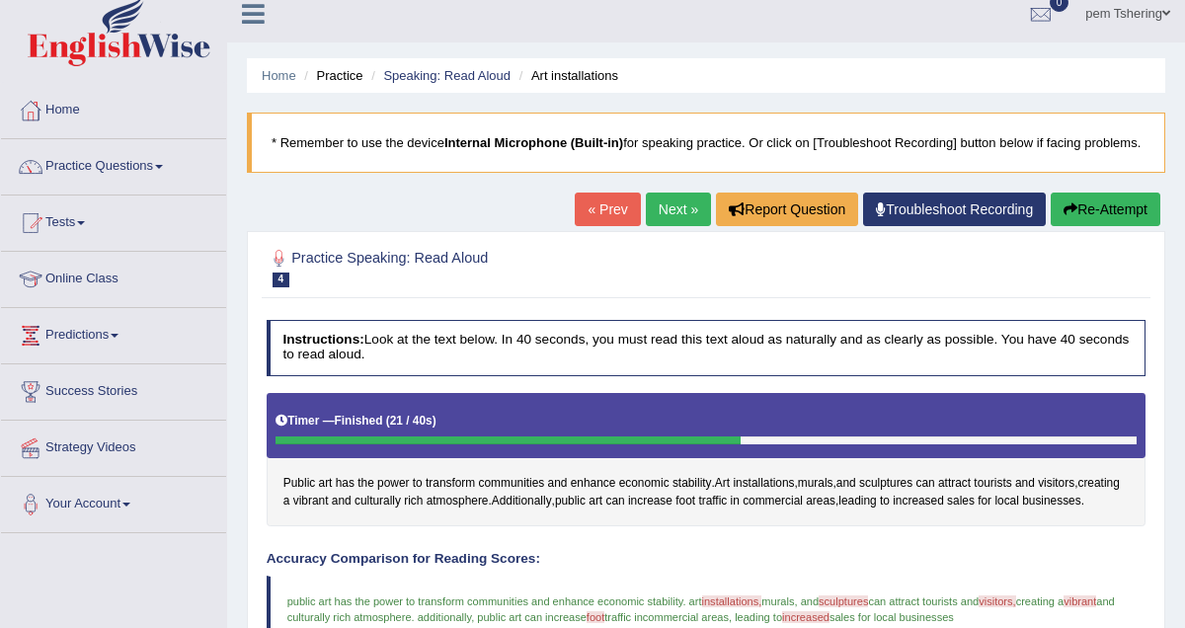
click at [1097, 226] on button "Re-Attempt" at bounding box center [1106, 210] width 110 height 34
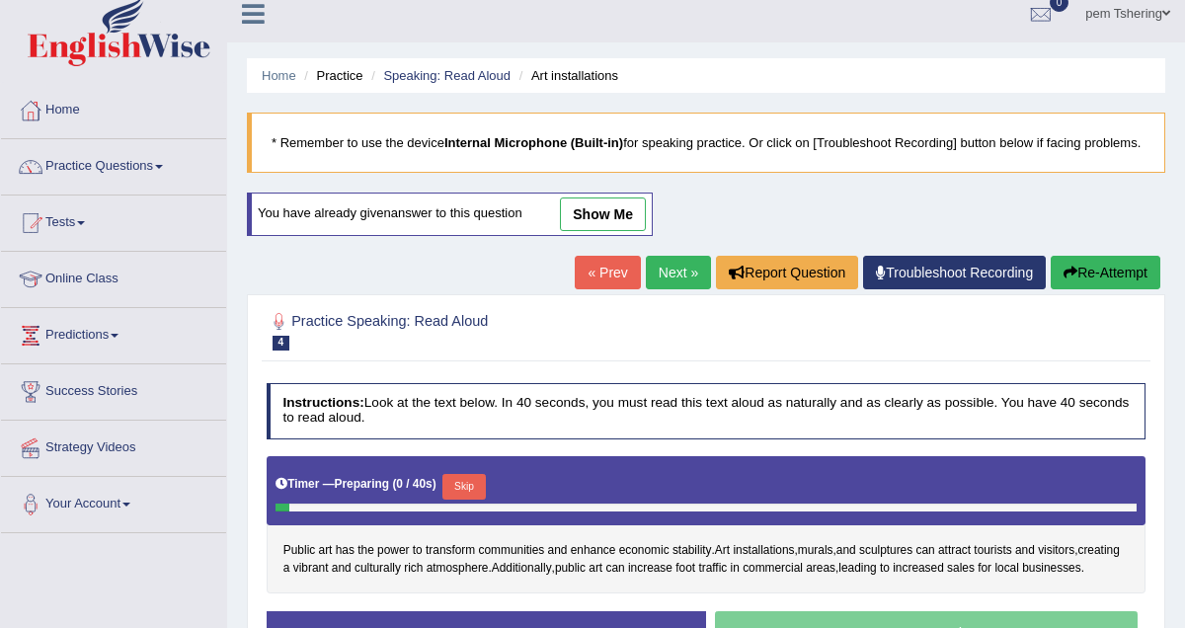
scroll to position [316, 0]
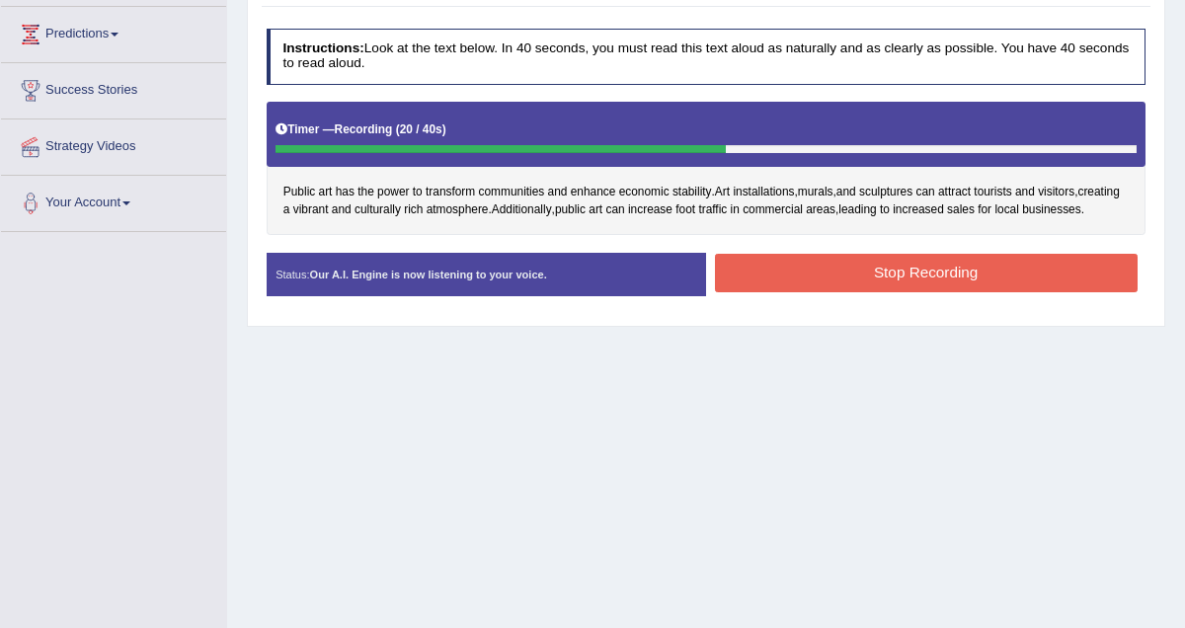
click at [878, 292] on button "Stop Recording" at bounding box center [926, 273] width 423 height 39
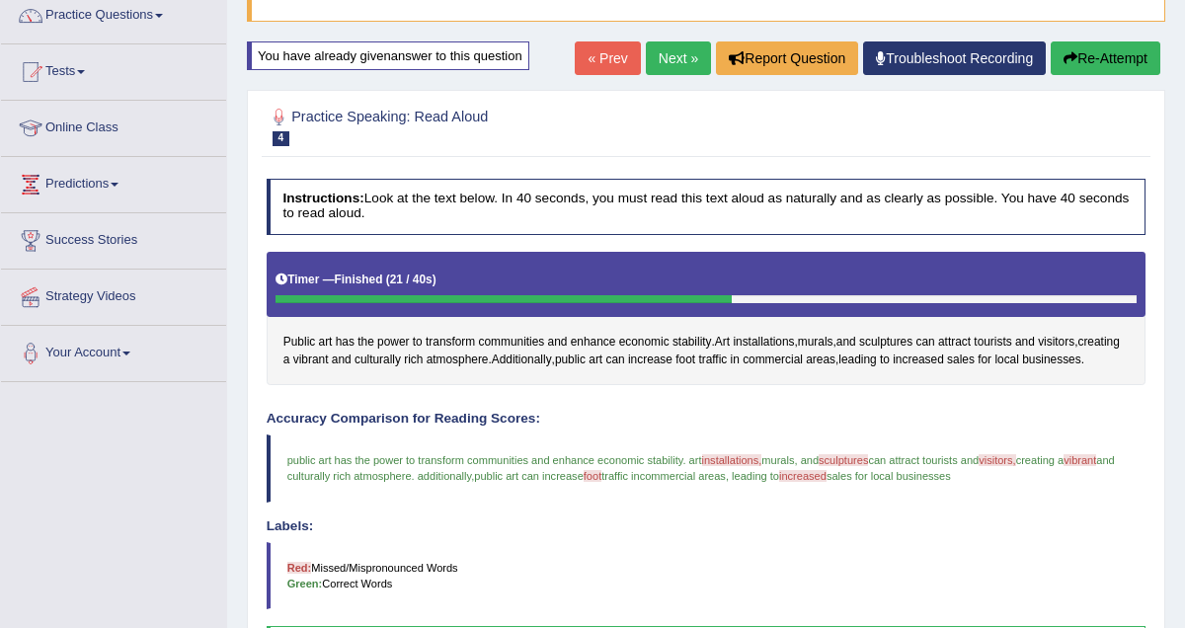
scroll to position [0, 0]
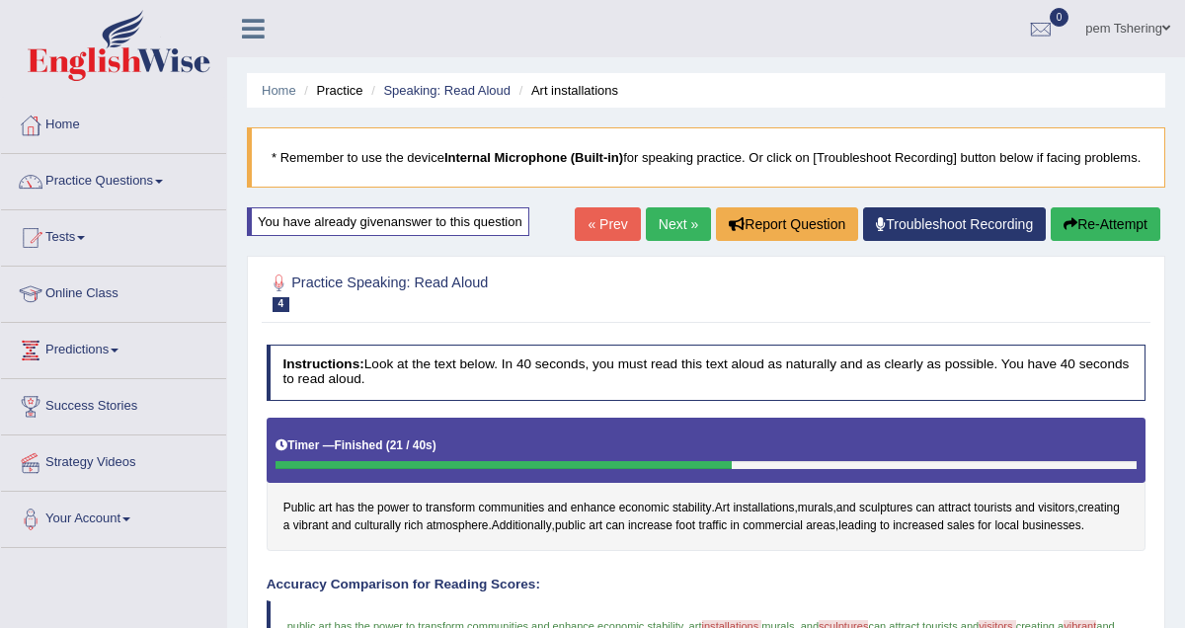
click at [1081, 241] on button "Re-Attempt" at bounding box center [1106, 224] width 110 height 34
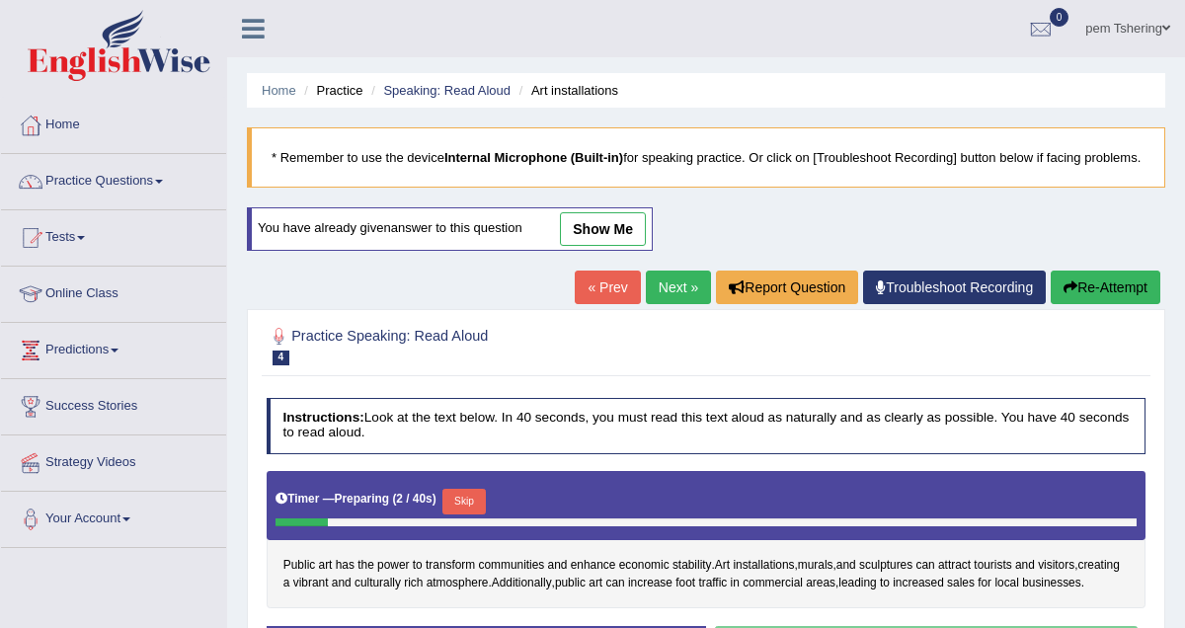
click at [474, 514] on button "Skip" at bounding box center [463, 502] width 42 height 26
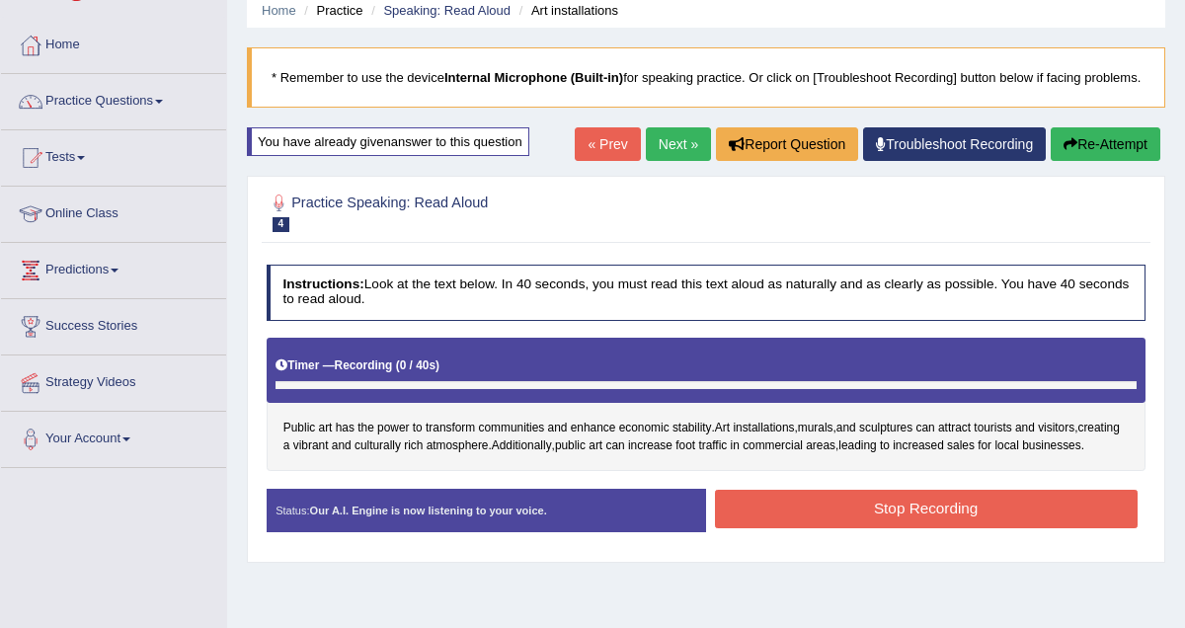
scroll to position [82, 0]
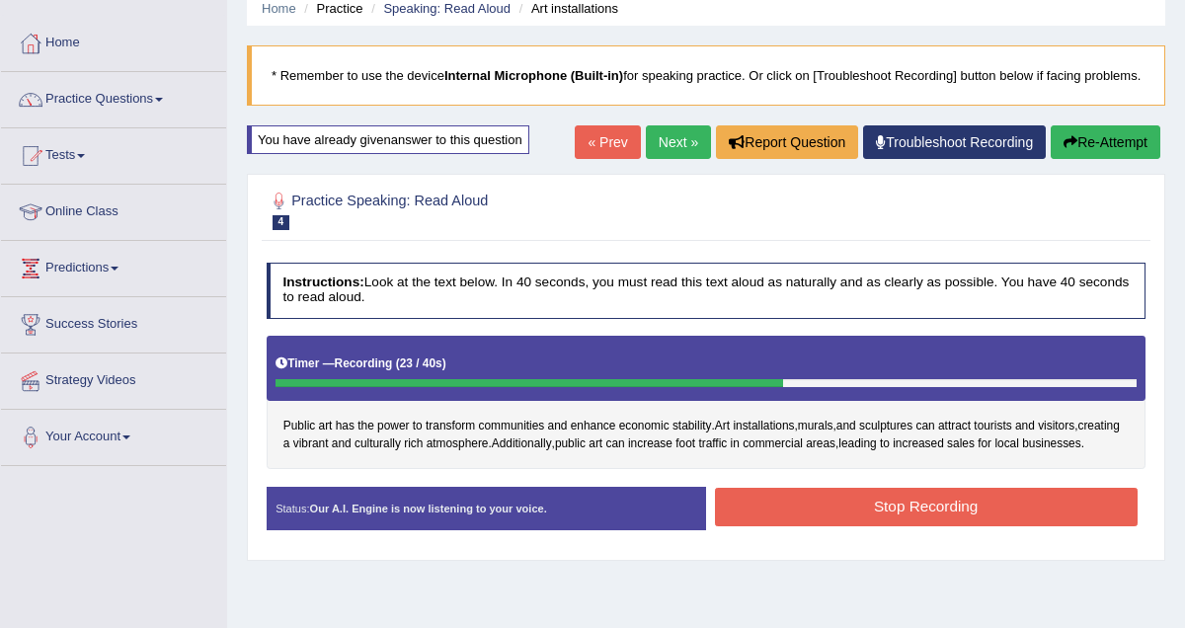
drag, startPoint x: 793, startPoint y: 546, endPoint x: 766, endPoint y: 542, distance: 27.0
click at [791, 526] on button "Stop Recording" at bounding box center [926, 507] width 423 height 39
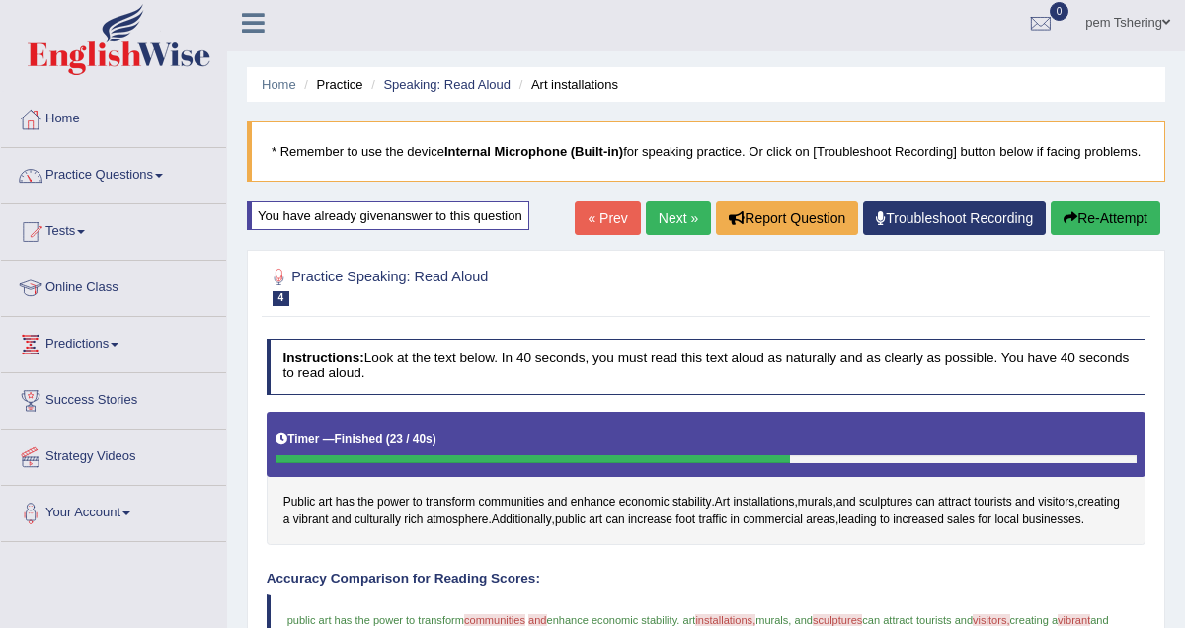
scroll to position [0, 0]
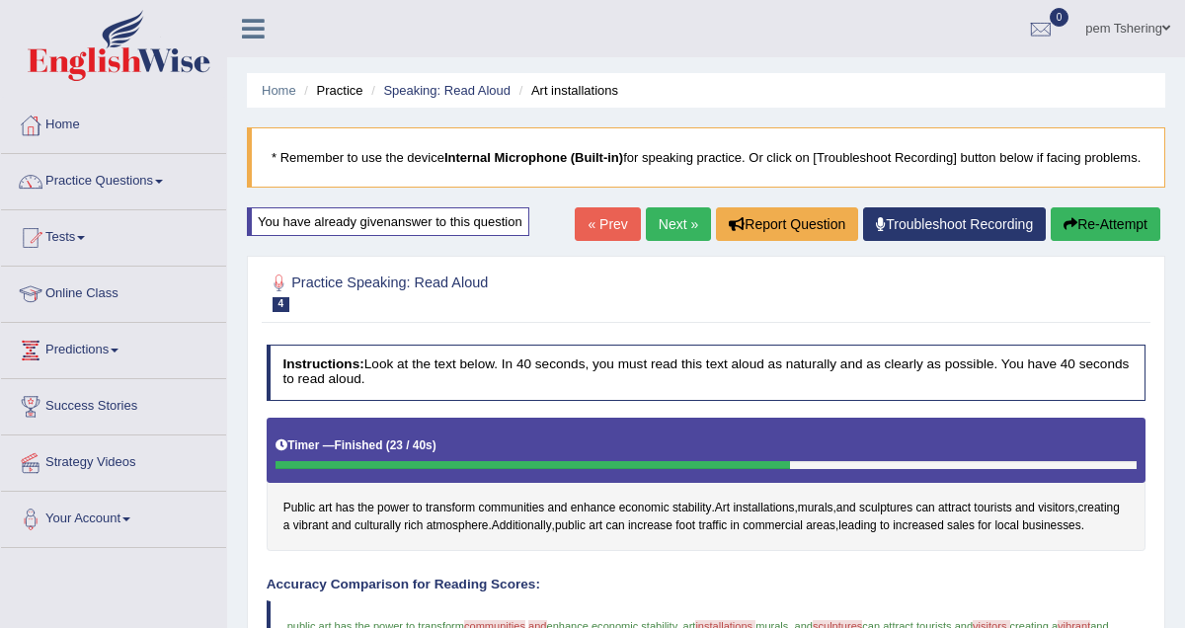
click at [1137, 241] on button "Re-Attempt" at bounding box center [1106, 224] width 110 height 34
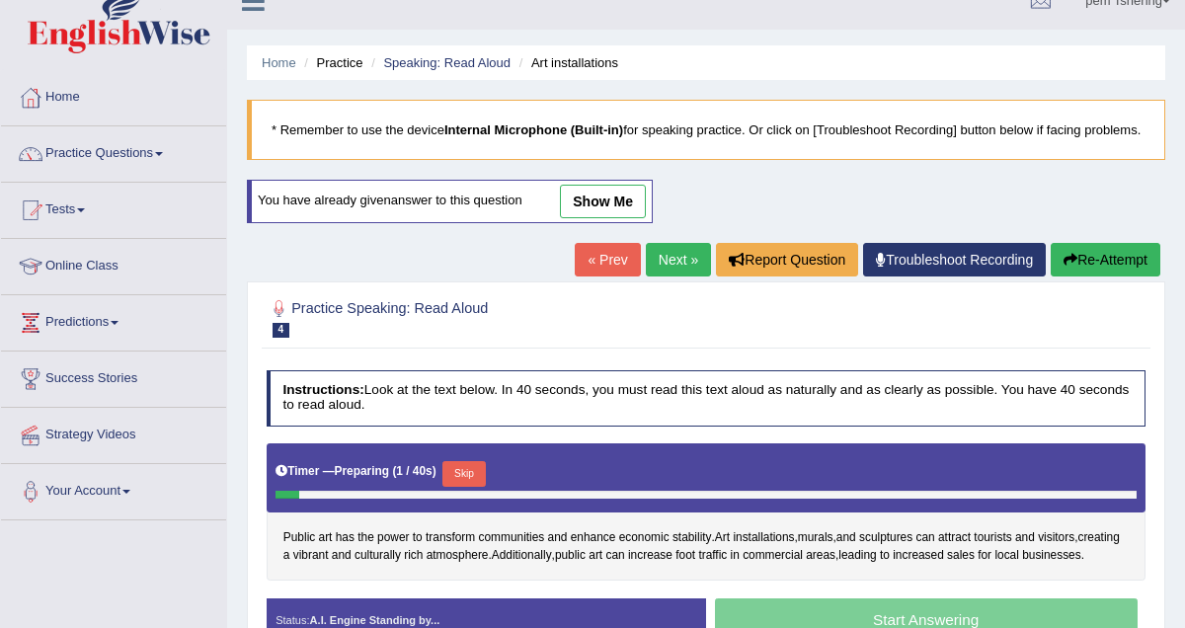
click at [464, 485] on button "Skip" at bounding box center [463, 474] width 42 height 26
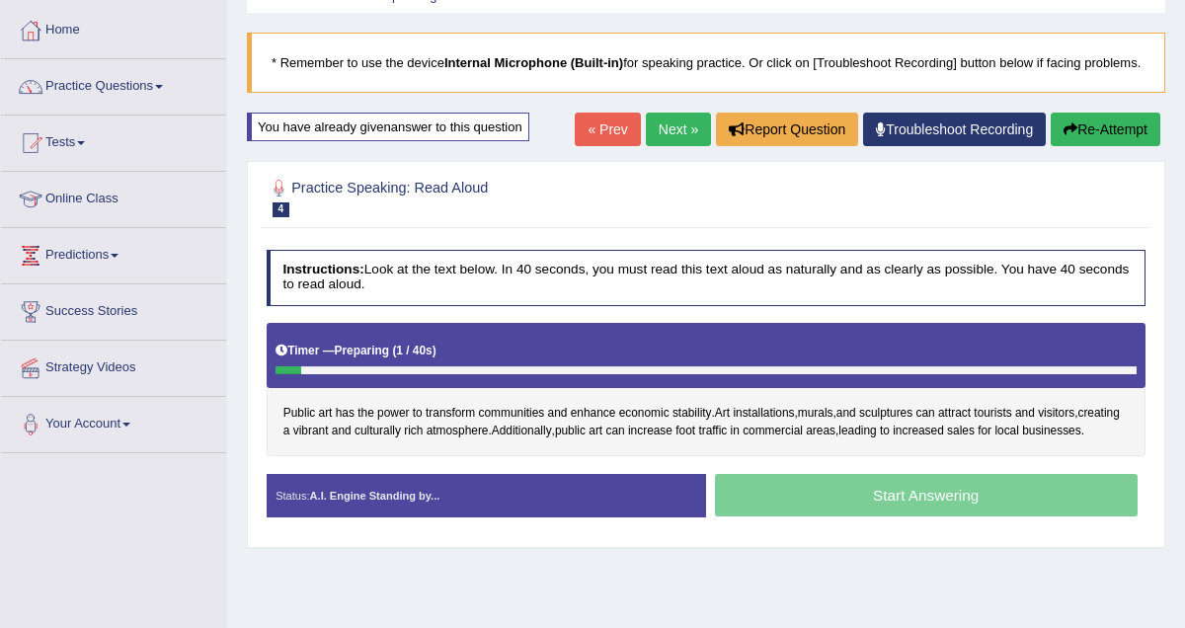
scroll to position [98, 0]
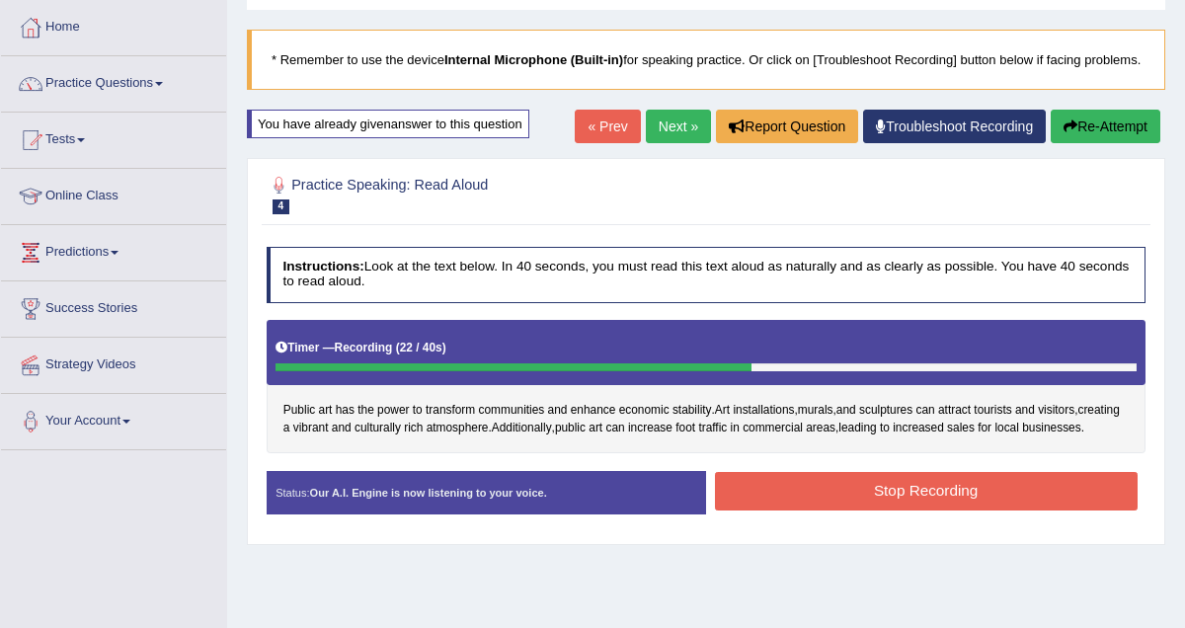
click at [727, 511] on button "Stop Recording" at bounding box center [926, 491] width 423 height 39
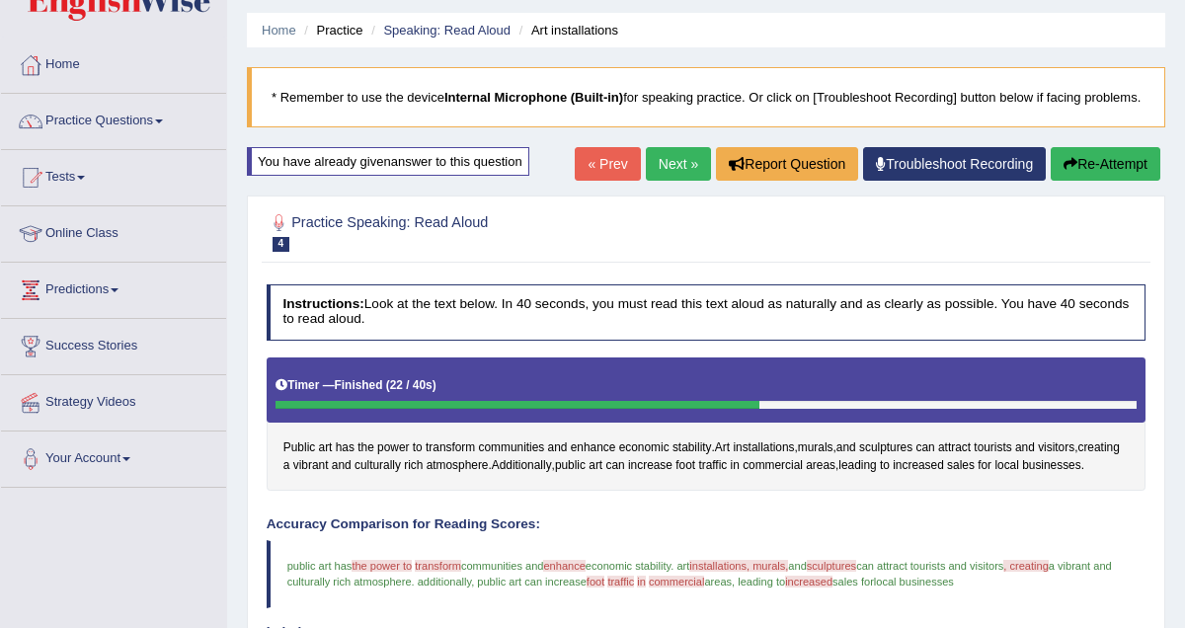
scroll to position [0, 0]
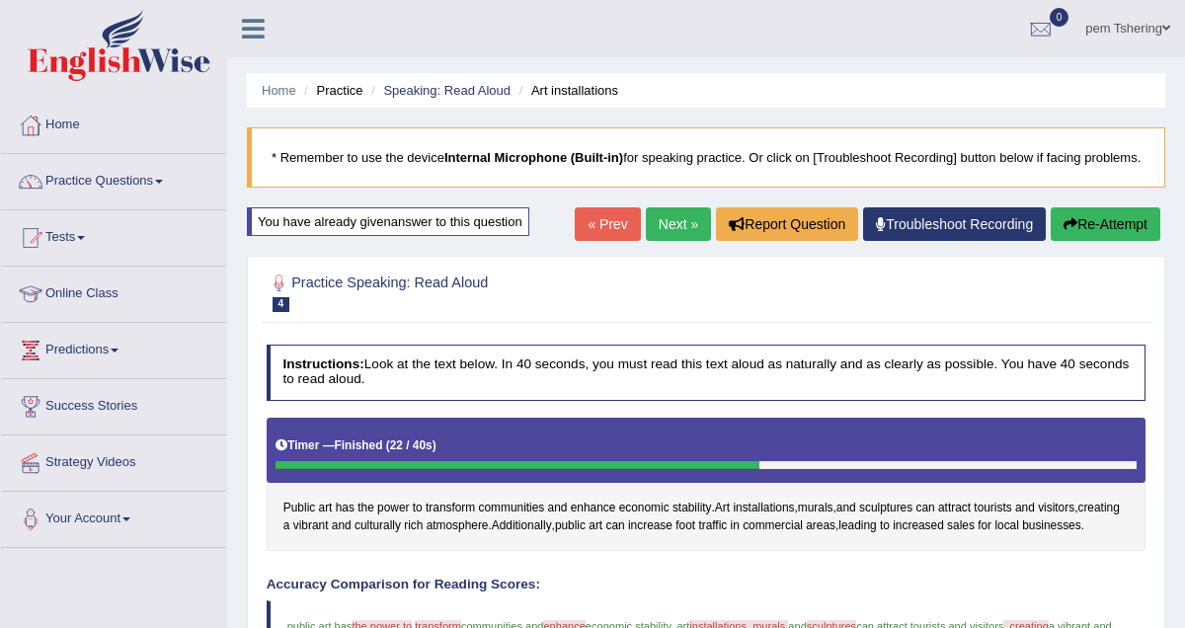
click at [1141, 241] on button "Re-Attempt" at bounding box center [1106, 224] width 110 height 34
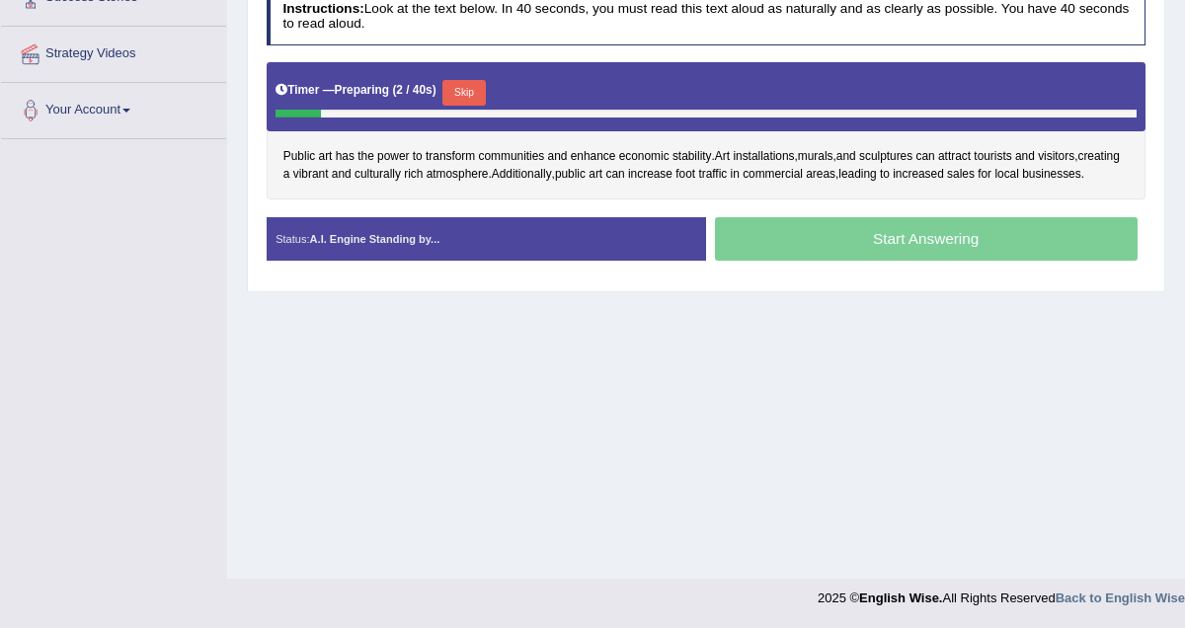
click at [468, 104] on button "Skip" at bounding box center [463, 93] width 42 height 26
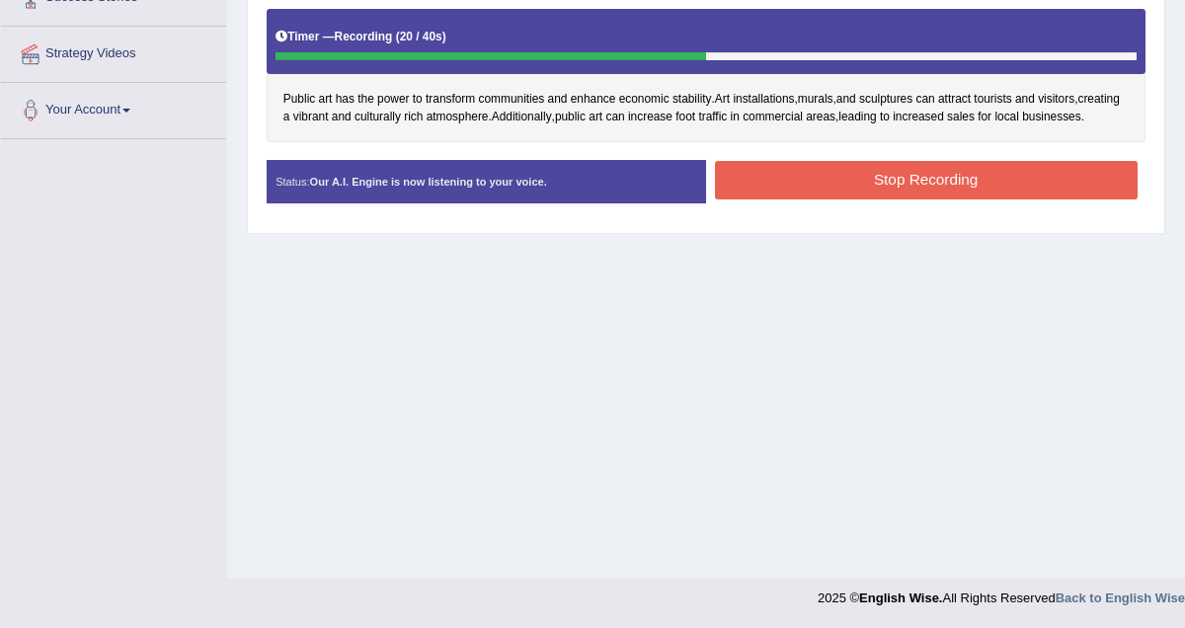
click at [842, 199] on button "Stop Recording" at bounding box center [926, 180] width 423 height 39
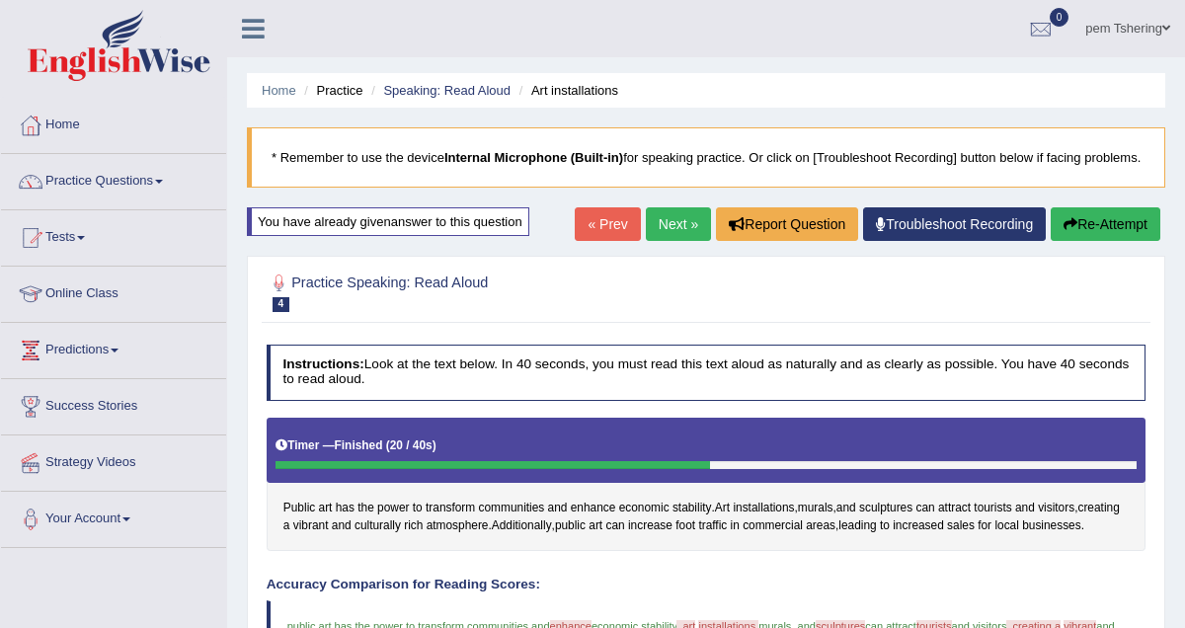
click at [656, 241] on link "Next »" at bounding box center [678, 224] width 65 height 34
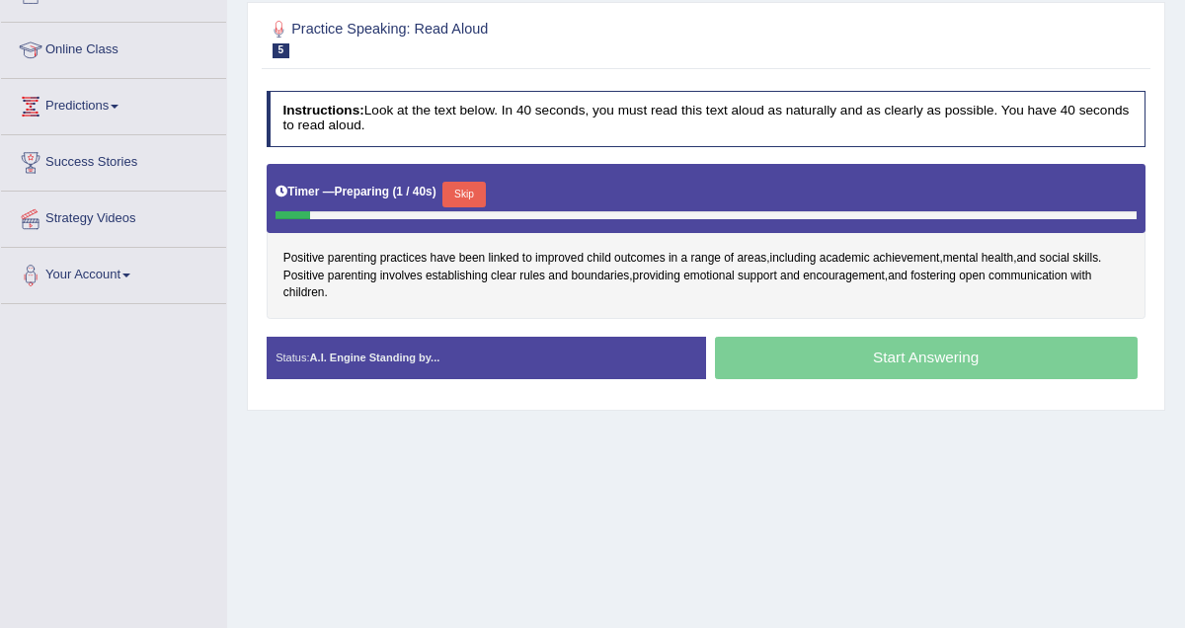
scroll to position [245, 0]
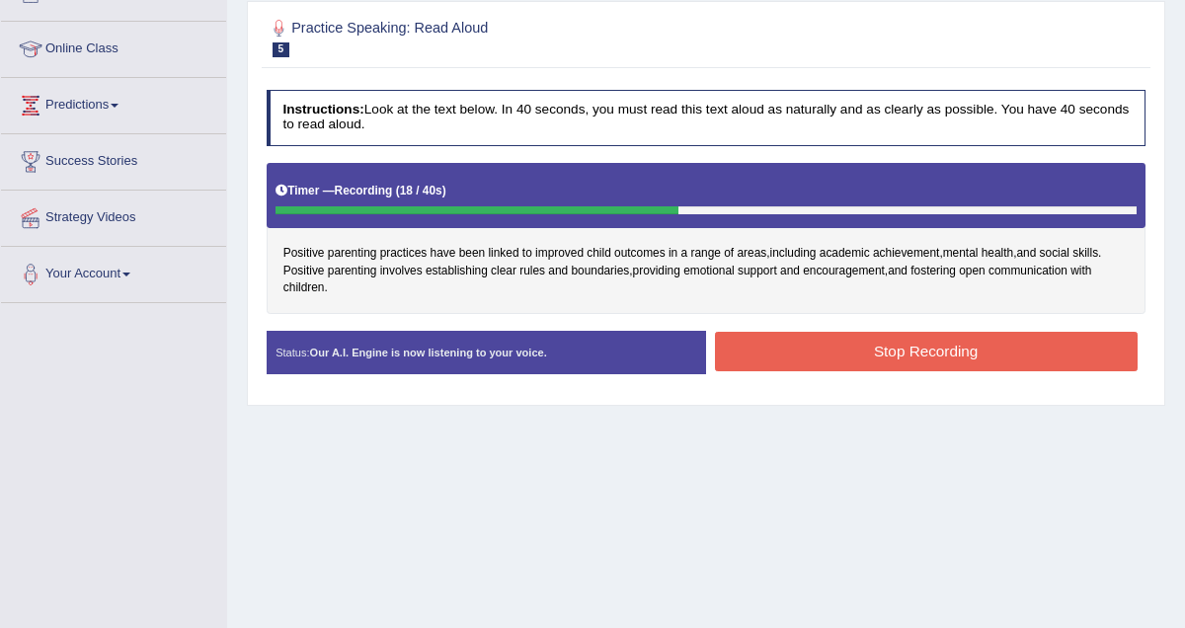
click at [996, 367] on button "Stop Recording" at bounding box center [926, 351] width 423 height 39
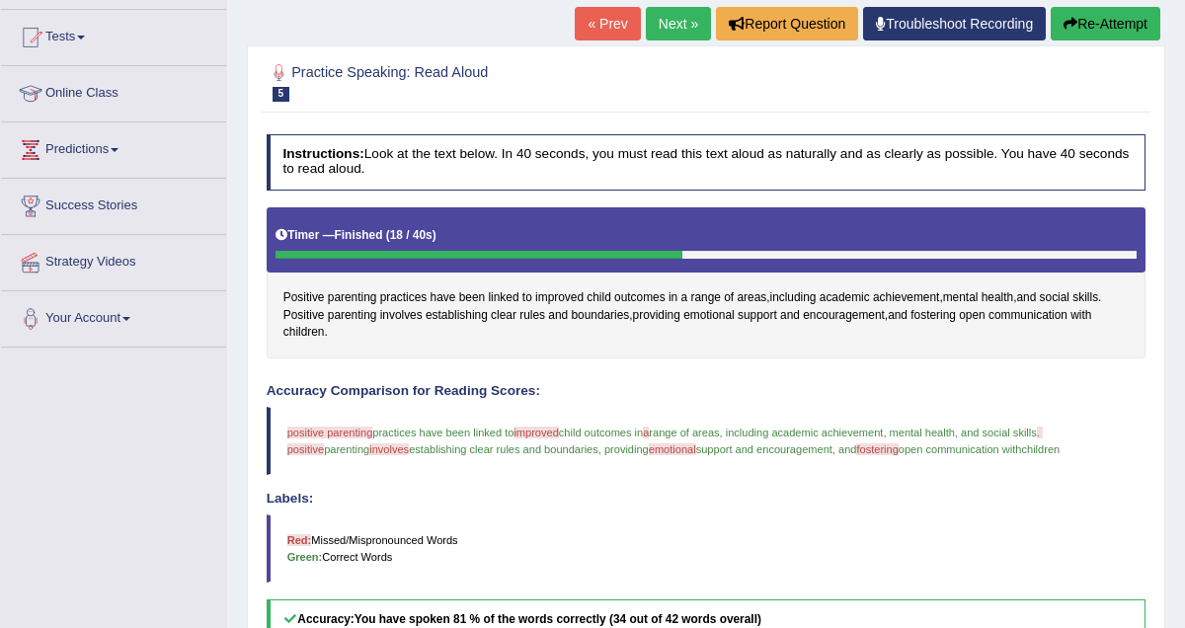
scroll to position [201, 0]
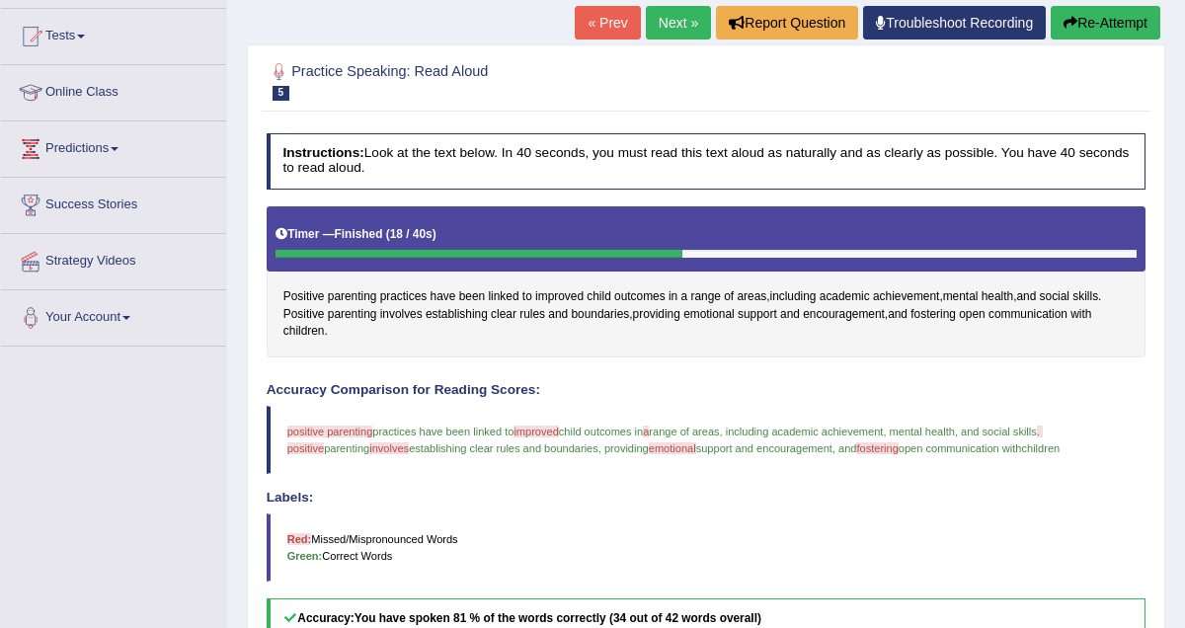
click at [1102, 39] on button "Re-Attempt" at bounding box center [1106, 23] width 110 height 34
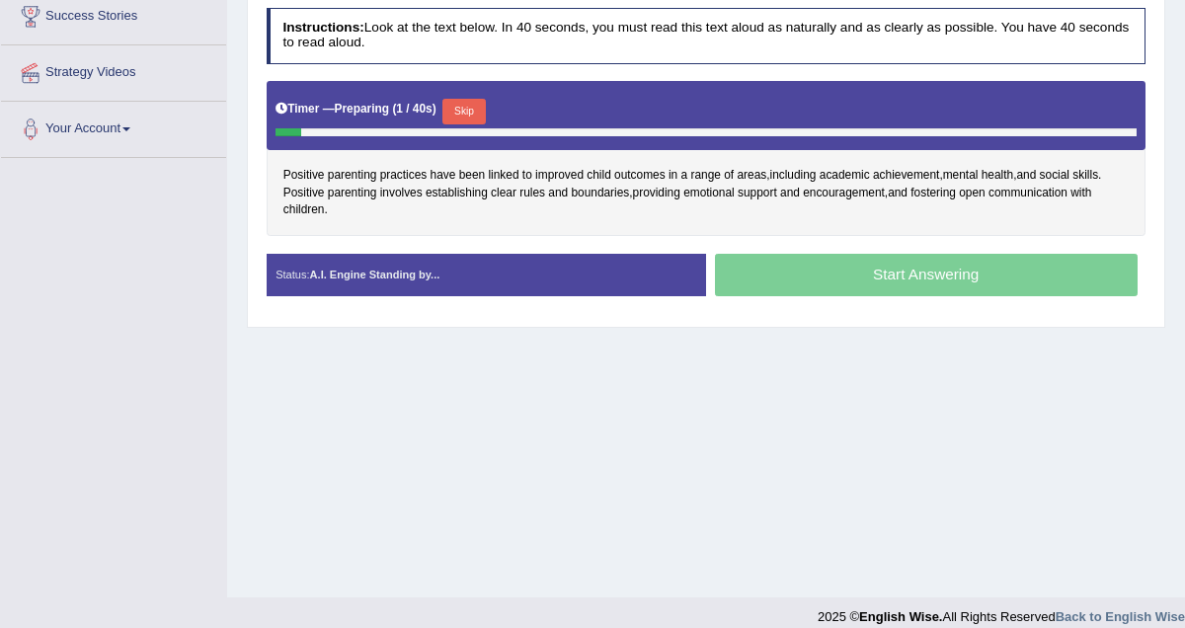
scroll to position [393, 0]
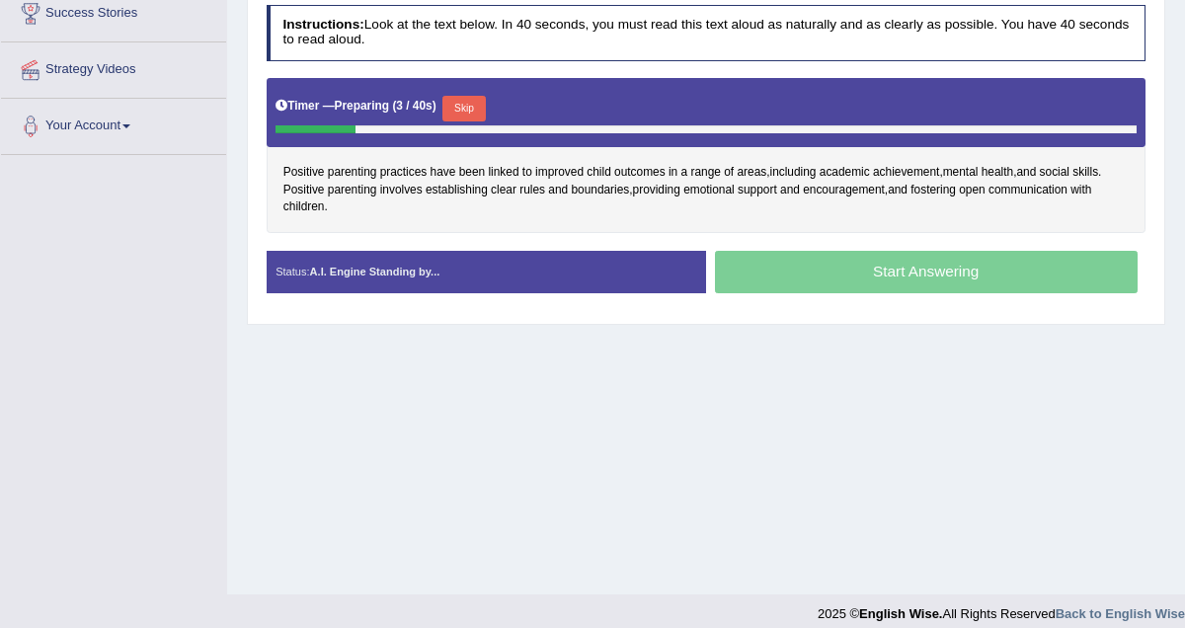
click at [472, 121] on button "Skip" at bounding box center [463, 109] width 42 height 26
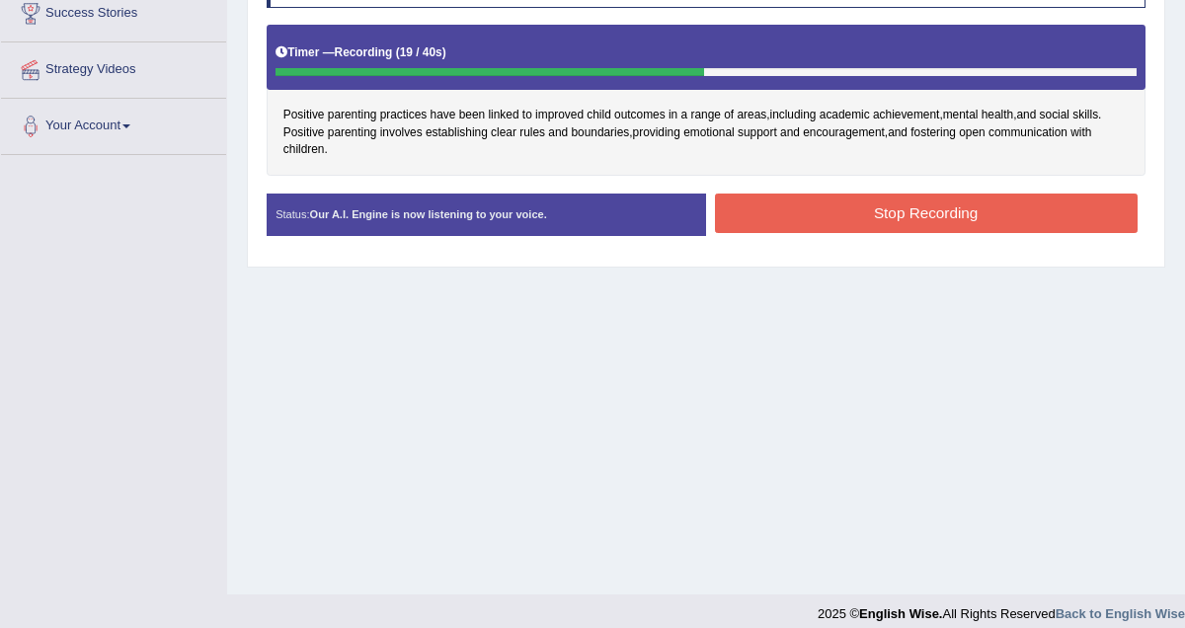
click at [938, 224] on button "Stop Recording" at bounding box center [926, 213] width 423 height 39
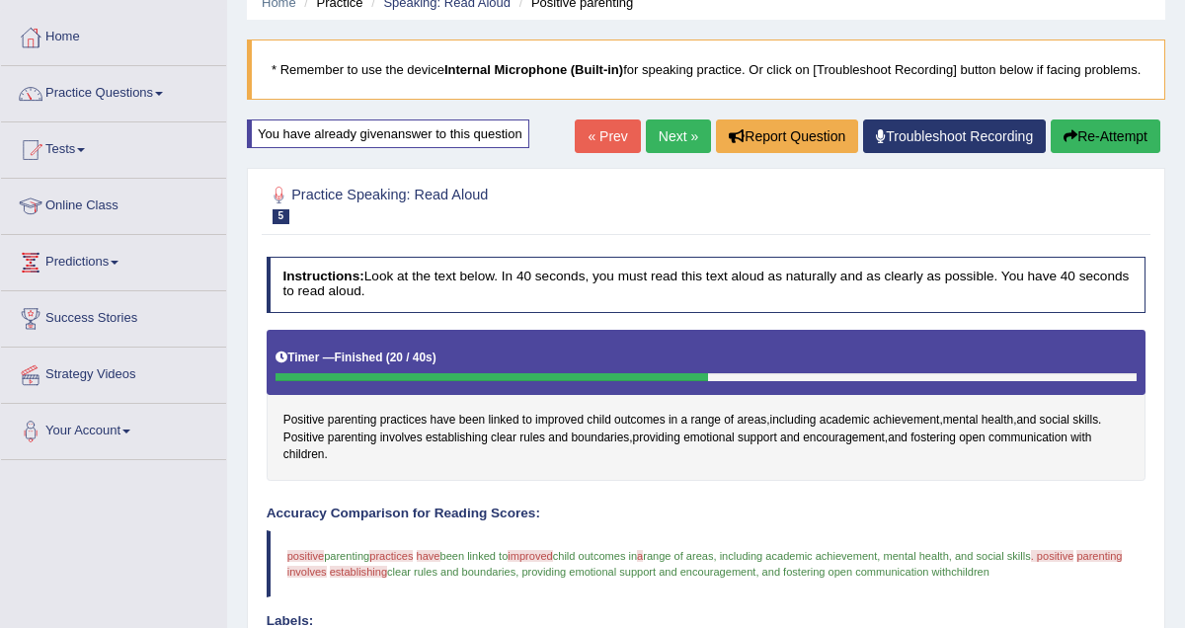
scroll to position [107, 0]
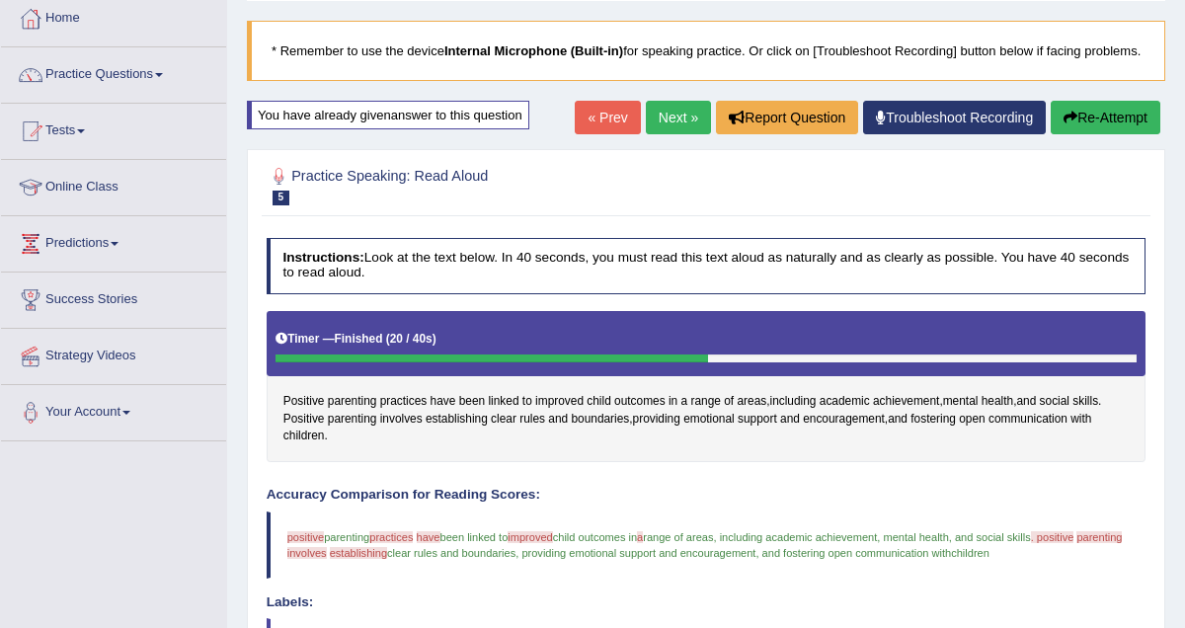
click at [1087, 132] on button "Re-Attempt" at bounding box center [1106, 118] width 110 height 34
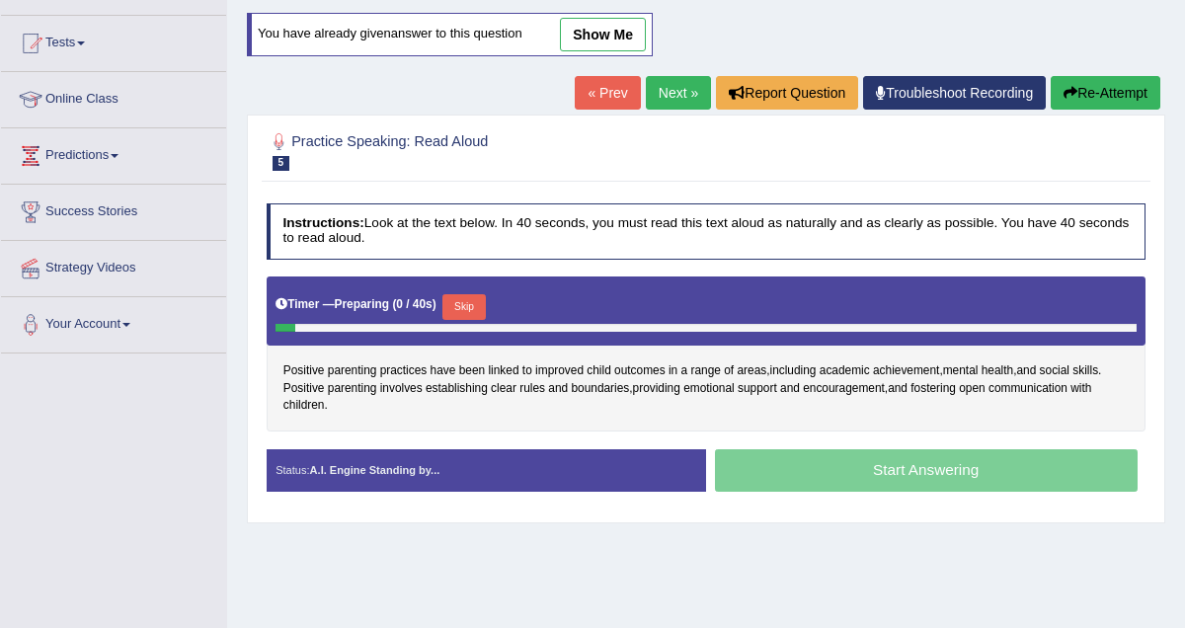
scroll to position [207, 0]
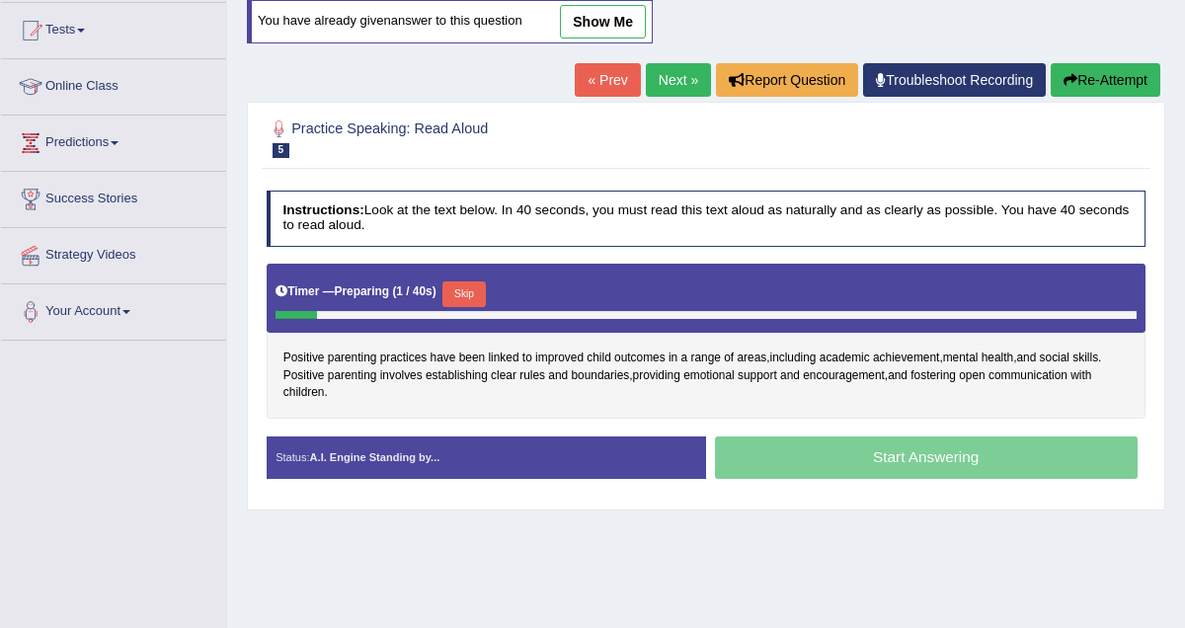
click at [470, 307] on button "Skip" at bounding box center [463, 294] width 42 height 26
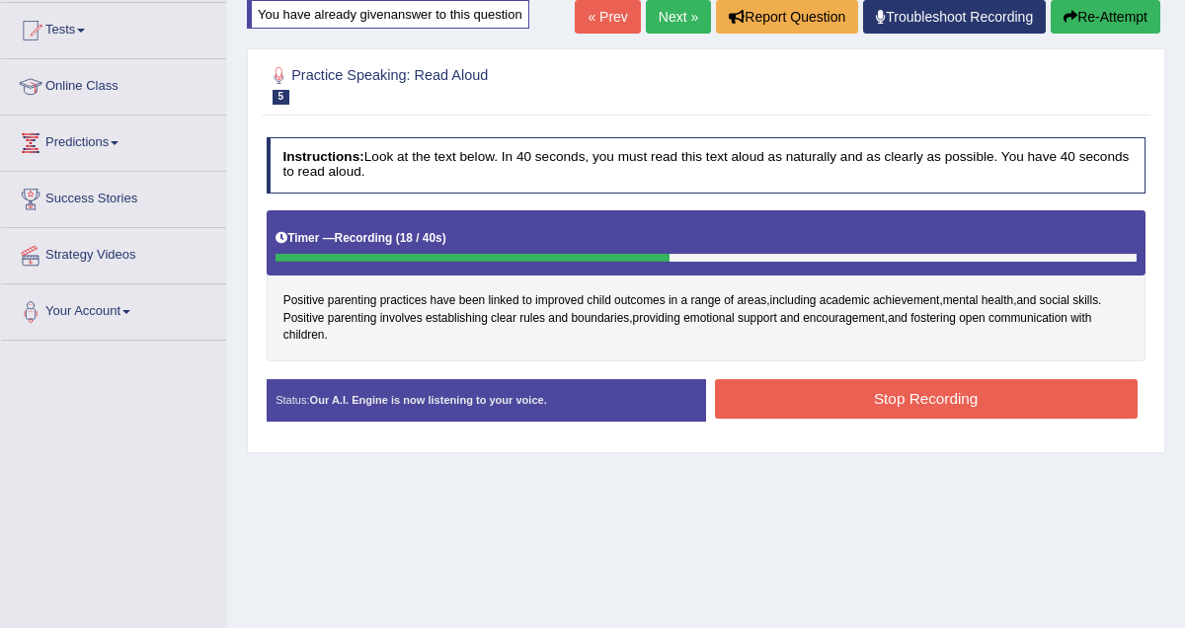
click at [869, 418] on button "Stop Recording" at bounding box center [926, 398] width 423 height 39
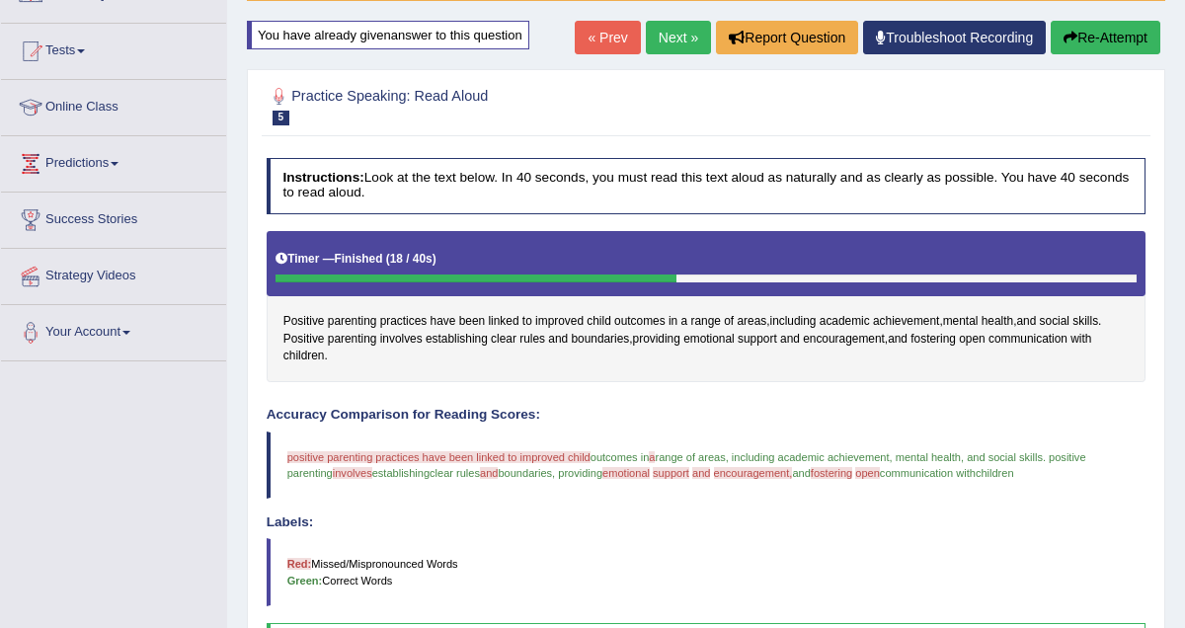
scroll to position [140, 0]
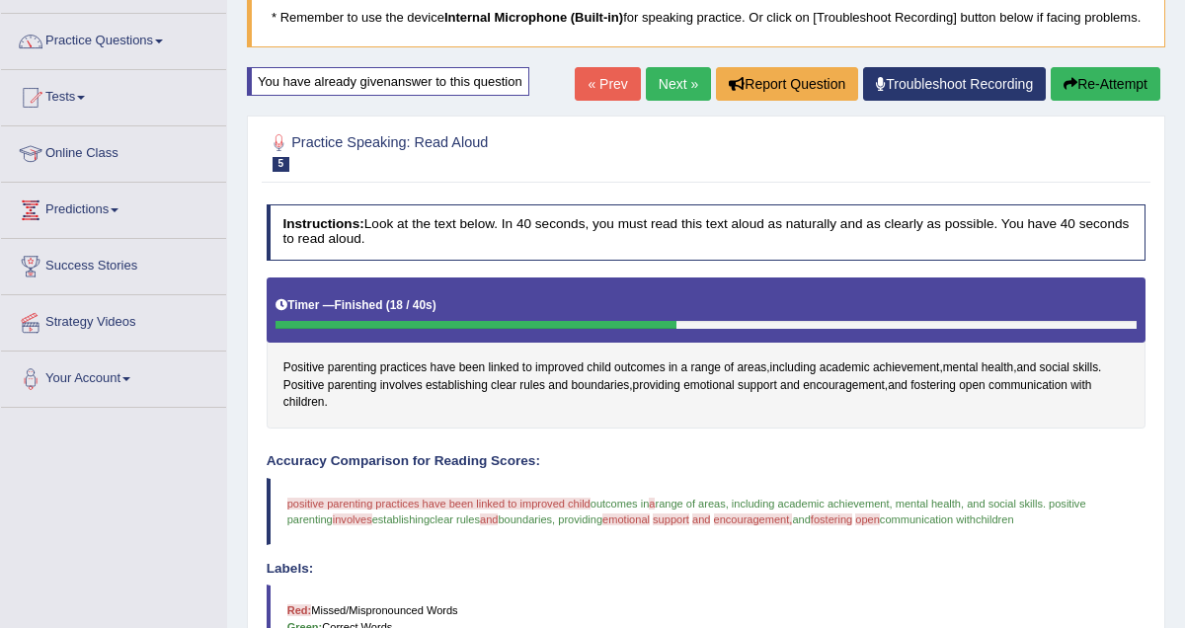
click at [1113, 101] on button "Re-Attempt" at bounding box center [1106, 84] width 110 height 34
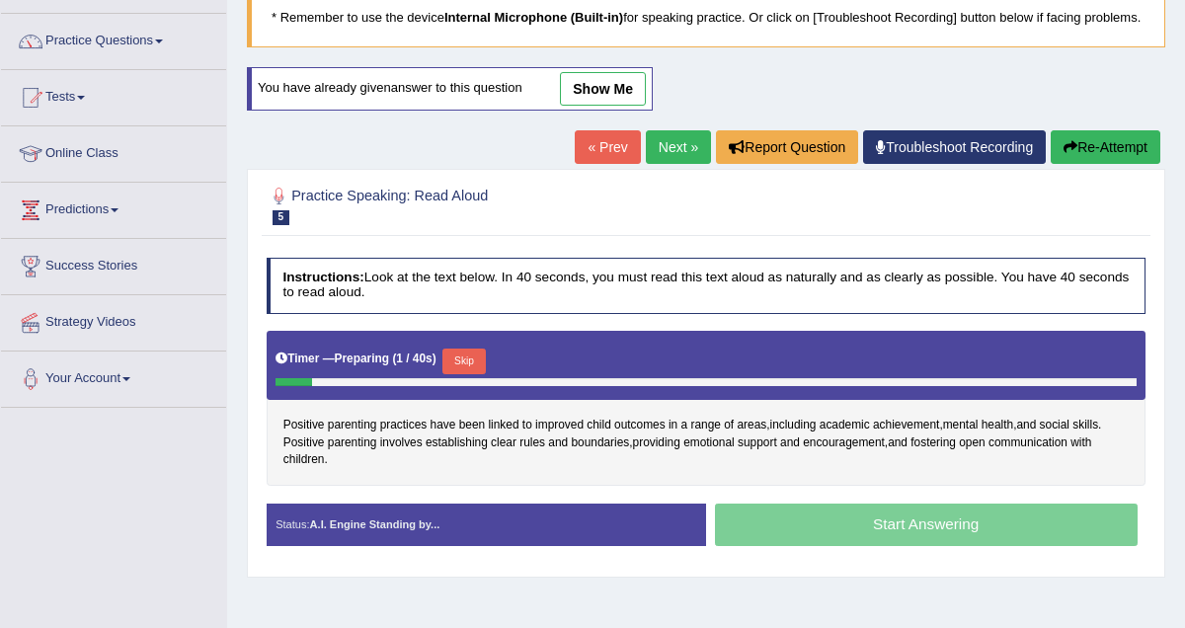
click at [466, 373] on button "Skip" at bounding box center [463, 362] width 42 height 26
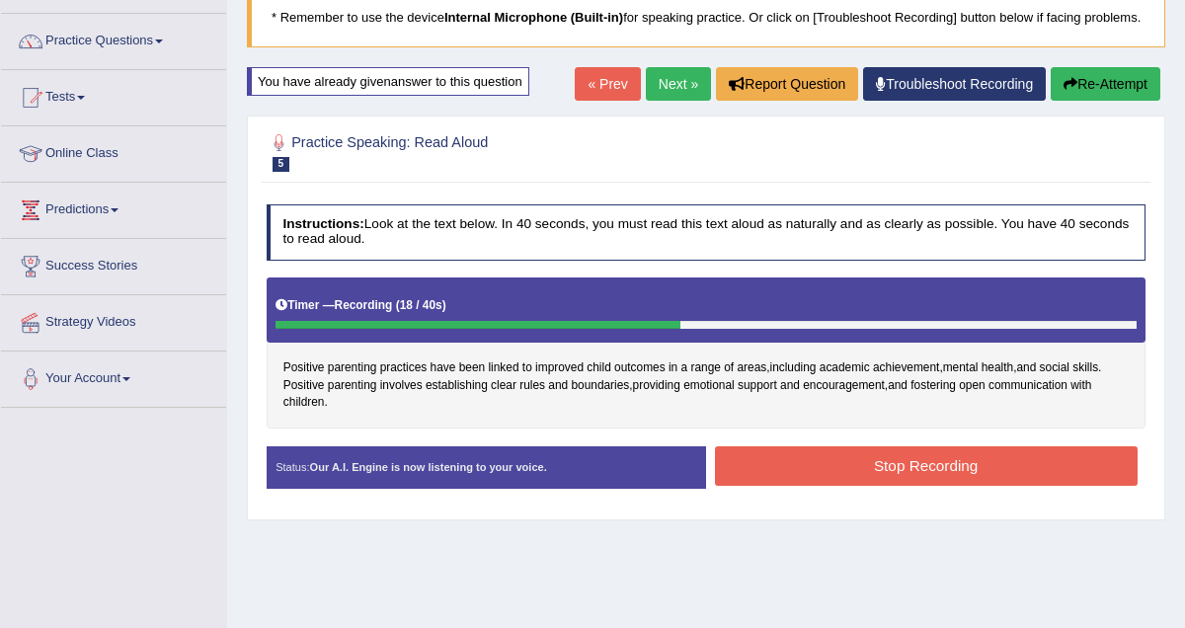
click at [788, 471] on button "Stop Recording" at bounding box center [926, 465] width 423 height 39
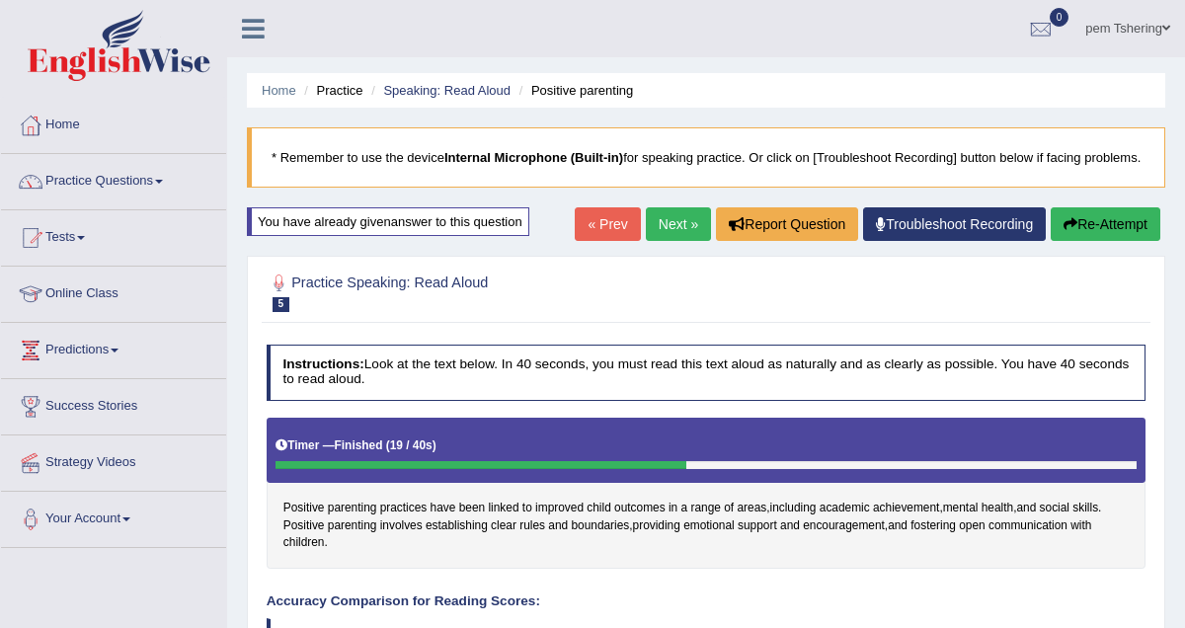
click at [1076, 239] on button "Re-Attempt" at bounding box center [1106, 224] width 110 height 34
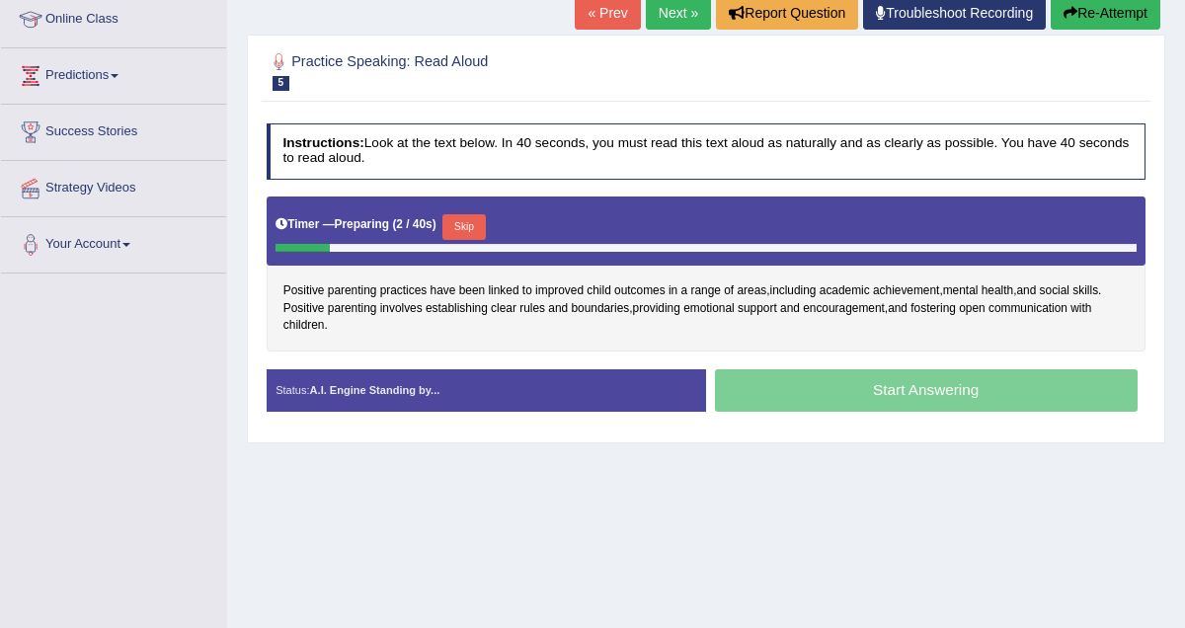
scroll to position [271, 0]
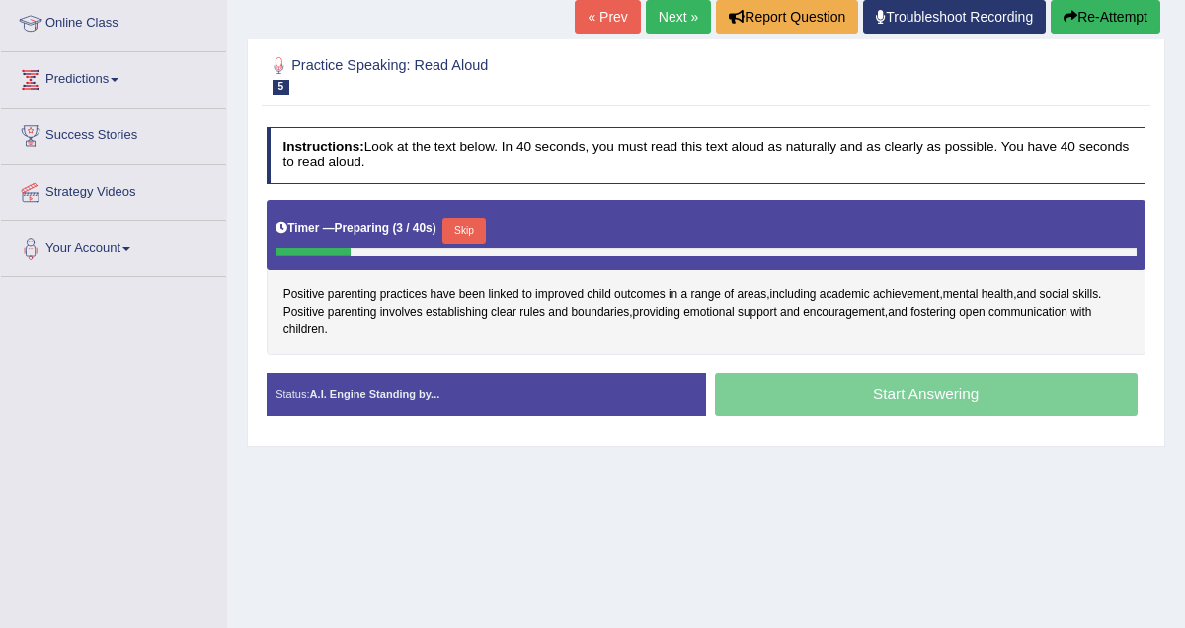
click at [473, 244] on button "Skip" at bounding box center [463, 231] width 42 height 26
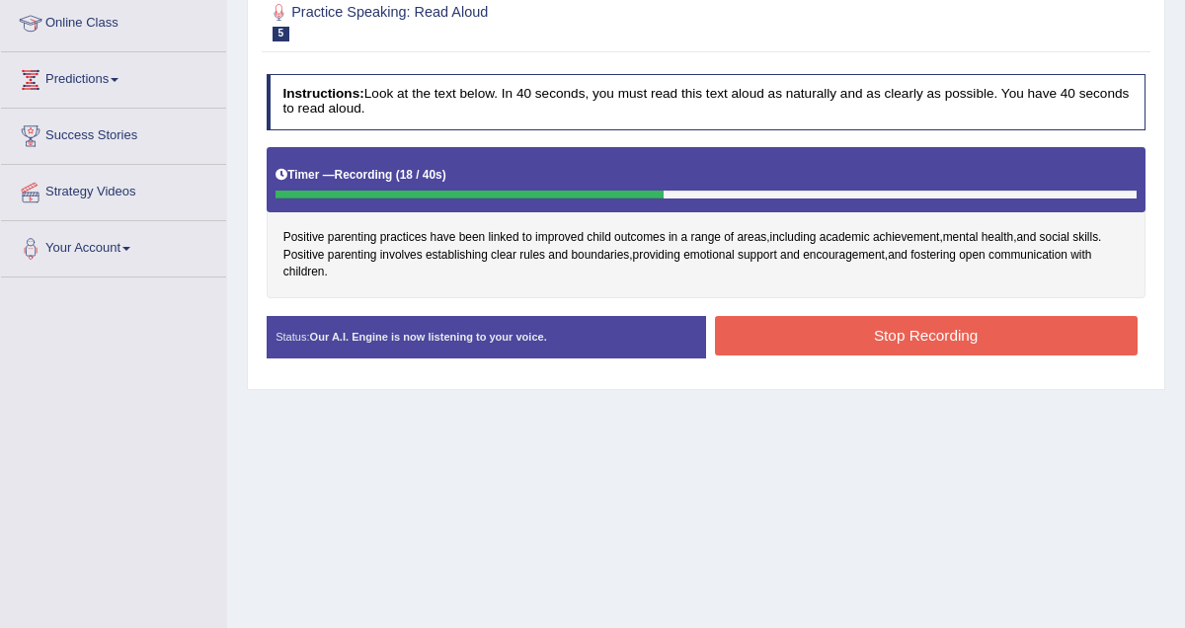
click at [1023, 345] on button "Stop Recording" at bounding box center [926, 335] width 423 height 39
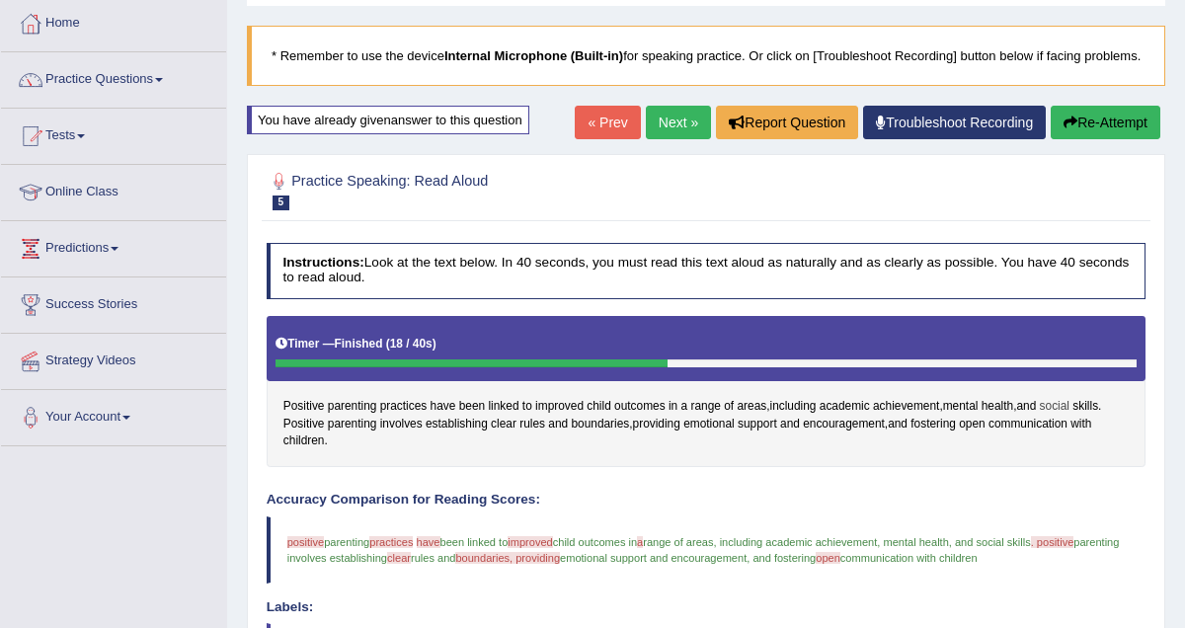
scroll to position [0, 0]
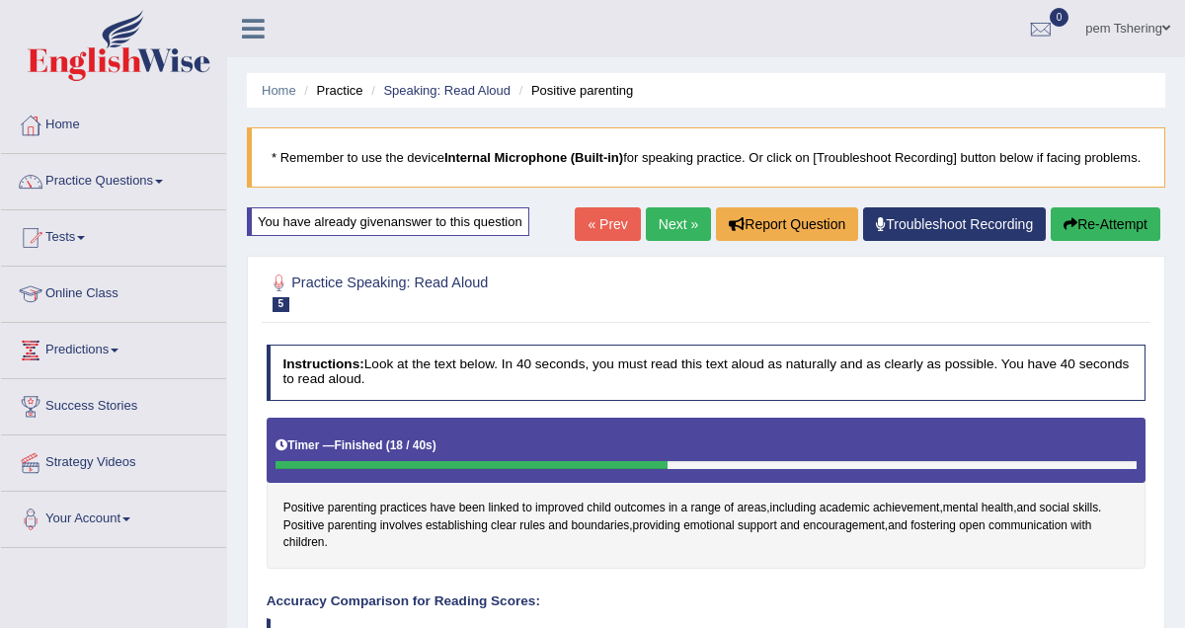
click at [1078, 240] on button "Re-Attempt" at bounding box center [1106, 224] width 110 height 34
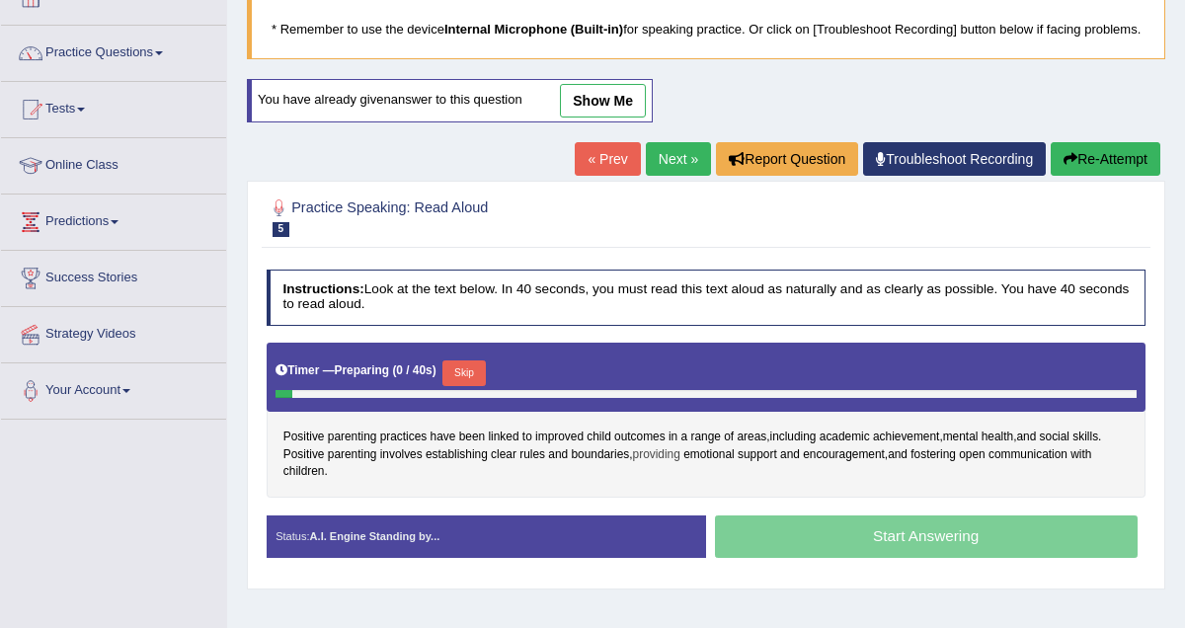
scroll to position [162, 0]
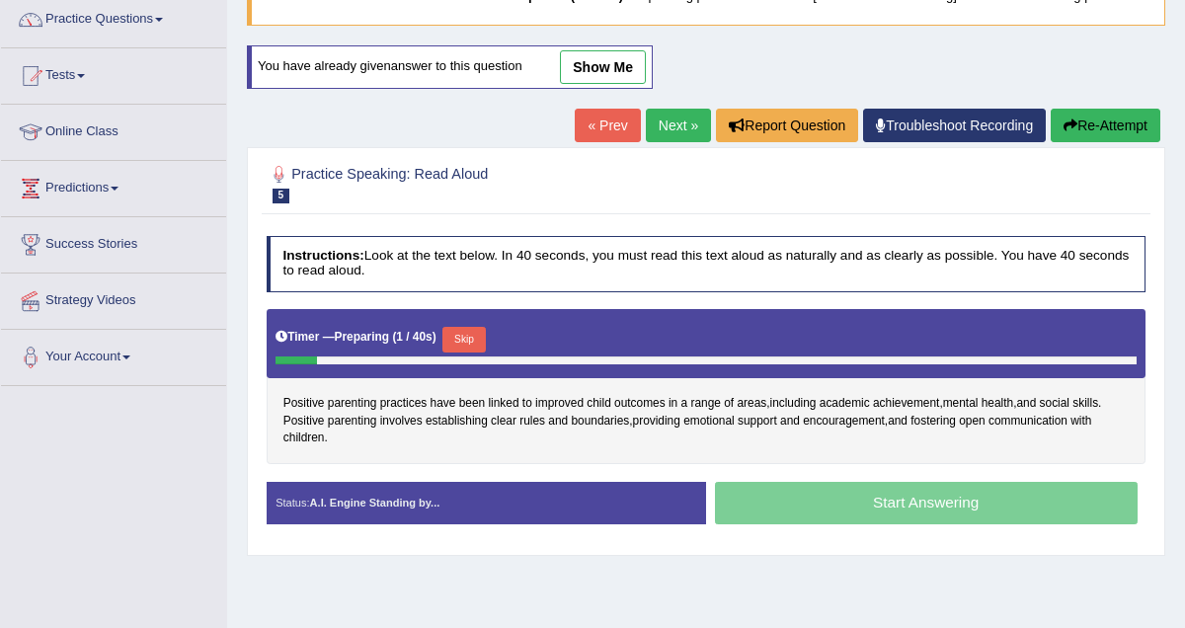
click at [467, 353] on button "Skip" at bounding box center [463, 340] width 42 height 26
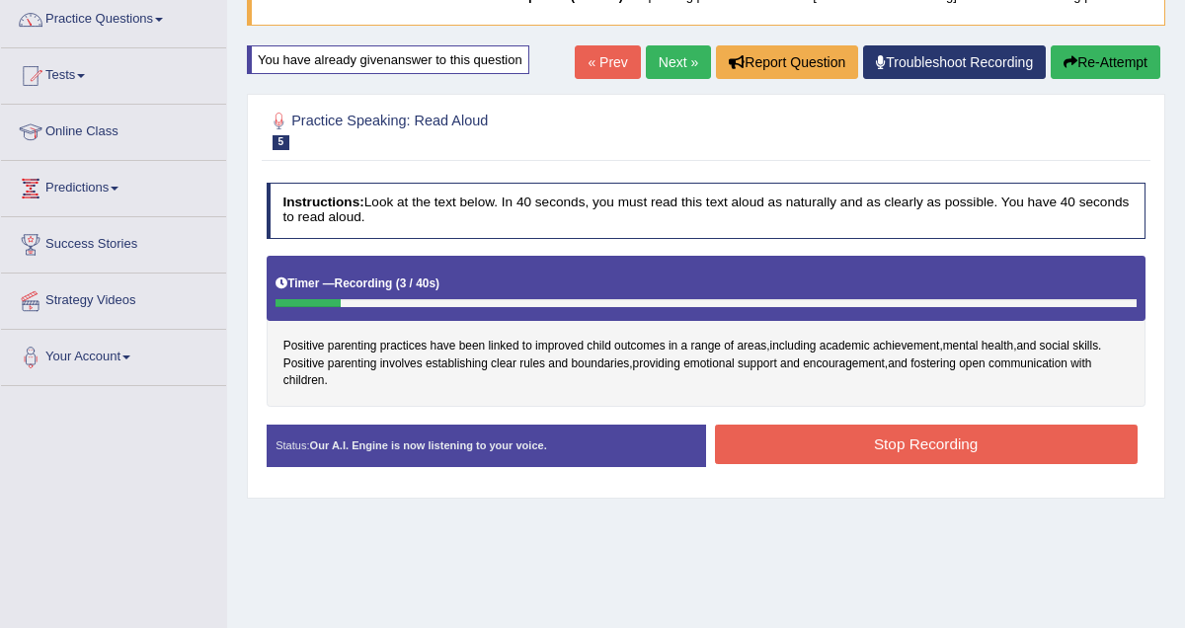
click at [869, 448] on button "Stop Recording" at bounding box center [926, 444] width 423 height 39
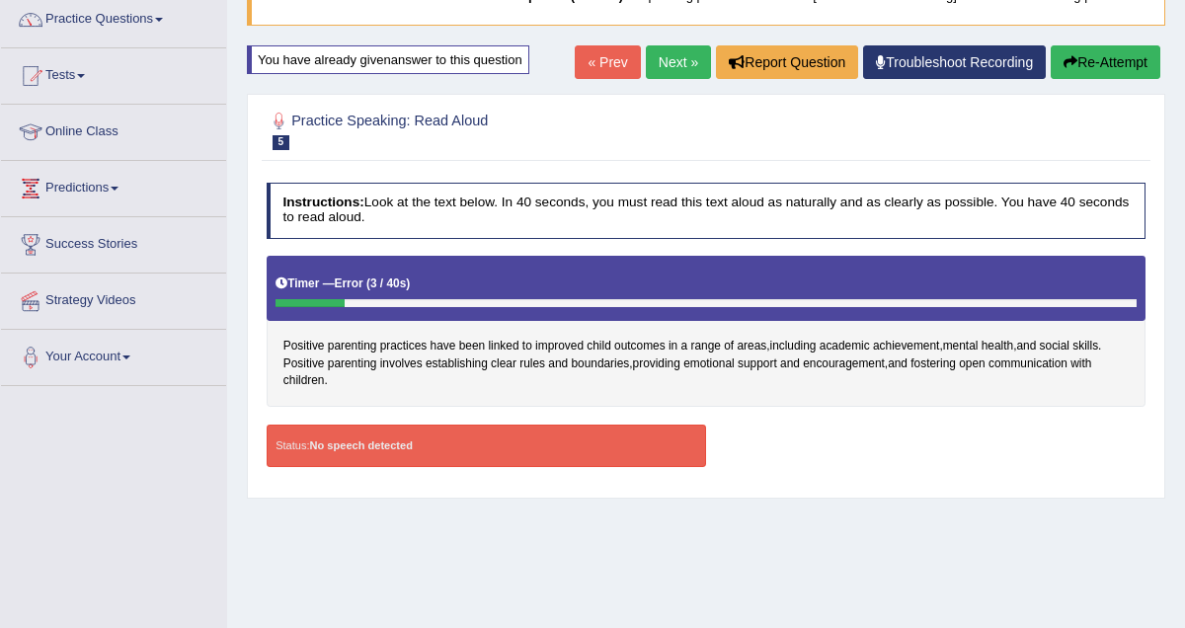
click at [477, 462] on div "Status: No speech detected" at bounding box center [486, 446] width 439 height 43
click at [345, 308] on div at bounding box center [705, 303] width 861 height 9
click at [1079, 79] on button "Re-Attempt" at bounding box center [1106, 62] width 110 height 34
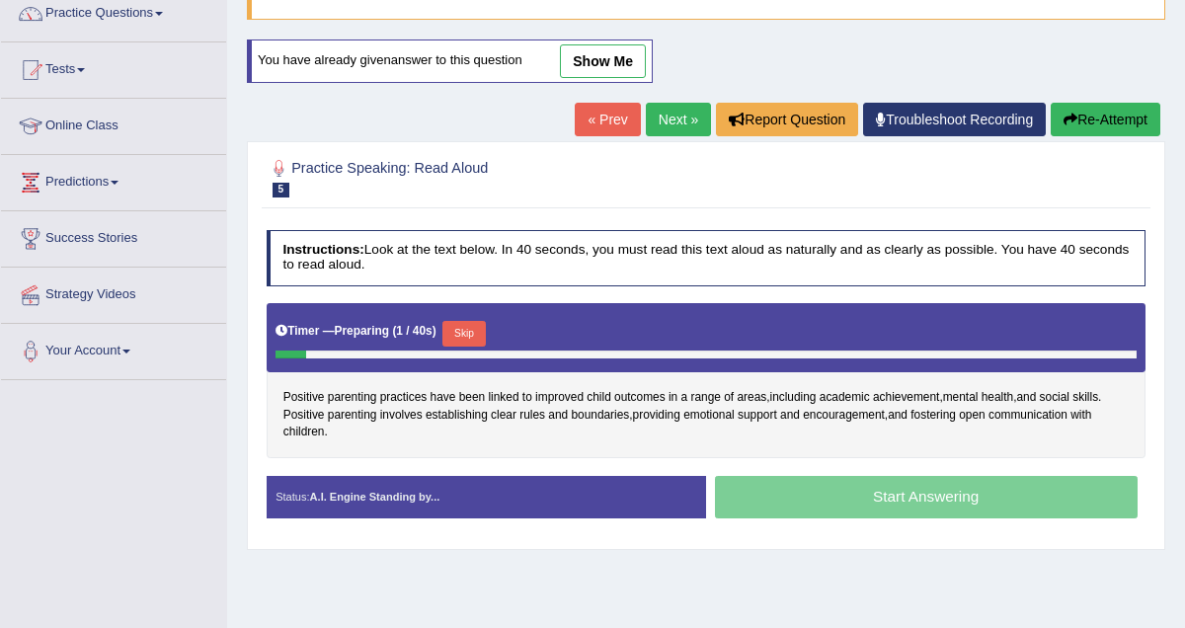
click at [469, 347] on button "Skip" at bounding box center [463, 334] width 42 height 26
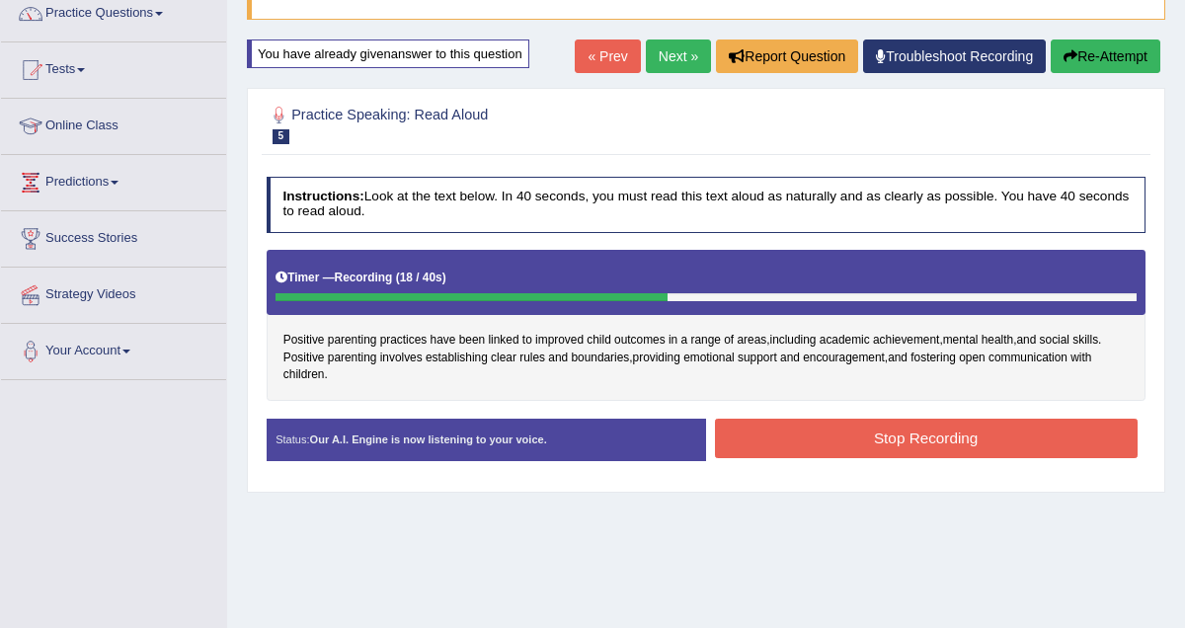
click at [829, 457] on button "Stop Recording" at bounding box center [926, 438] width 423 height 39
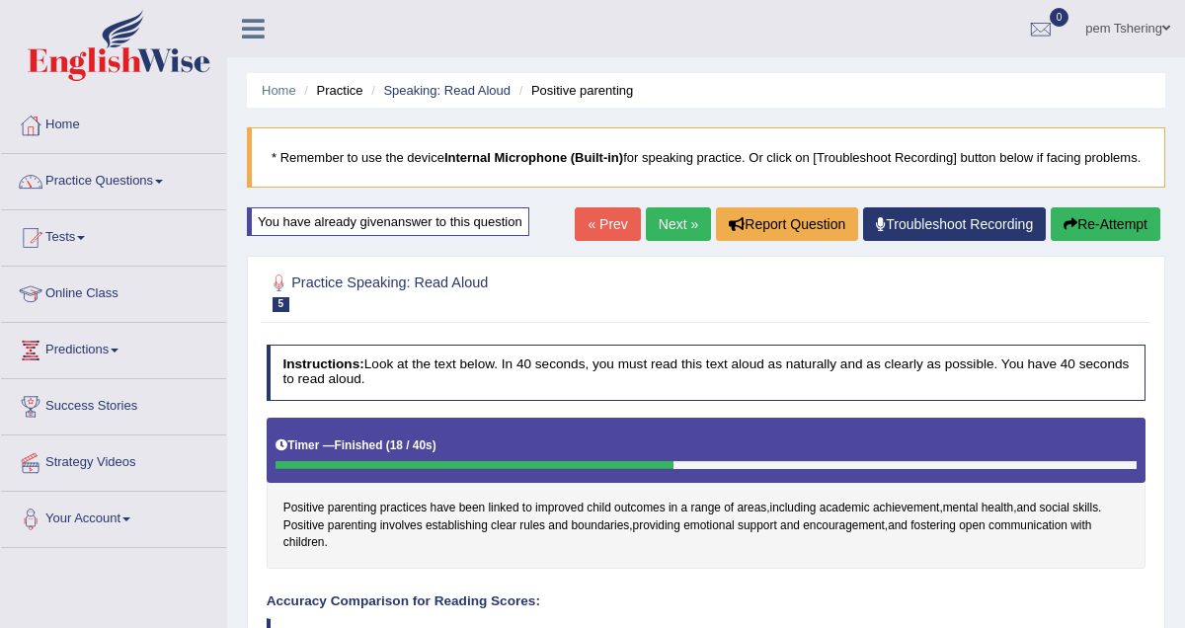
click at [1109, 231] on button "Re-Attempt" at bounding box center [1106, 224] width 110 height 34
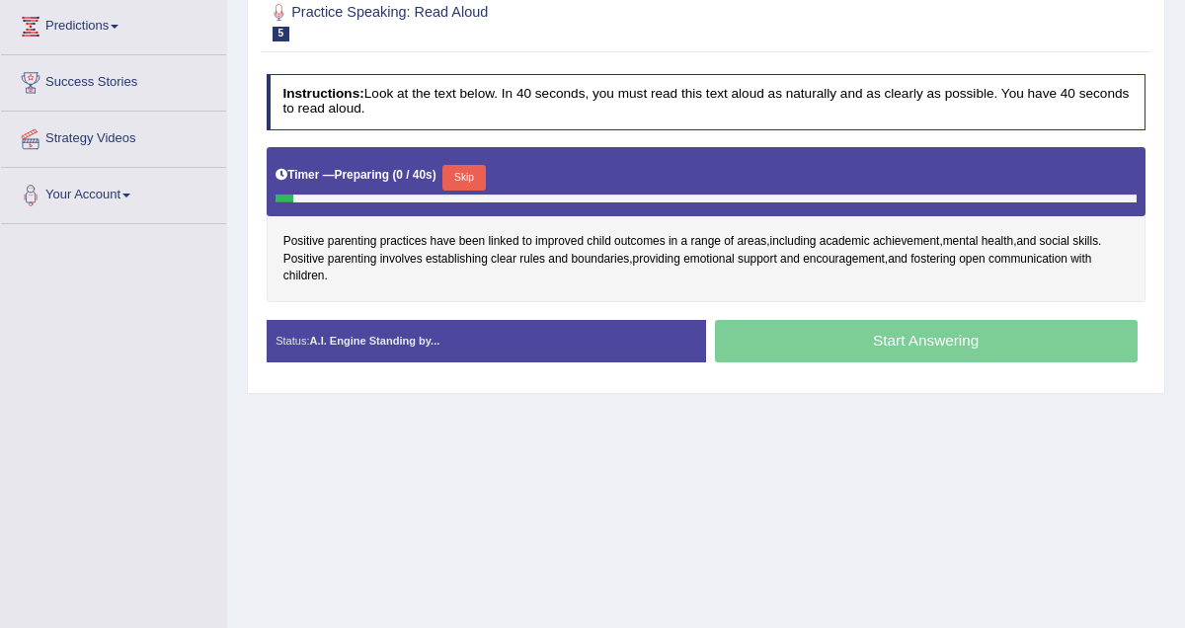
scroll to position [341, 0]
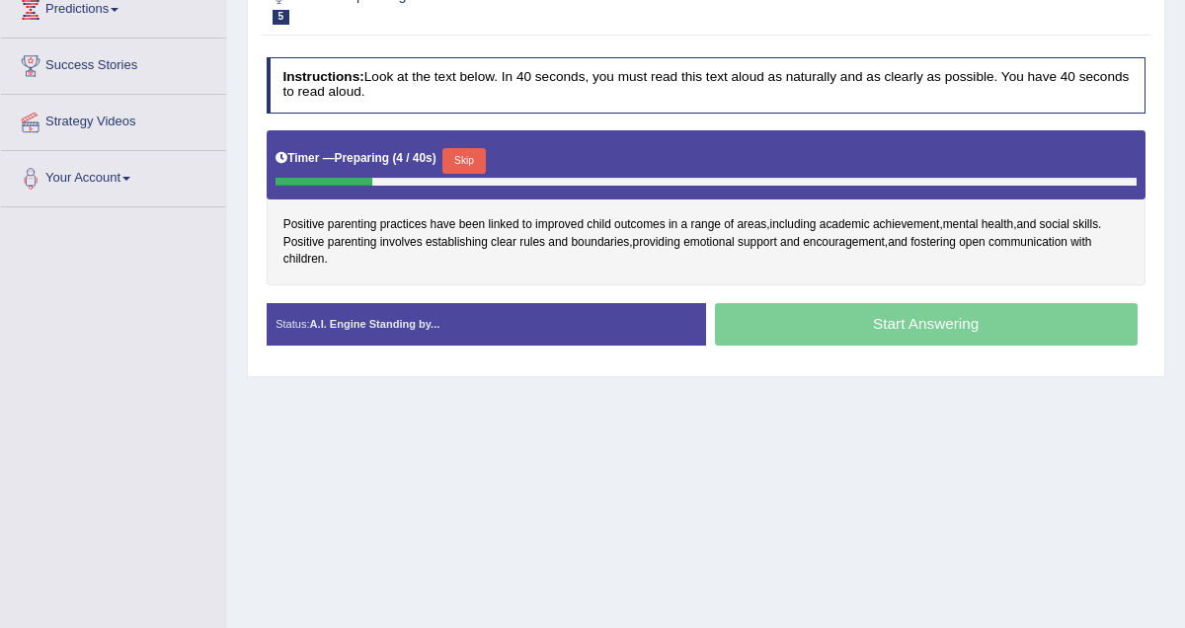
click at [479, 174] on button "Skip" at bounding box center [463, 161] width 42 height 26
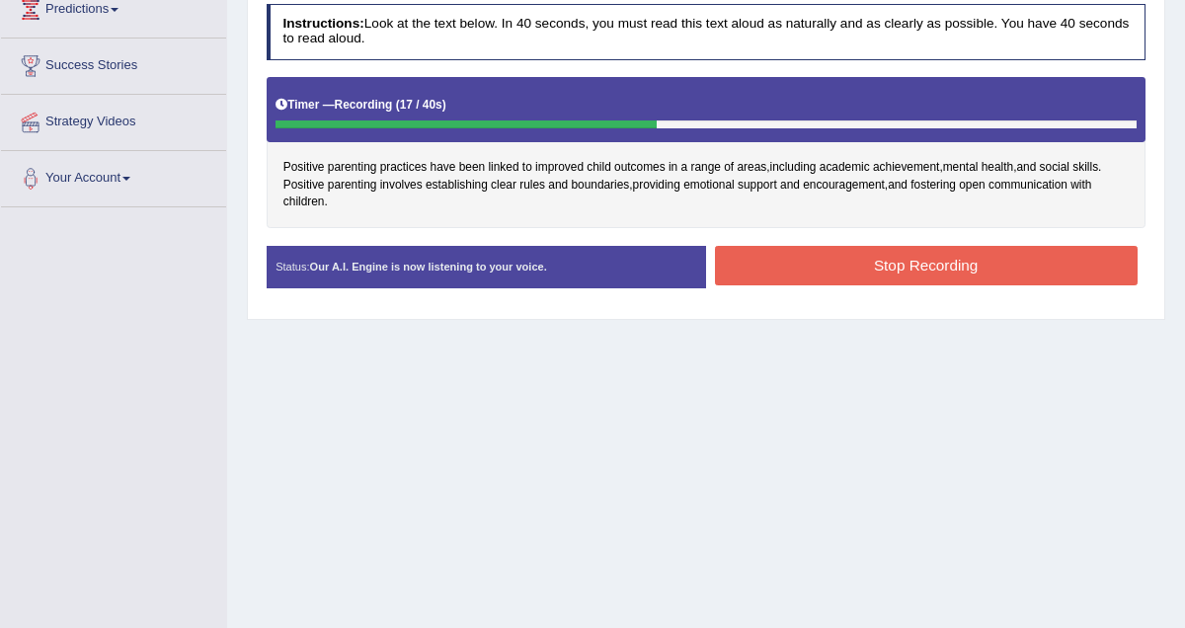
click at [794, 284] on button "Stop Recording" at bounding box center [926, 265] width 423 height 39
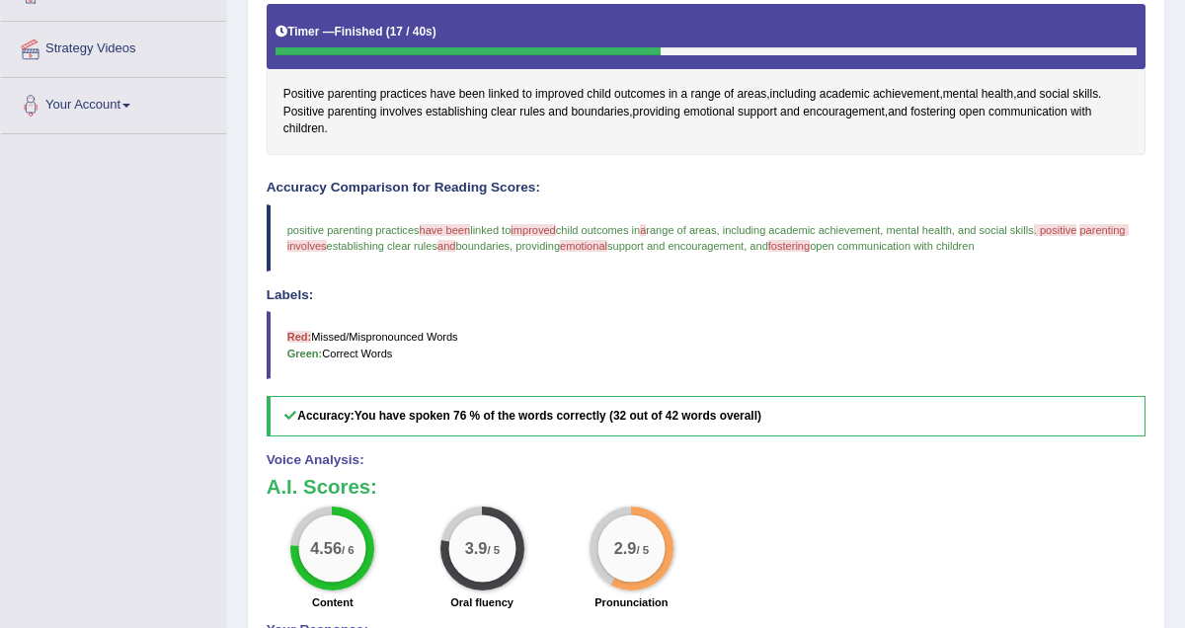
scroll to position [619, 0]
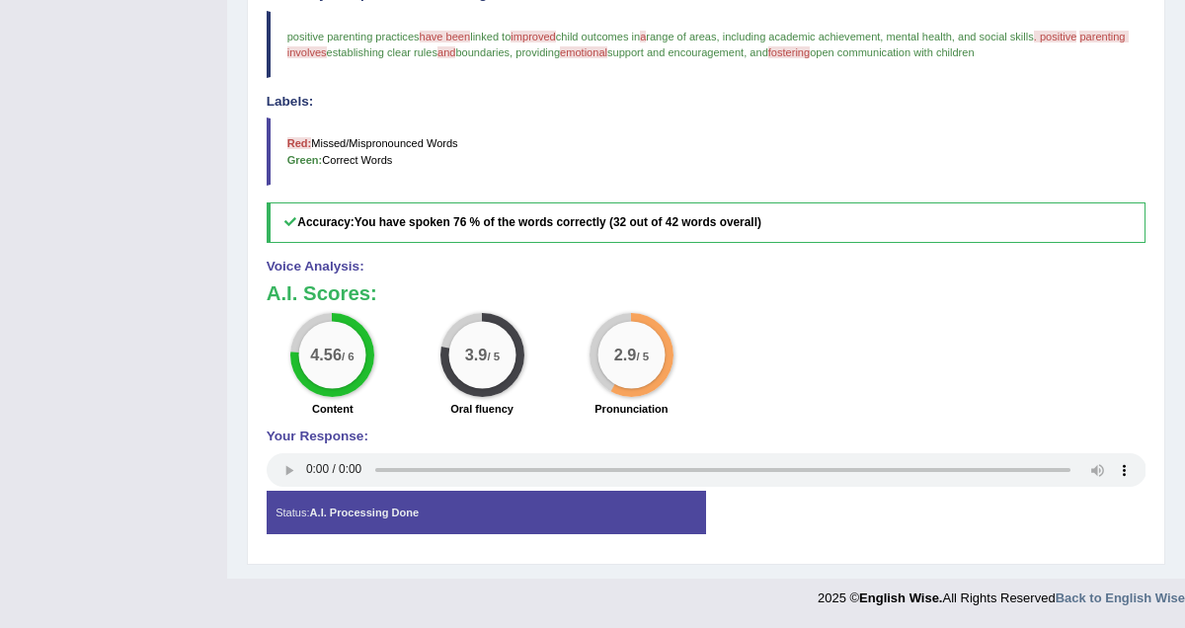
click at [627, 344] on div "2.9 / 5" at bounding box center [630, 354] width 67 height 67
click at [627, 381] on div "2.9 / 5" at bounding box center [630, 354] width 67 height 67
click at [627, 382] on div "2.9 / 5" at bounding box center [630, 354] width 67 height 67
click at [625, 403] on label "Pronunciation" at bounding box center [630, 409] width 73 height 16
click at [623, 421] on div "Pronunciation" at bounding box center [631, 411] width 132 height 20
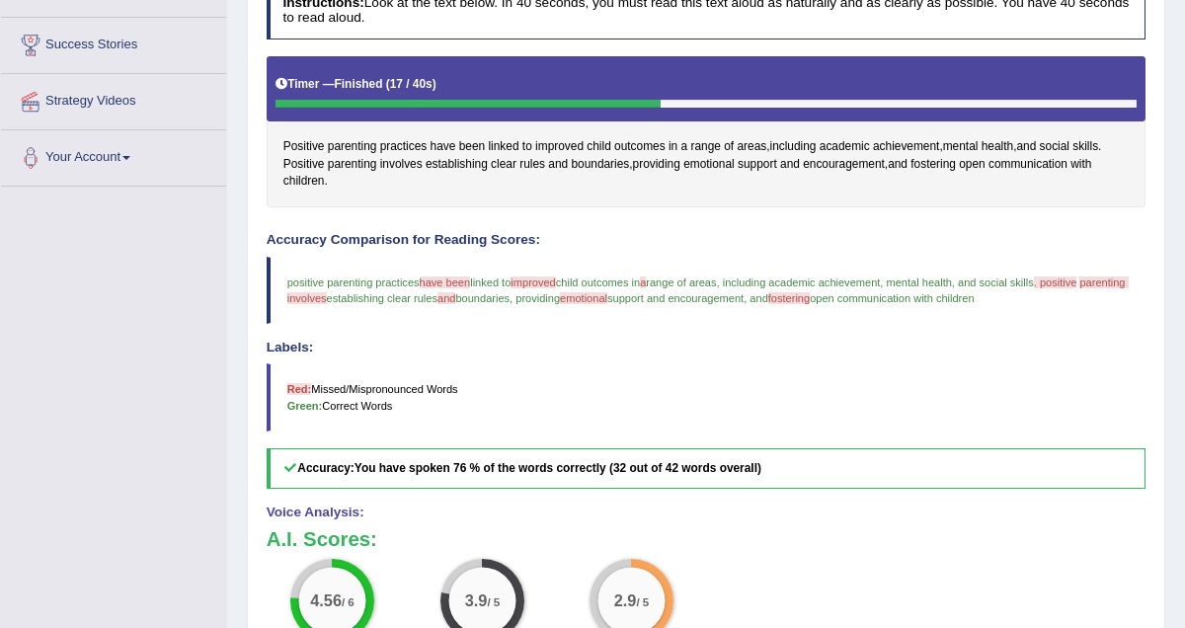
scroll to position [0, 0]
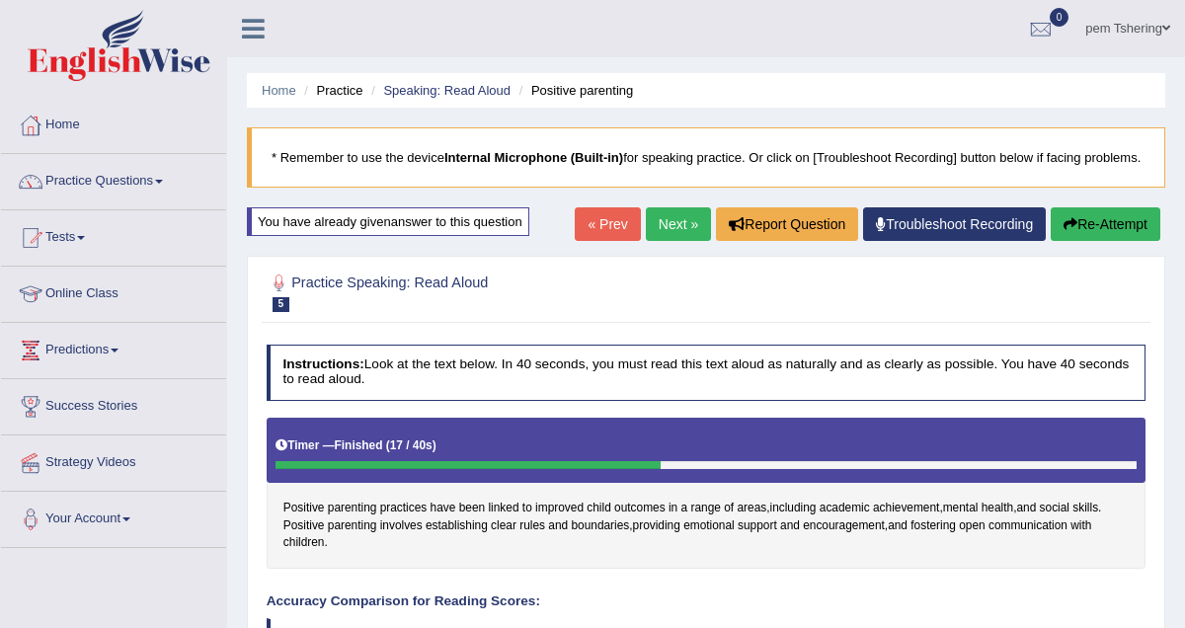
click at [658, 241] on link "Next »" at bounding box center [678, 224] width 65 height 34
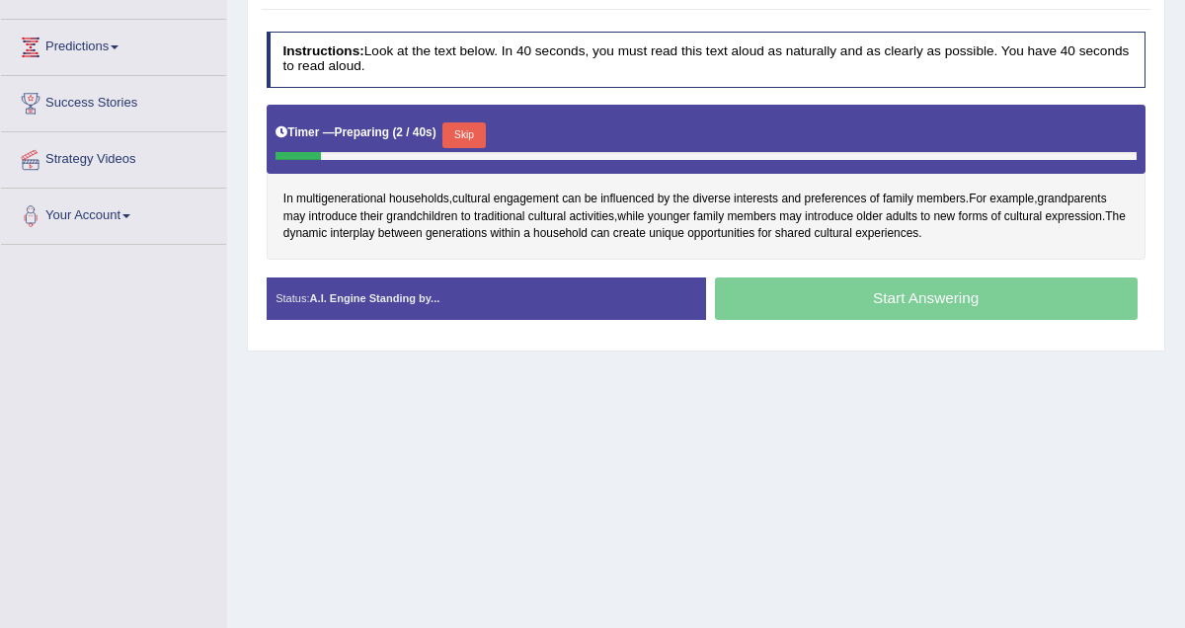
scroll to position [300, 0]
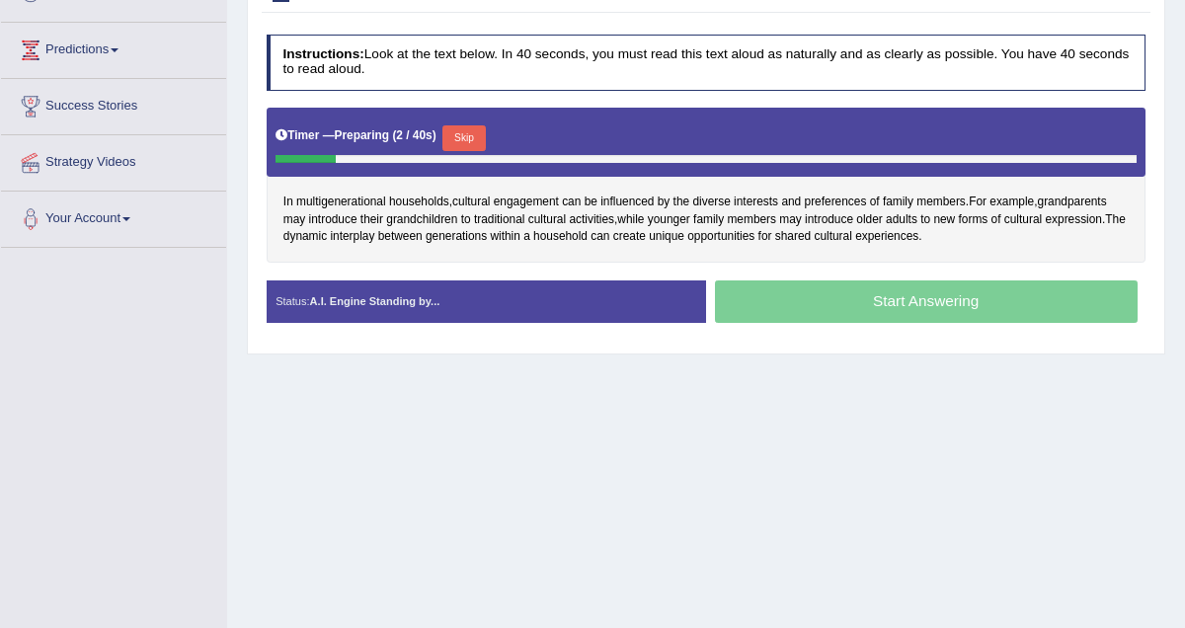
click at [471, 149] on button "Skip" at bounding box center [463, 138] width 42 height 26
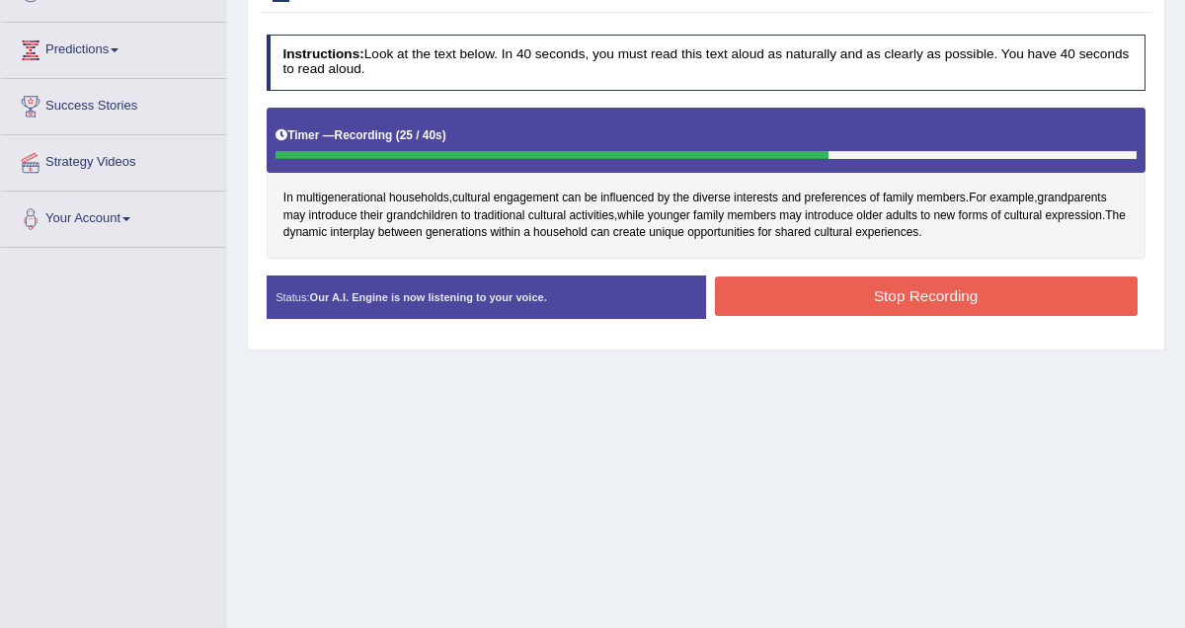
click at [780, 315] on button "Stop Recording" at bounding box center [926, 295] width 423 height 39
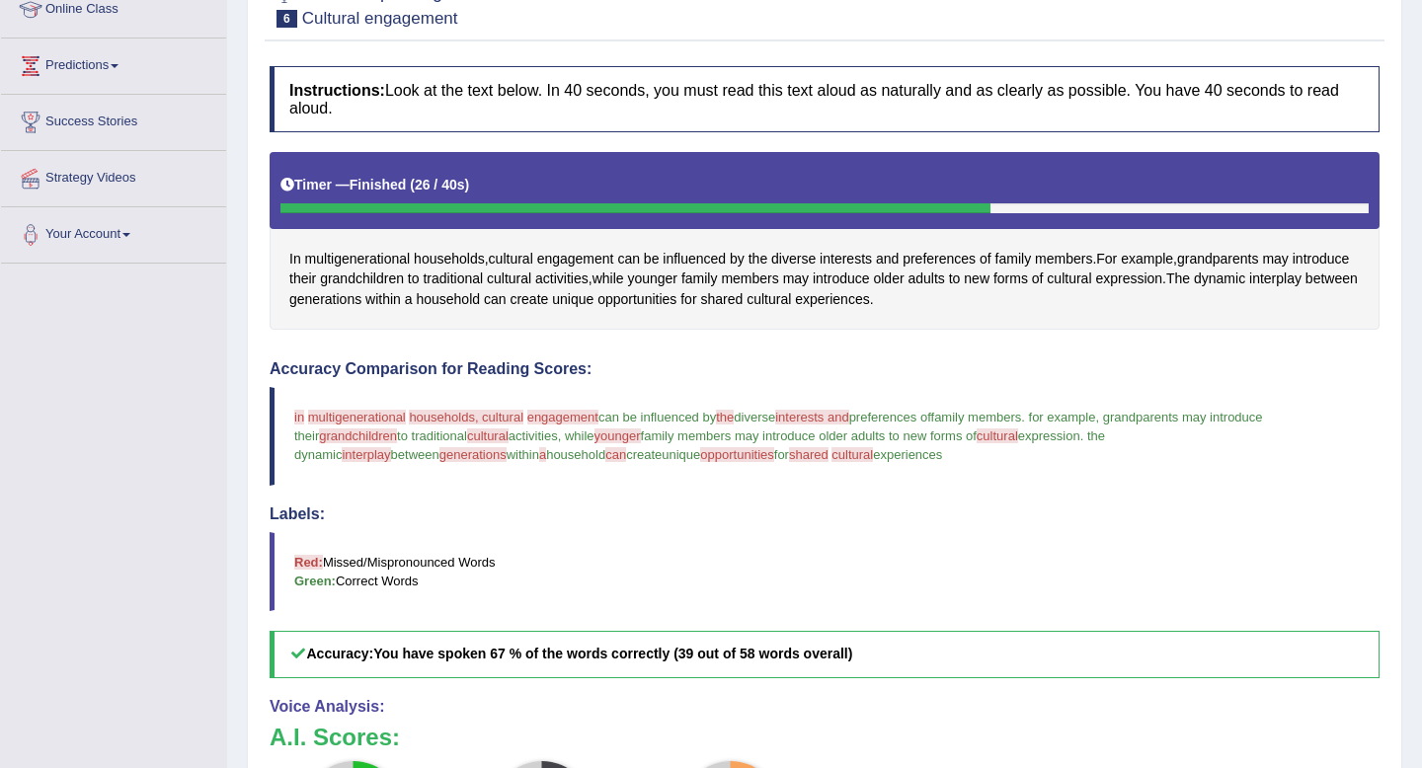
scroll to position [0, 0]
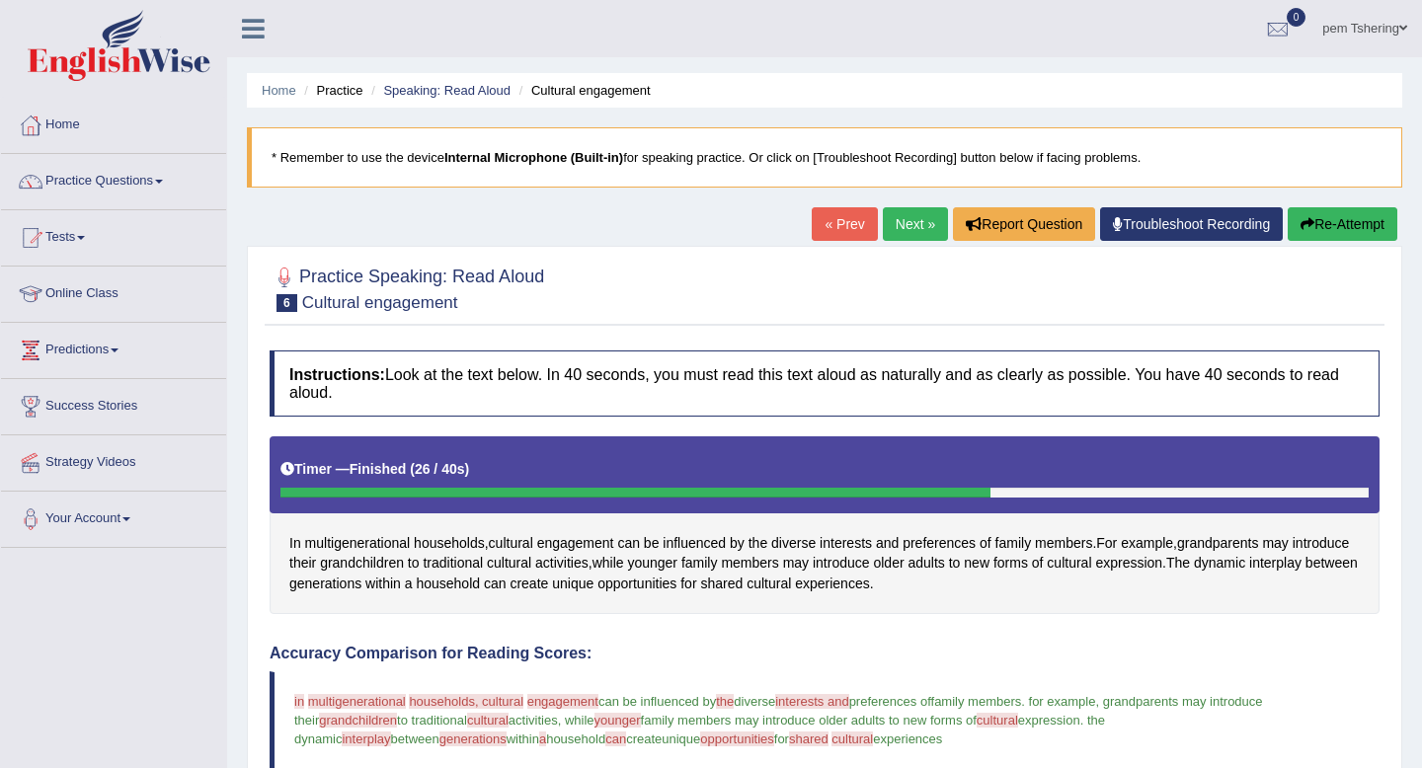
click at [1184, 230] on icon "button" at bounding box center [1307, 224] width 14 height 14
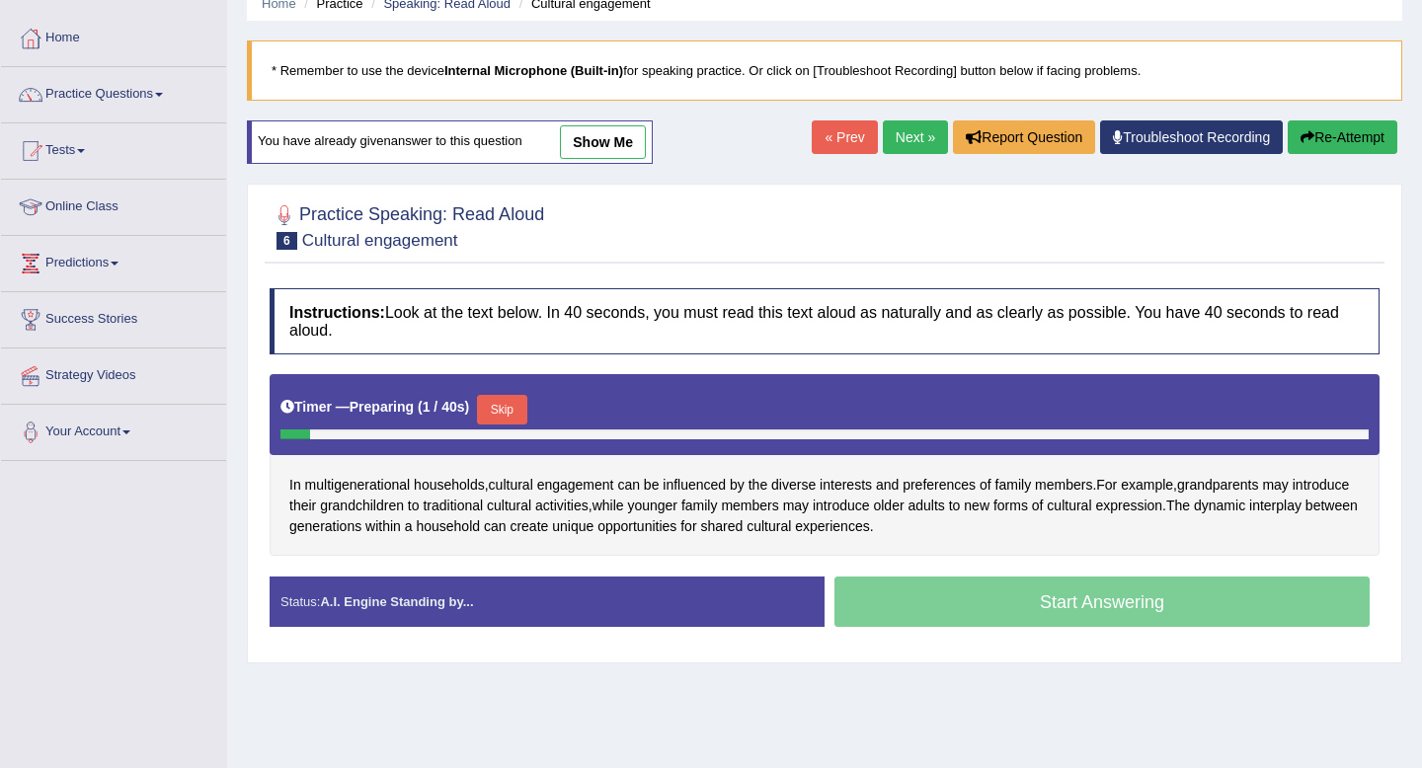
scroll to position [93, 0]
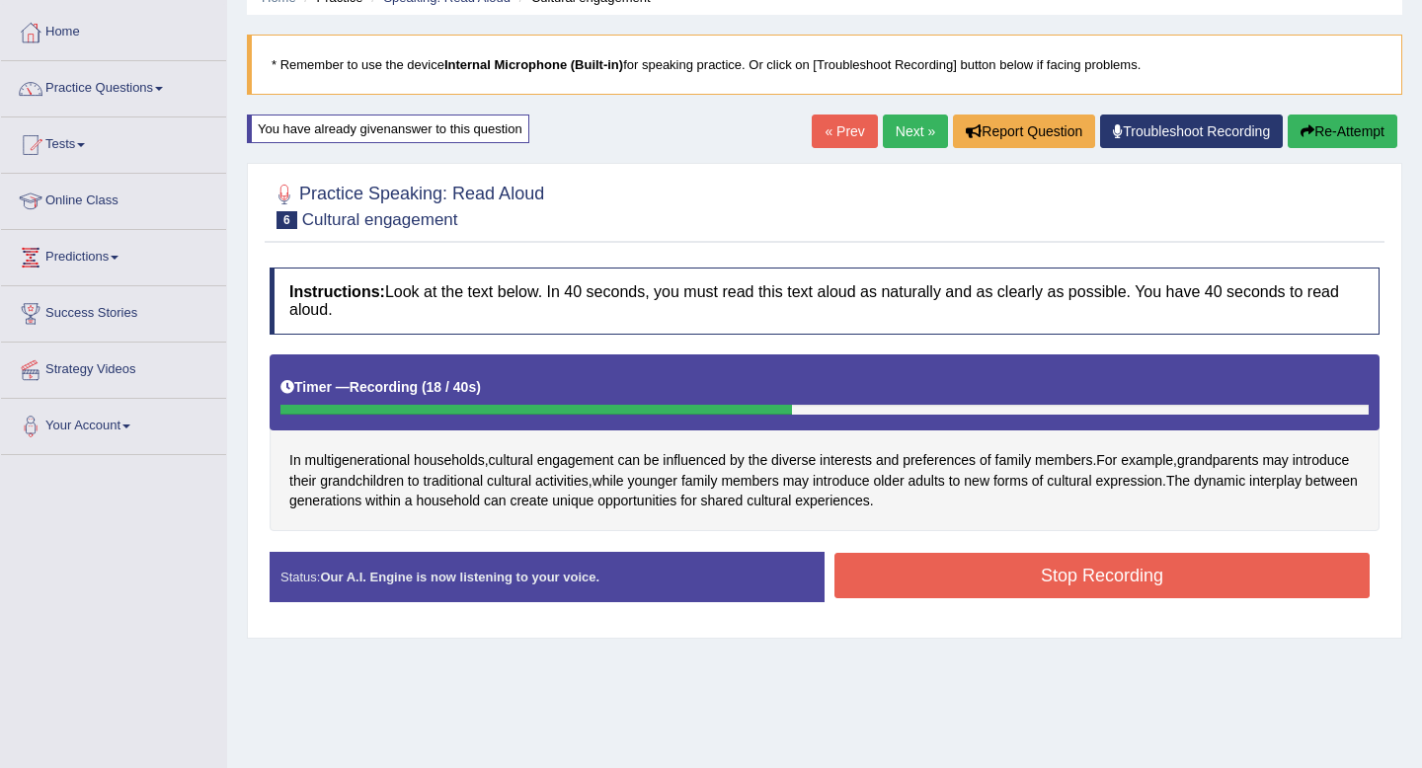
click at [1067, 569] on button "Stop Recording" at bounding box center [1101, 575] width 535 height 45
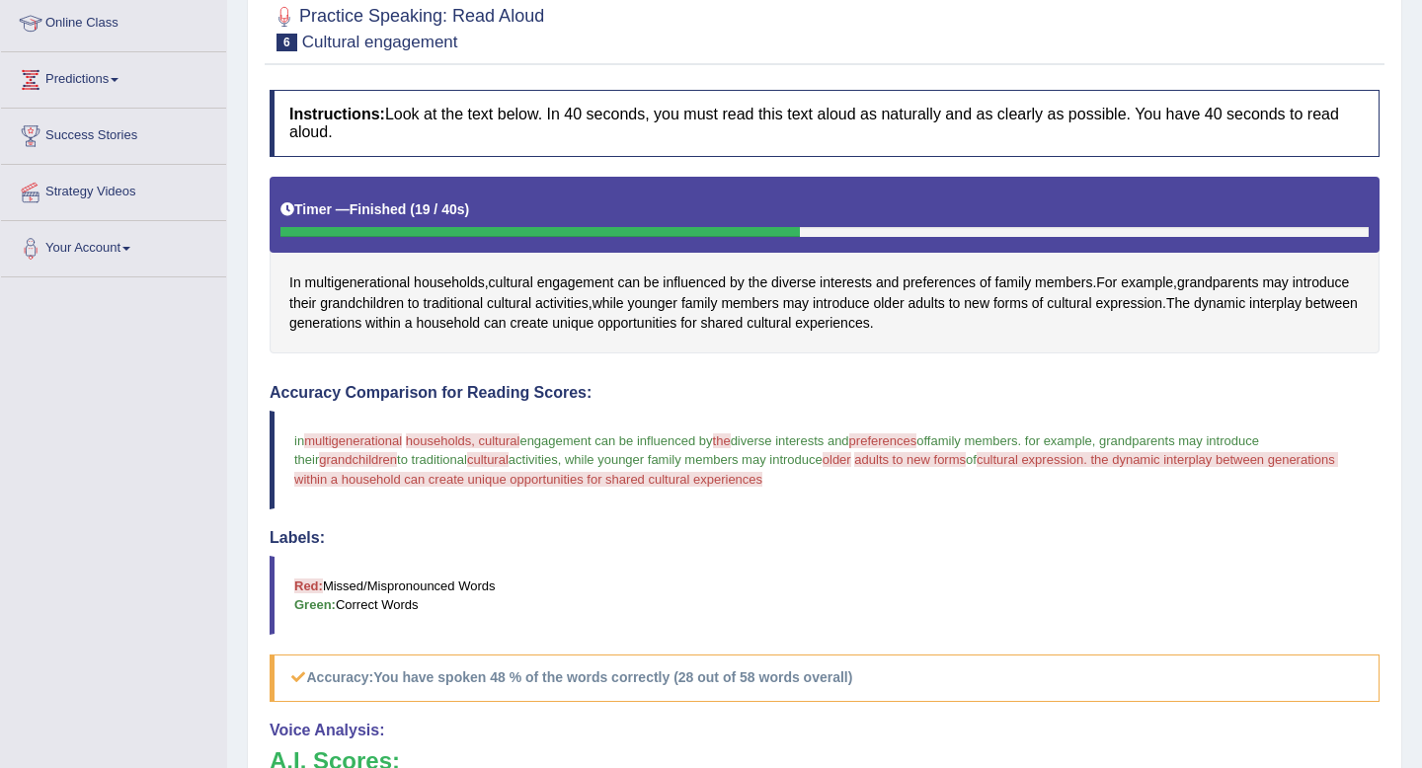
scroll to position [0, 0]
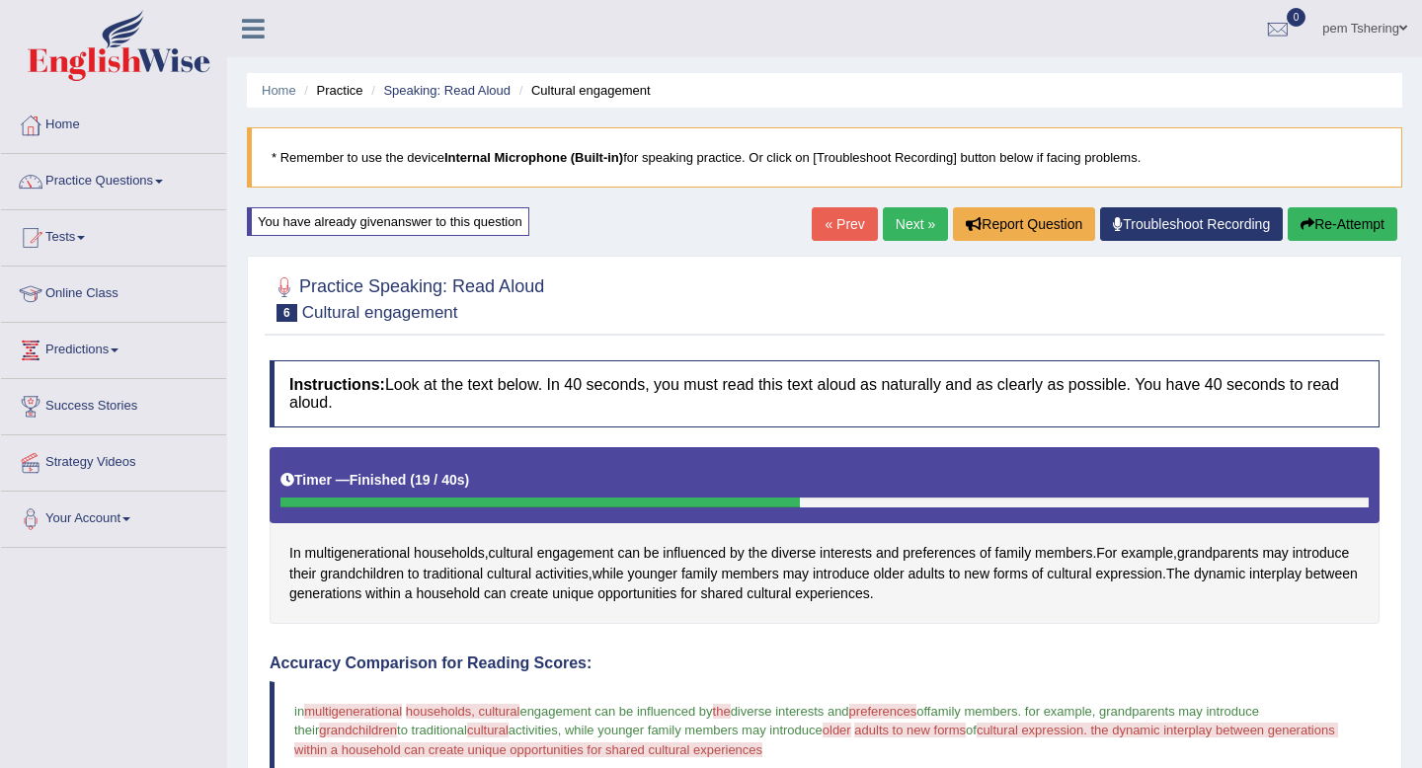
click at [1300, 222] on icon "button" at bounding box center [1307, 224] width 14 height 14
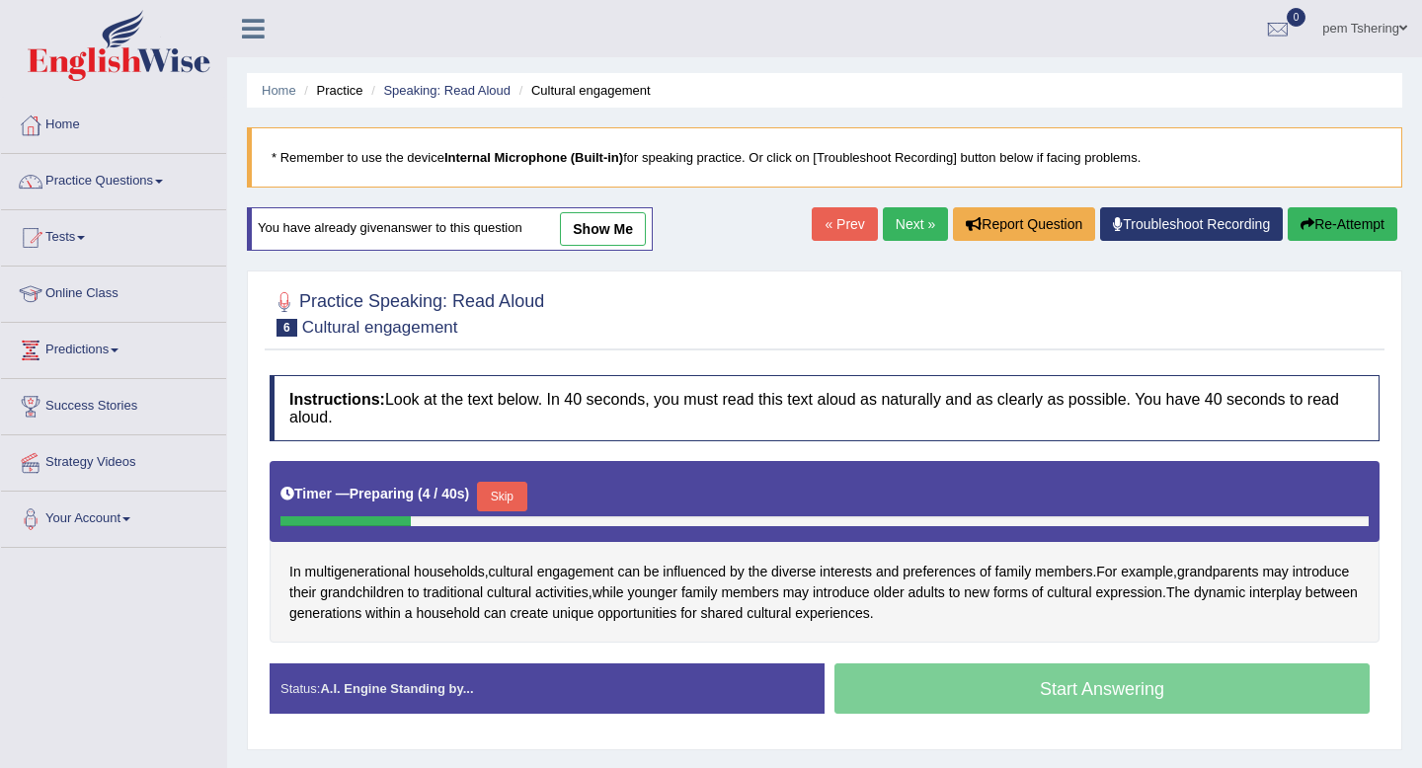
click at [513, 505] on button "Skip" at bounding box center [501, 497] width 49 height 30
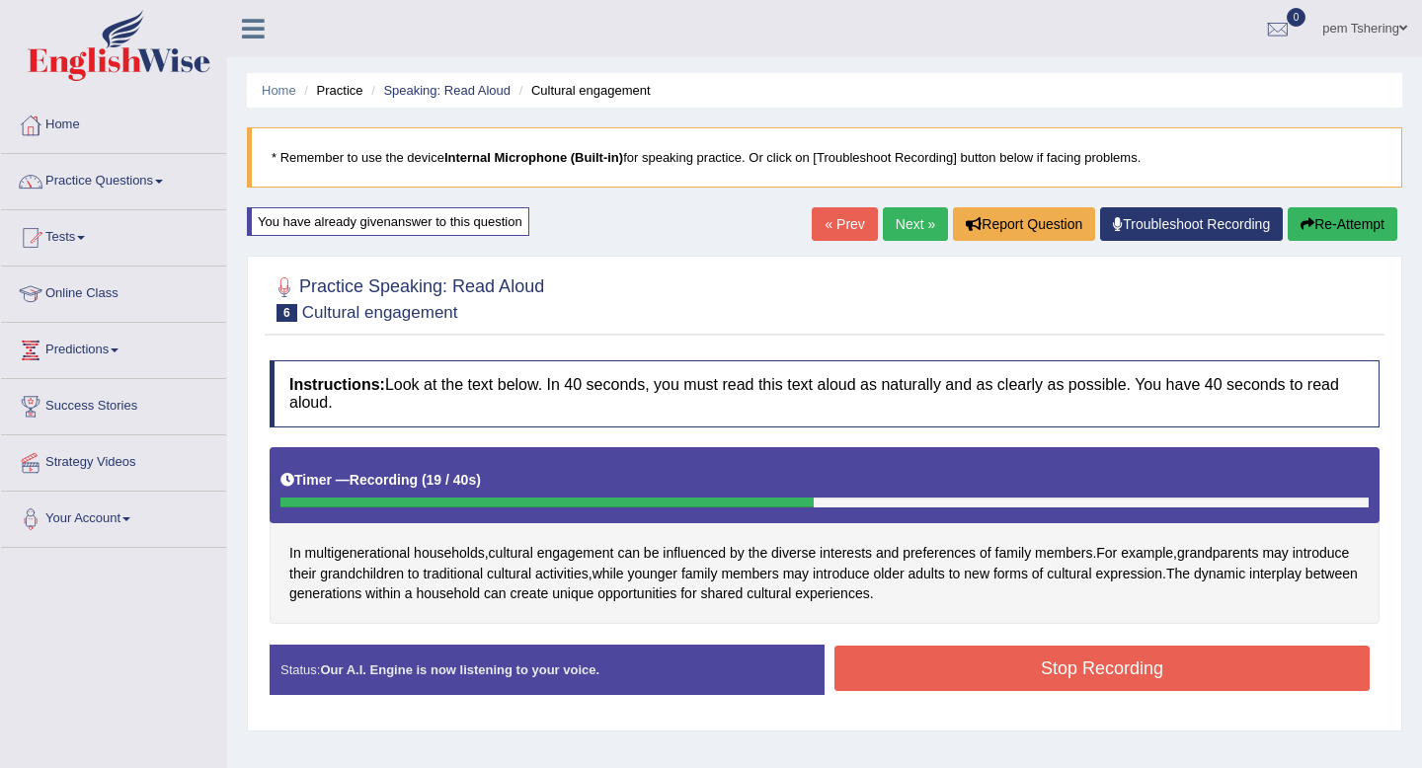
click at [982, 675] on button "Stop Recording" at bounding box center [1101, 668] width 535 height 45
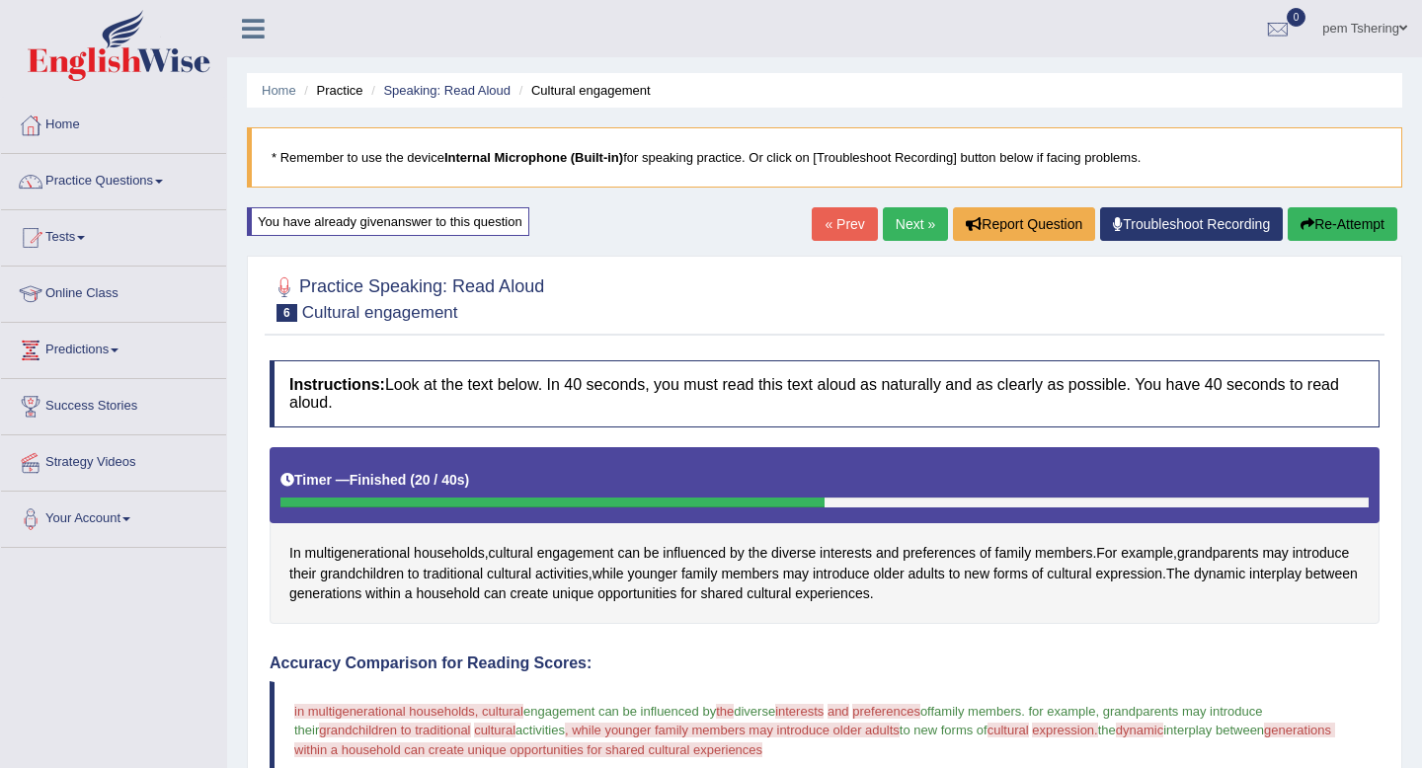
click at [1327, 219] on button "Re-Attempt" at bounding box center [1343, 224] width 110 height 34
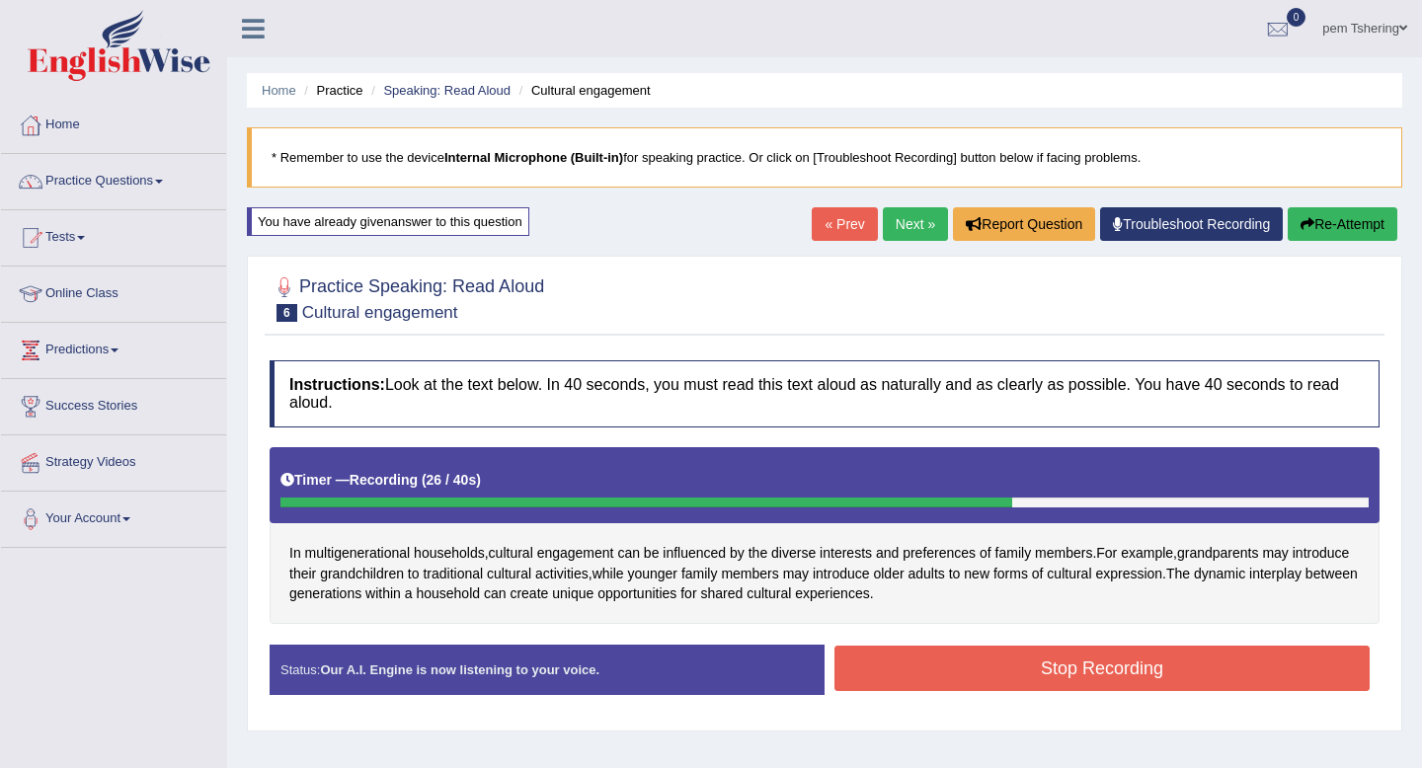
click at [988, 676] on button "Stop Recording" at bounding box center [1101, 668] width 535 height 45
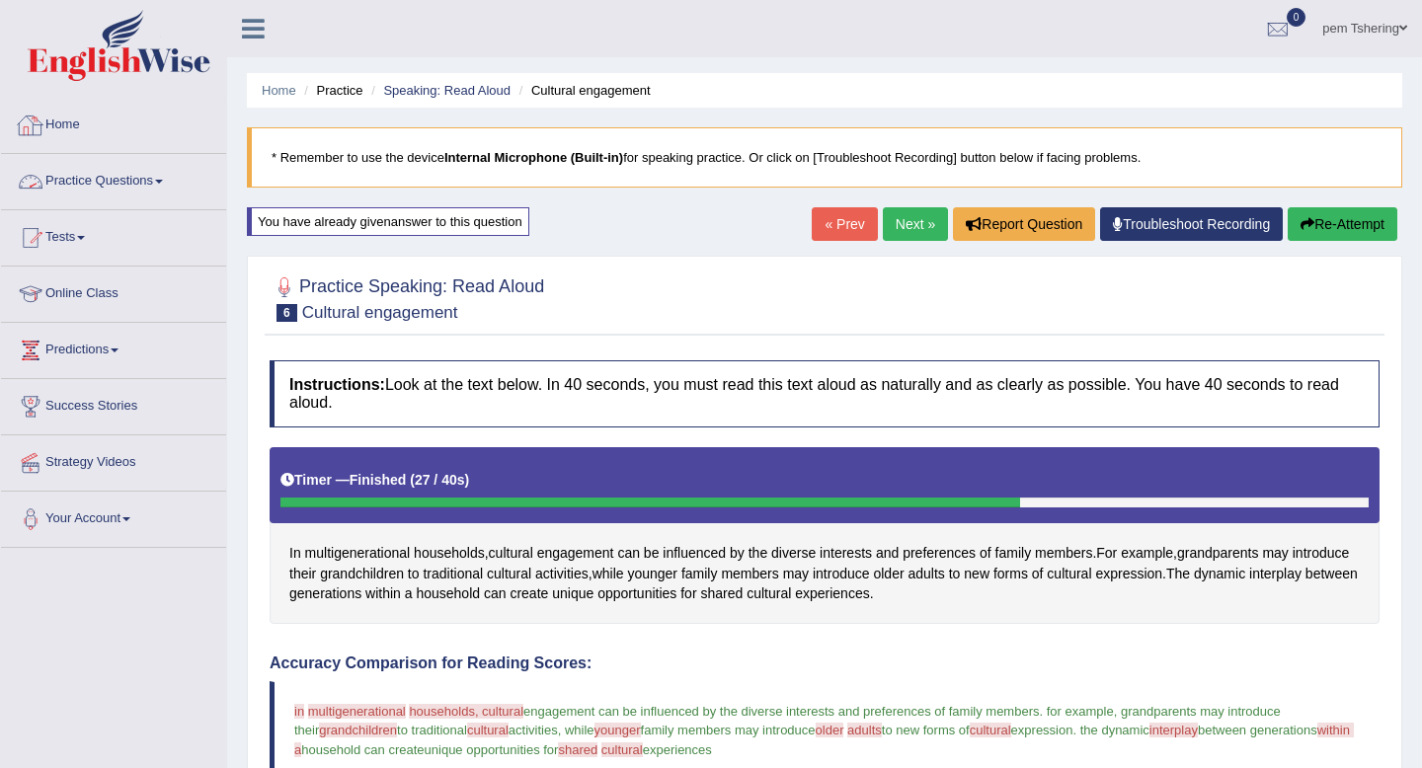
click at [45, 119] on link "Home" at bounding box center [113, 122] width 225 height 49
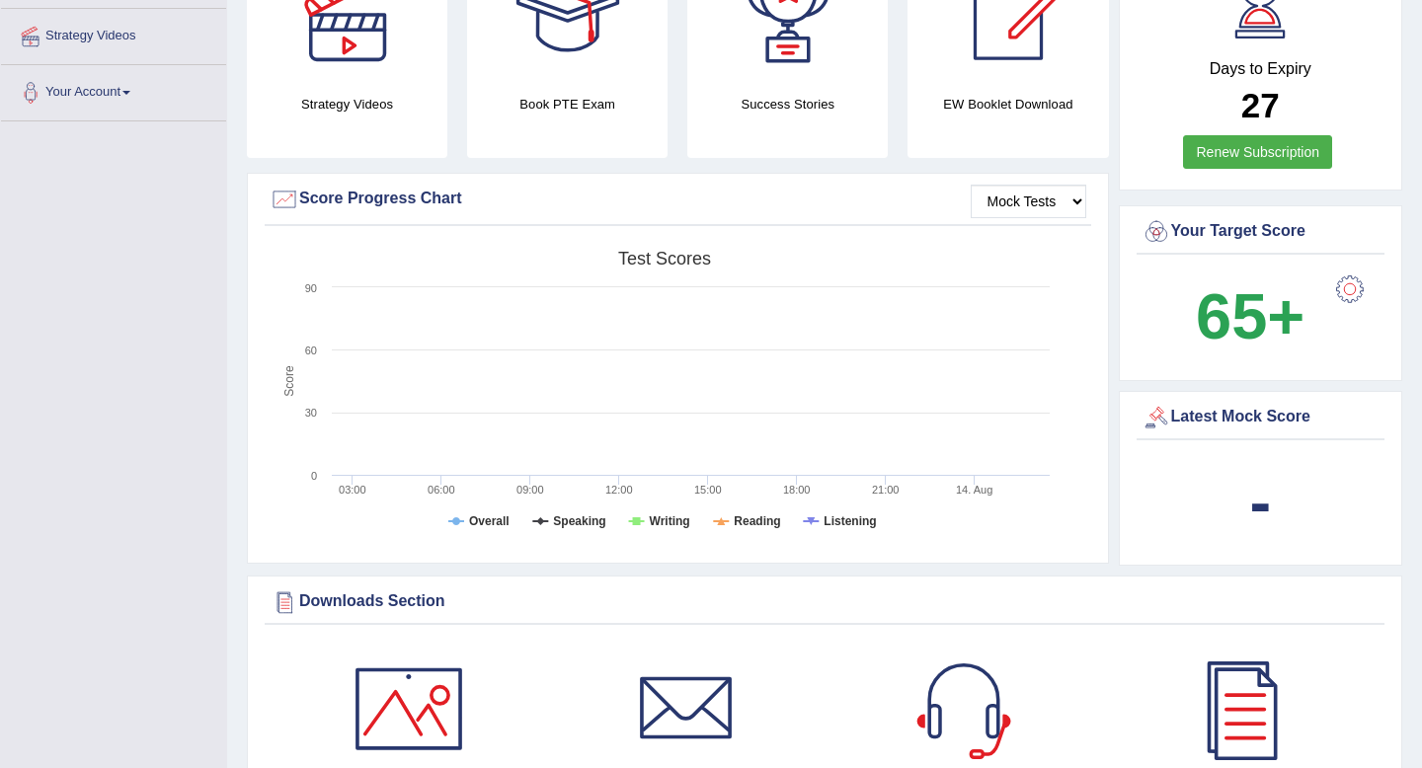
scroll to position [282, 0]
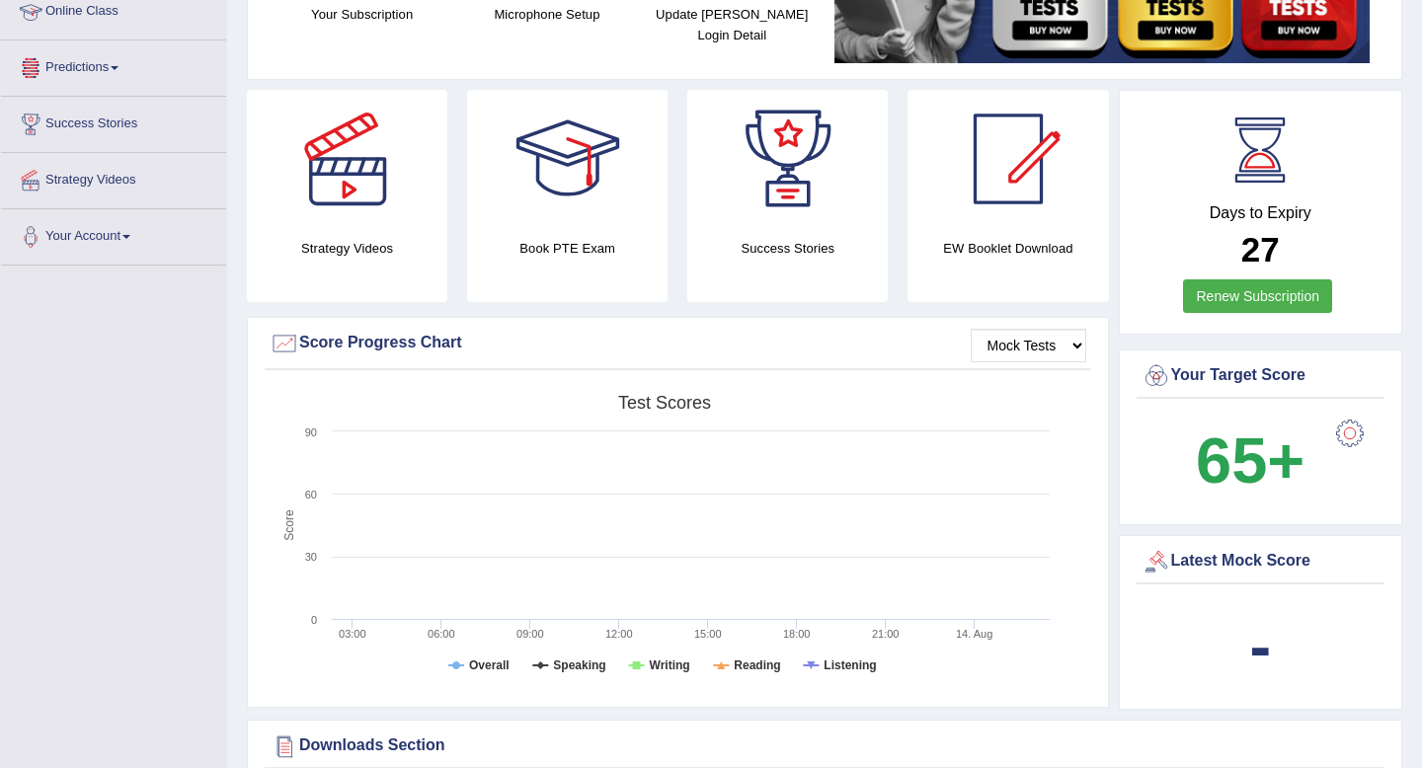
click at [140, 9] on link "Online Class" at bounding box center [113, 8] width 225 height 49
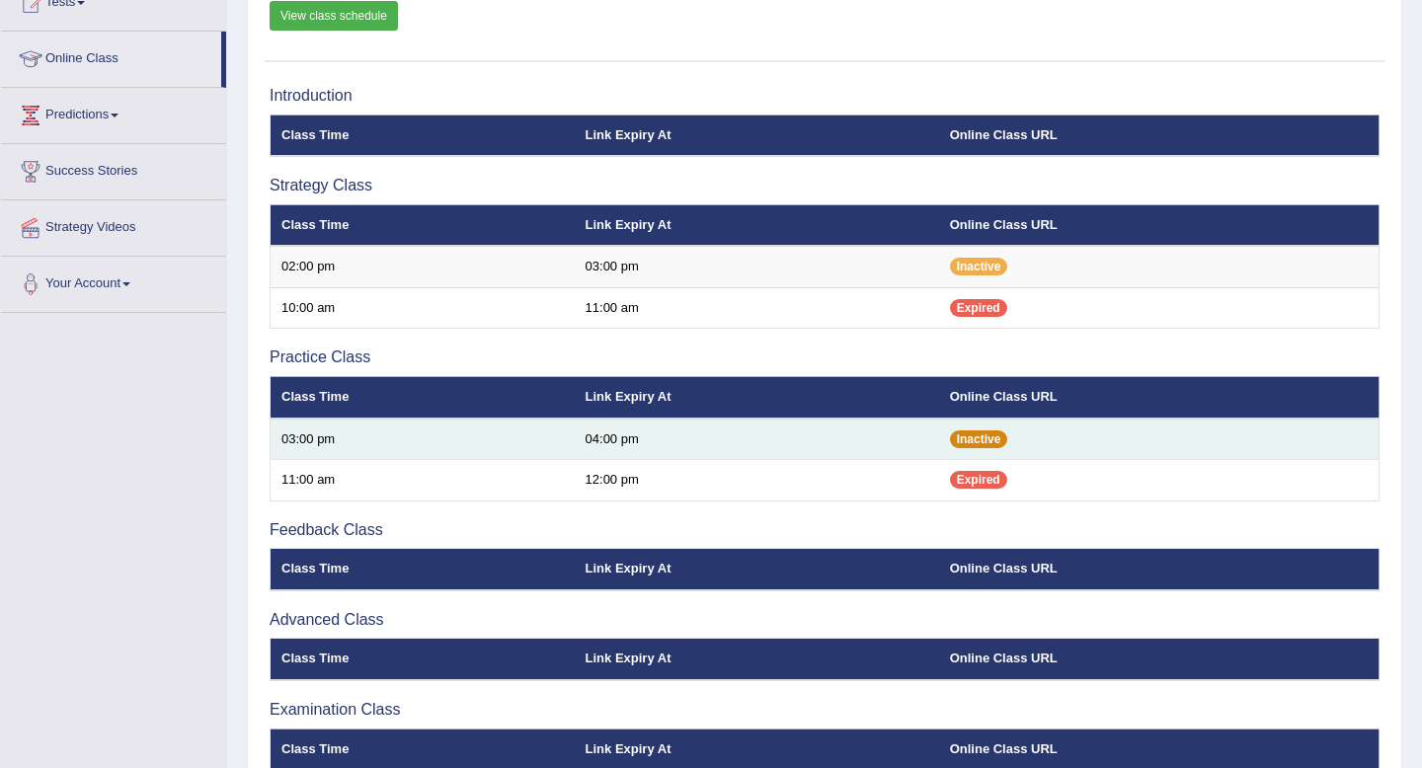
scroll to position [339, 0]
